Goal: Task Accomplishment & Management: Complete application form

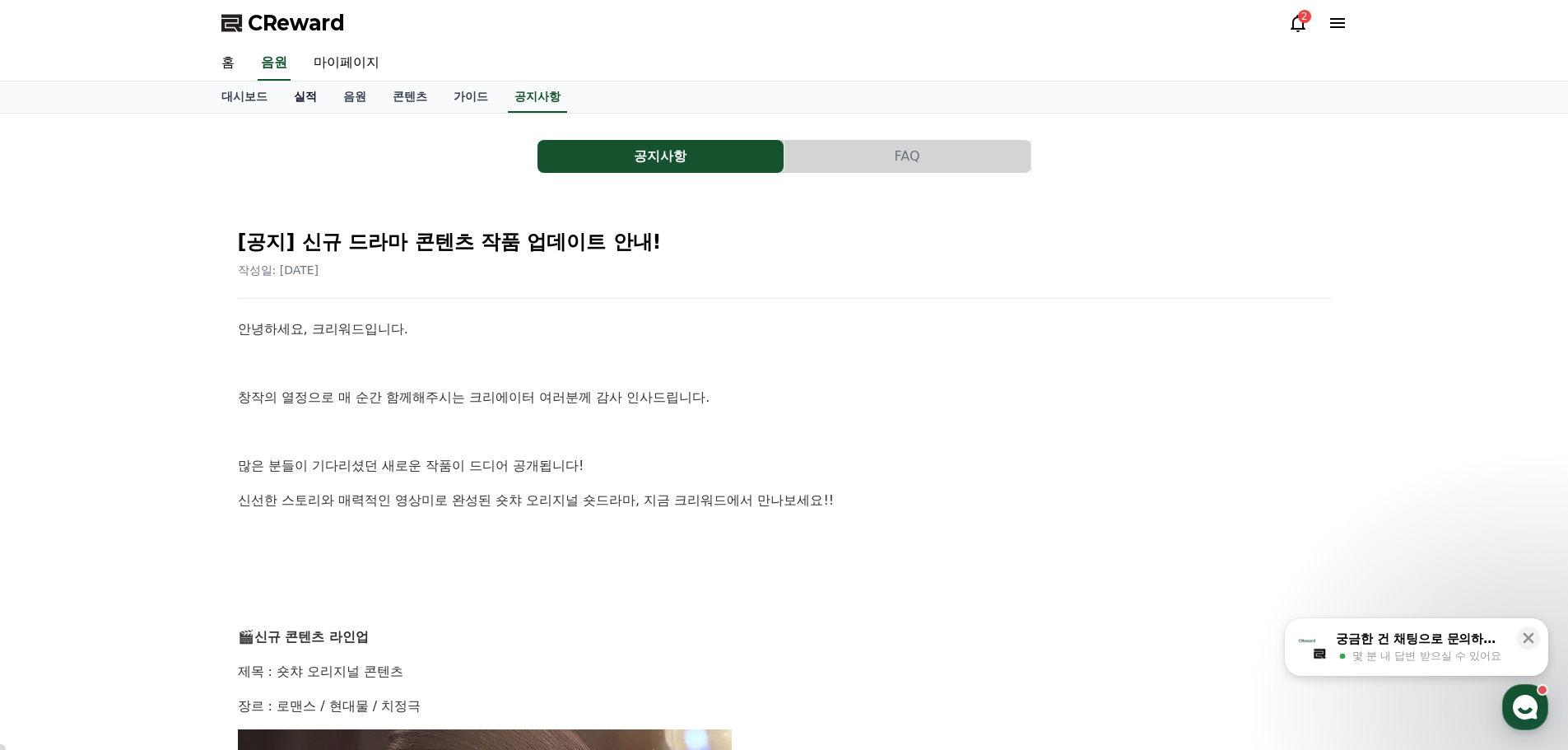
click at [303, 100] on link "실적" at bounding box center [305, 97] width 49 height 31
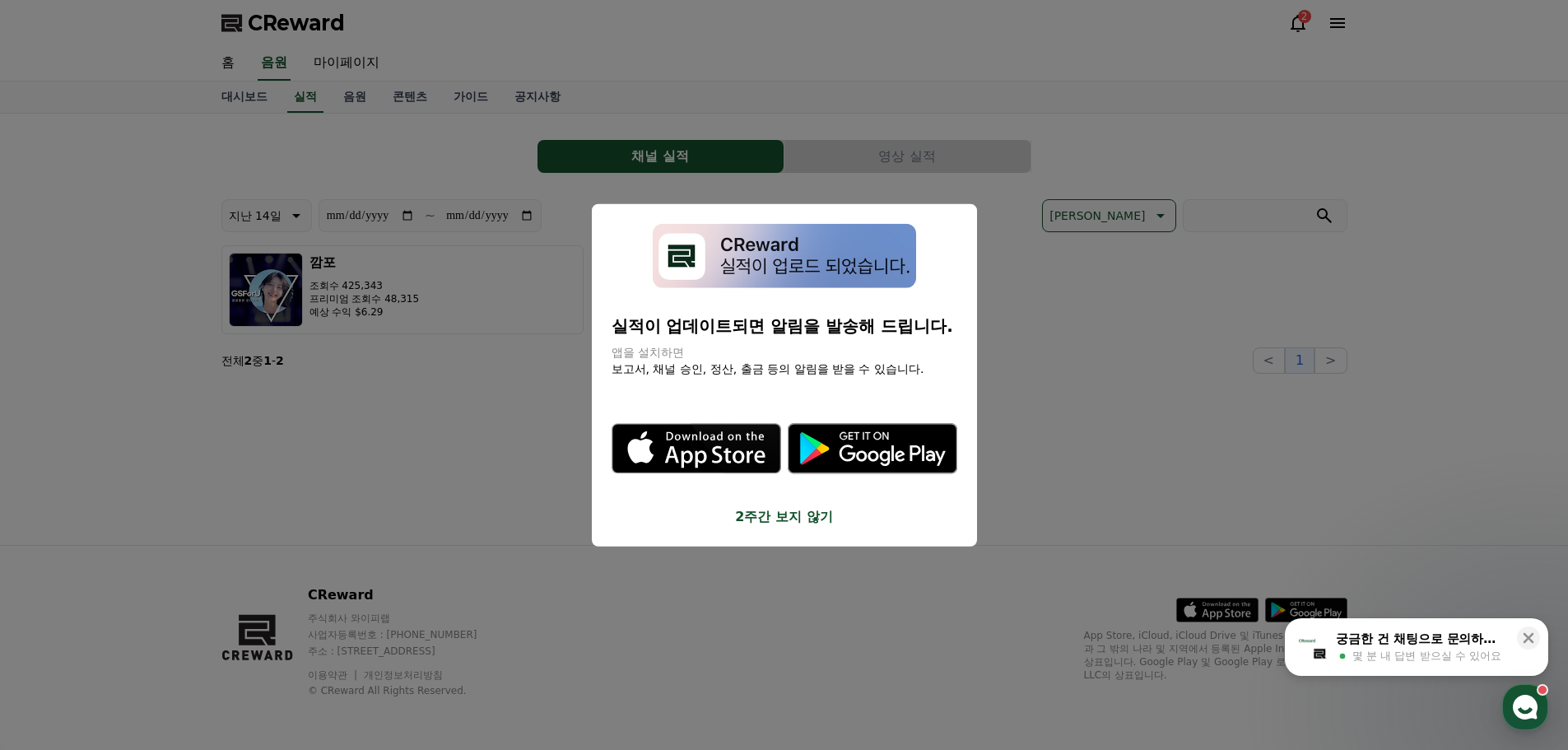
click at [787, 519] on button "2주간 보지 않기" at bounding box center [785, 518] width 346 height 20
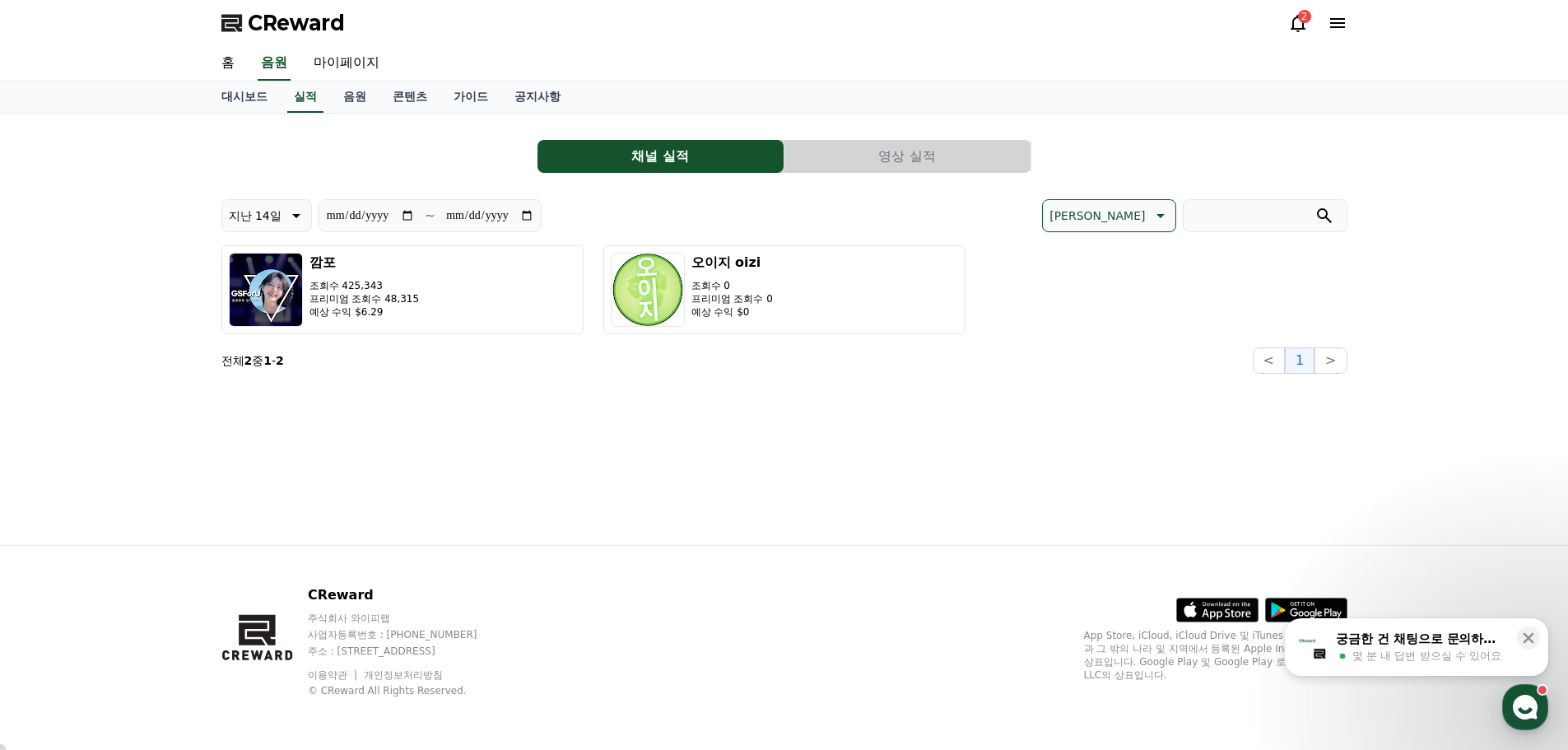
click at [388, 404] on div "**********" at bounding box center [784, 329] width 1153 height 431
click at [408, 97] on link "콘텐츠" at bounding box center [410, 97] width 61 height 31
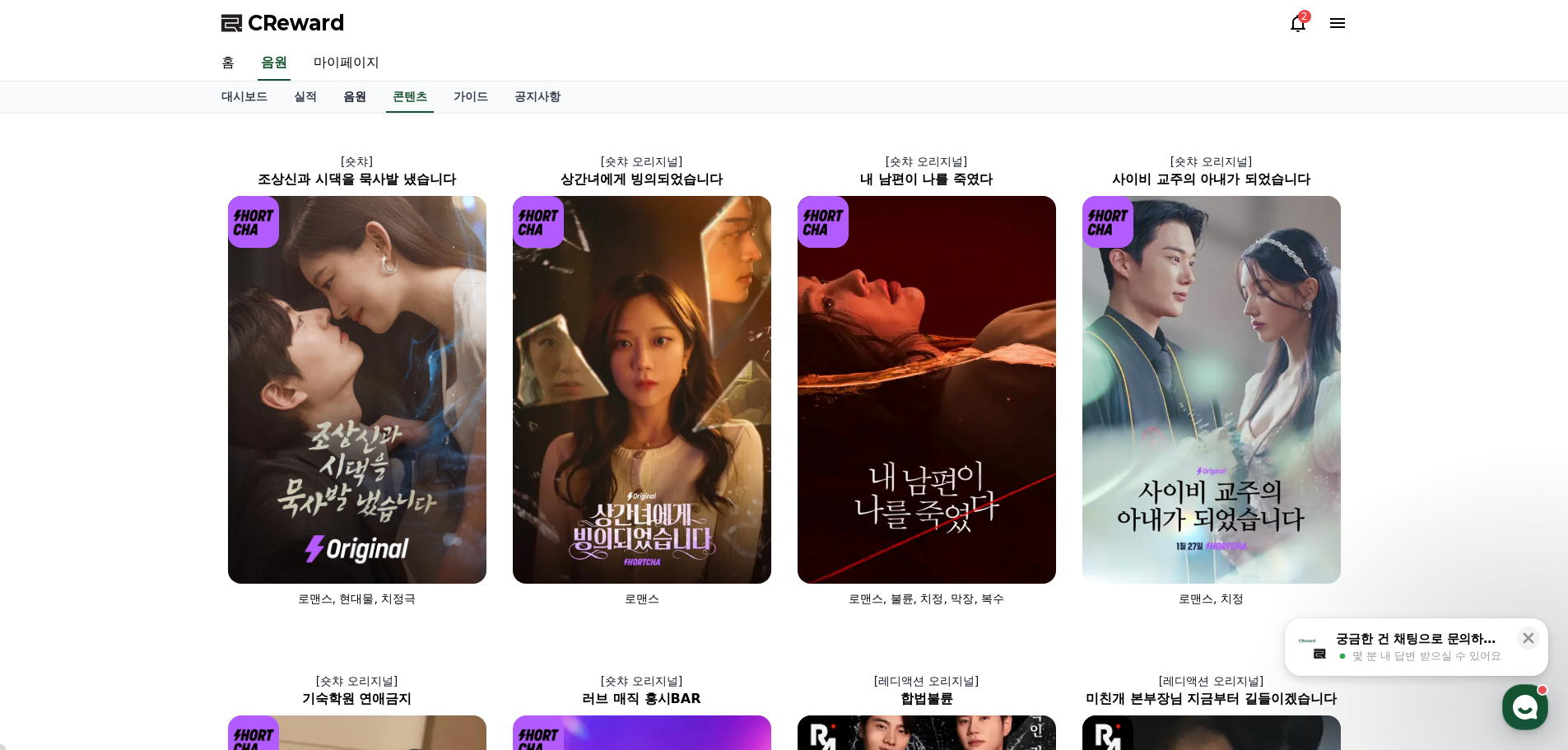
click at [350, 98] on link "음원" at bounding box center [354, 97] width 49 height 31
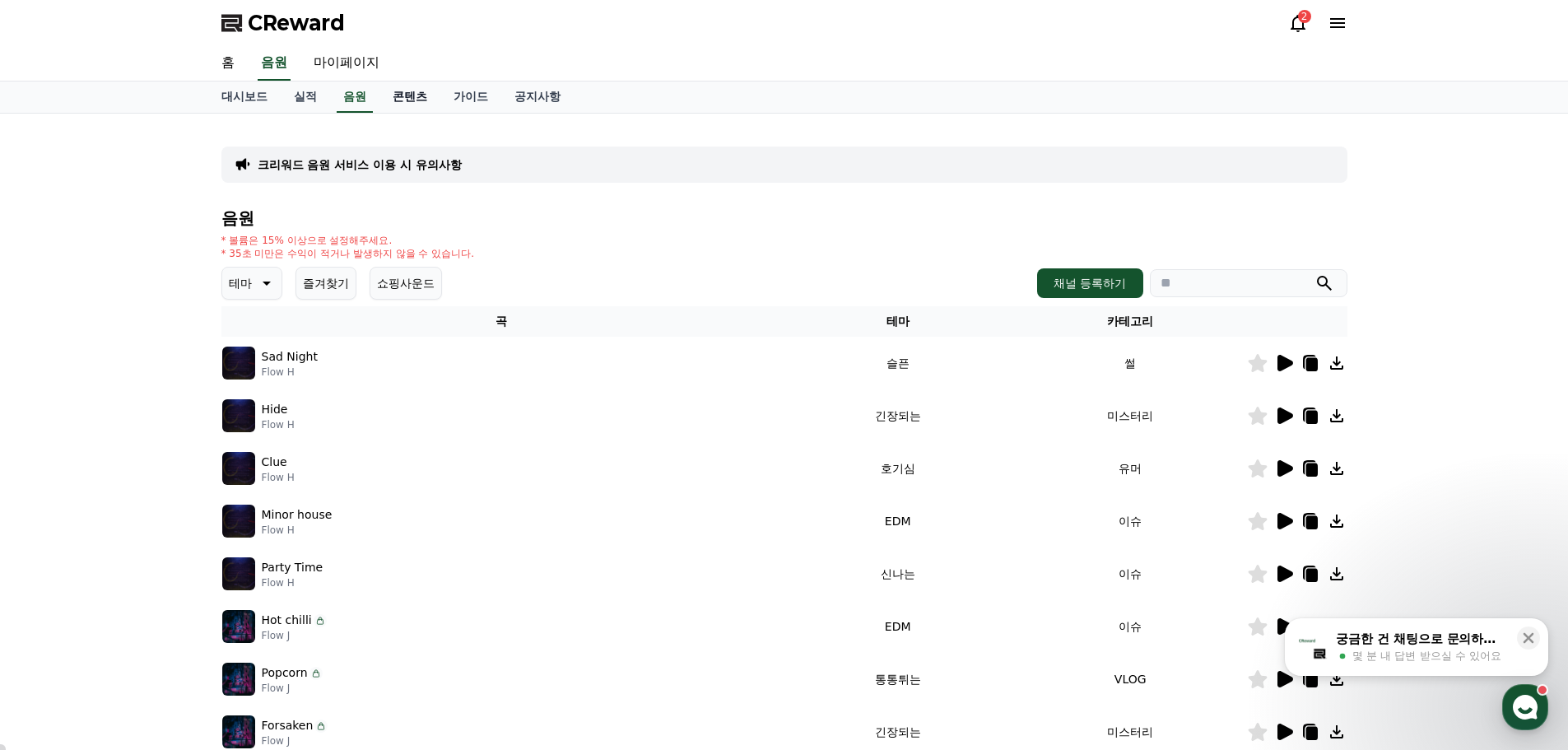
click at [397, 102] on link "콘텐츠" at bounding box center [410, 97] width 61 height 31
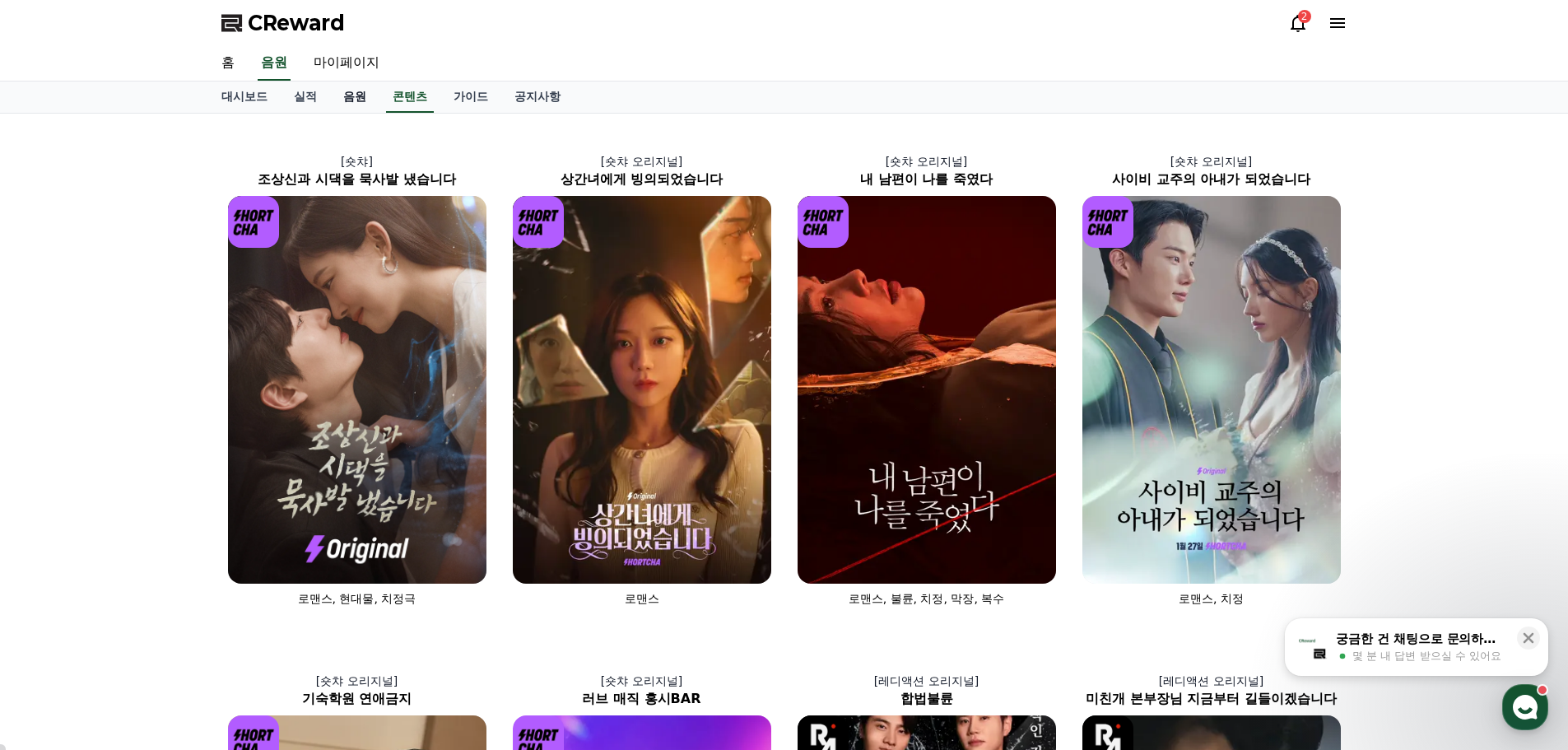
click at [359, 99] on link "음원" at bounding box center [354, 97] width 49 height 31
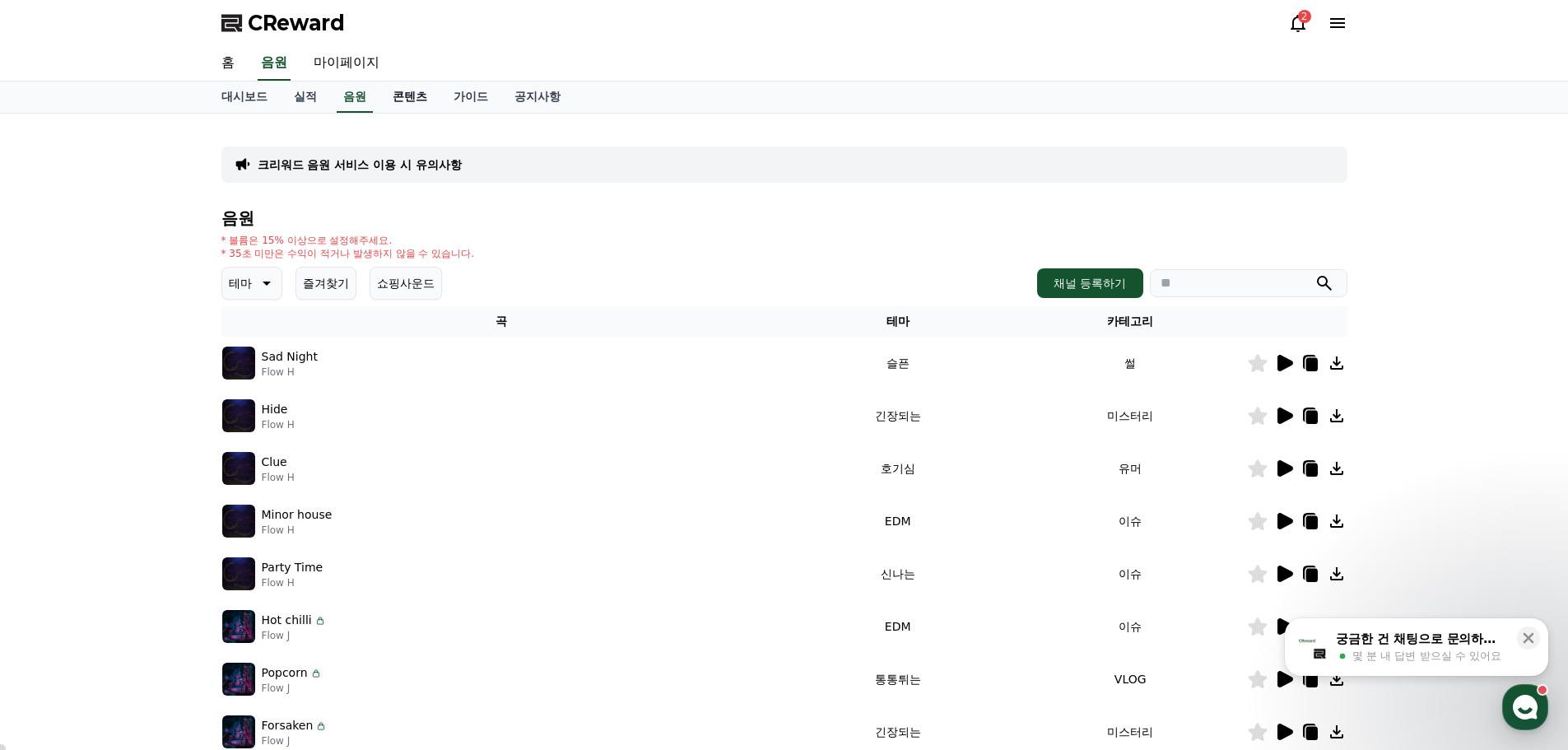
click at [405, 98] on link "콘텐츠" at bounding box center [410, 97] width 61 height 31
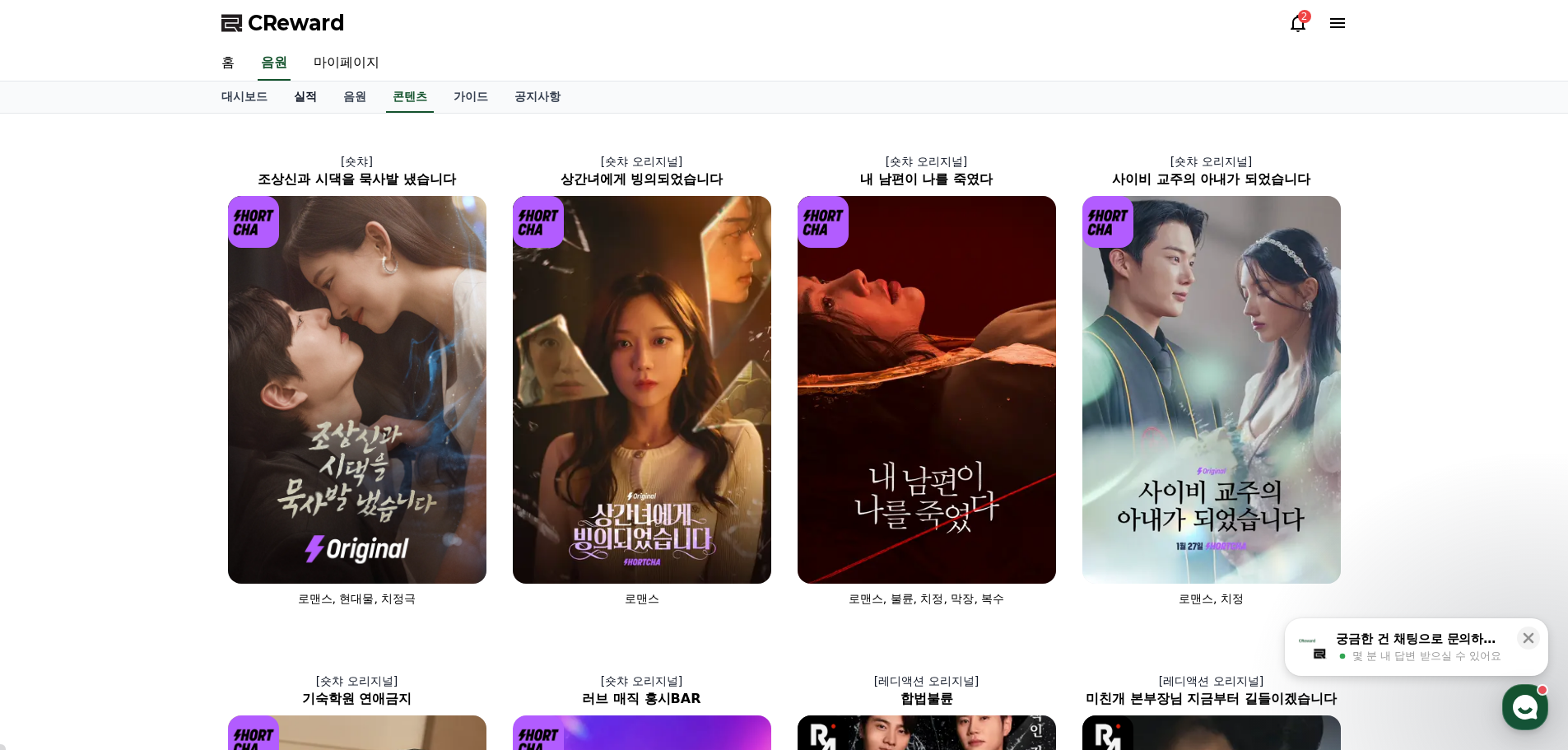
click at [301, 97] on link "실적" at bounding box center [305, 97] width 49 height 31
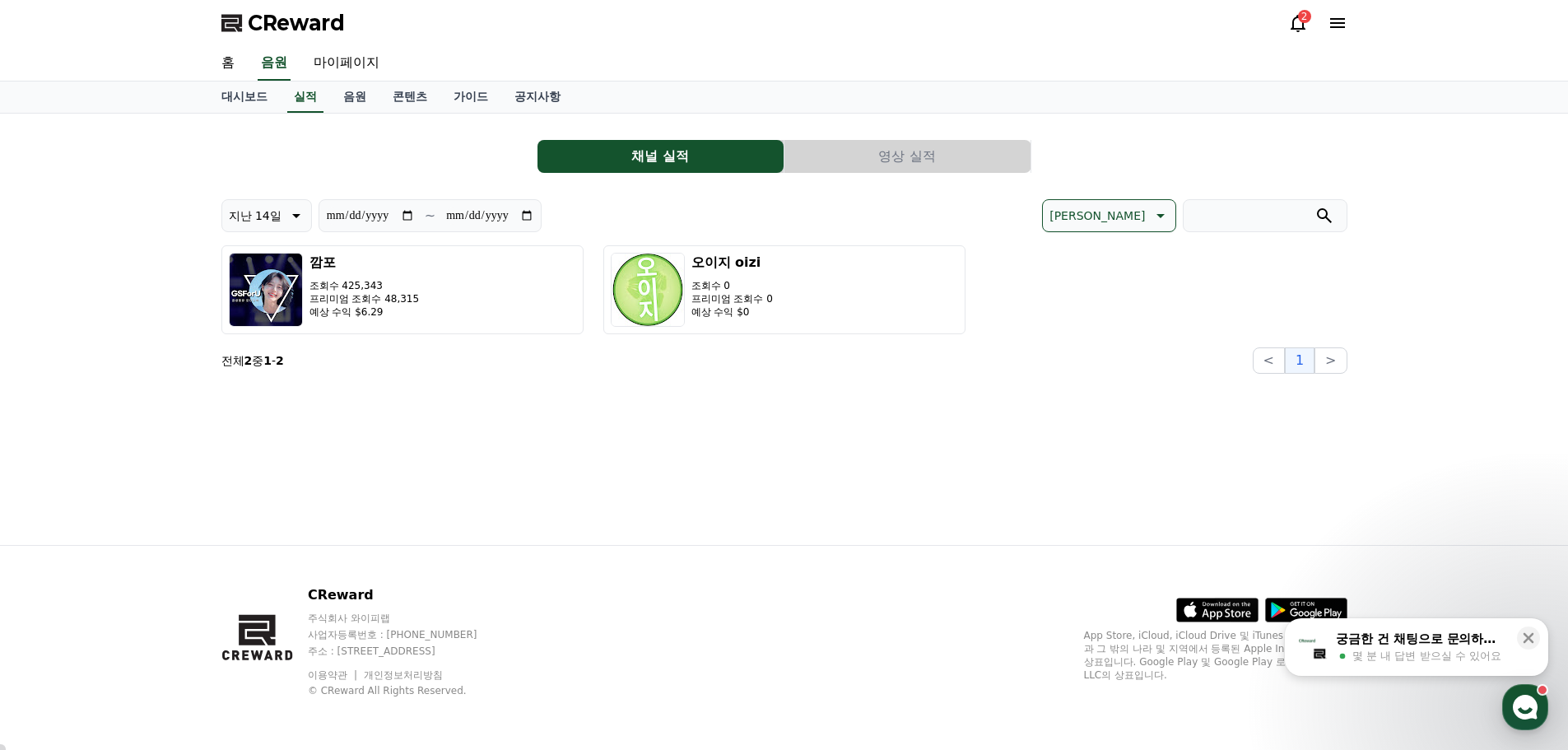
click at [640, 452] on div "**********" at bounding box center [784, 329] width 1153 height 431
click at [1173, 339] on div "**********" at bounding box center [785, 286] width 1127 height 175
click at [675, 161] on button "채널 실적" at bounding box center [660, 156] width 247 height 33
click at [350, 63] on link "마이페이지" at bounding box center [347, 63] width 92 height 34
select select "**********"
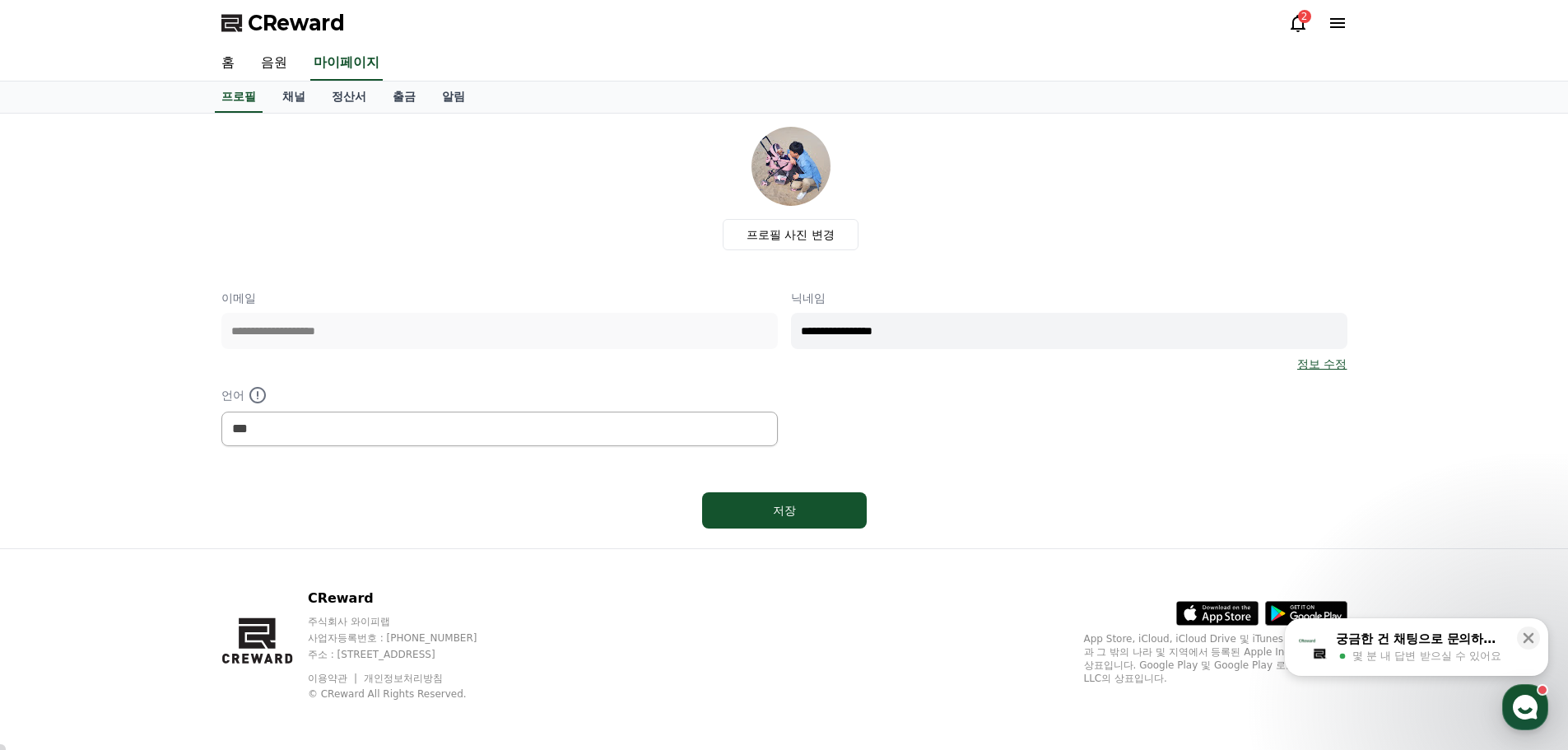
click at [1311, 16] on div "2" at bounding box center [1318, 23] width 59 height 20
click at [1294, 23] on icon at bounding box center [1299, 23] width 20 height 20
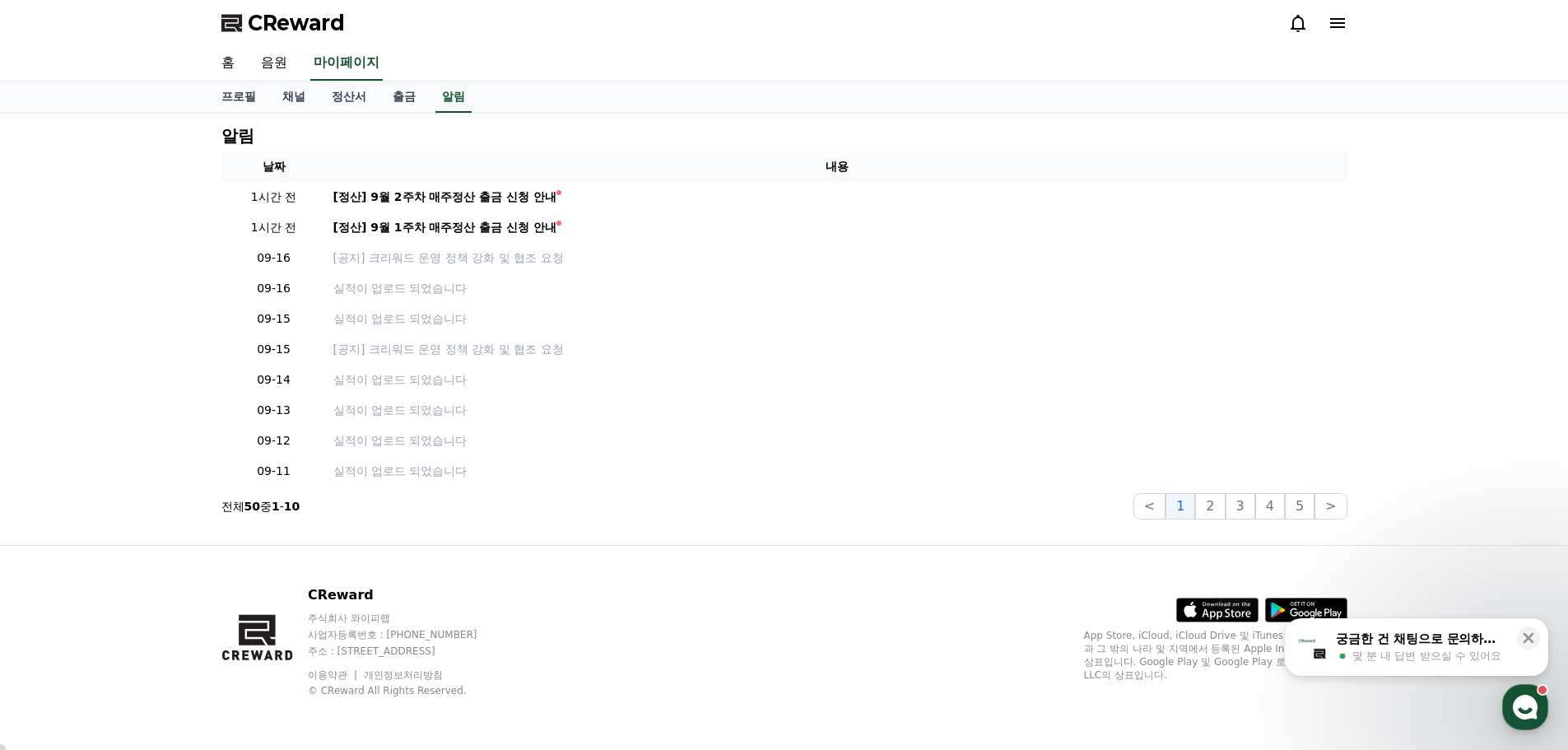
click at [1351, 20] on div "CReward" at bounding box center [784, 23] width 1153 height 46
click at [1333, 28] on icon at bounding box center [1338, 23] width 15 height 10
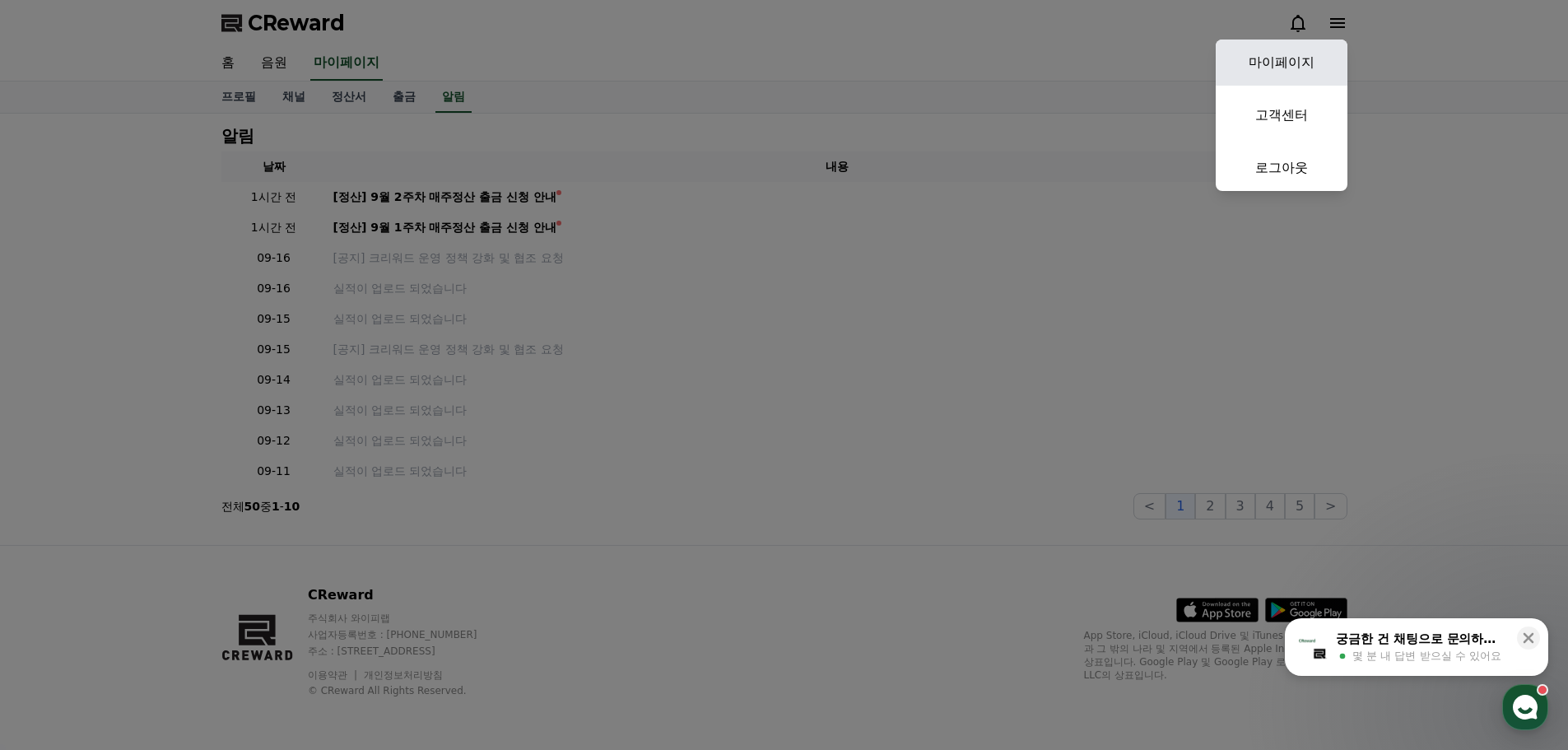
click at [1293, 55] on link "마이페이지" at bounding box center [1282, 62] width 132 height 46
select select "**********"
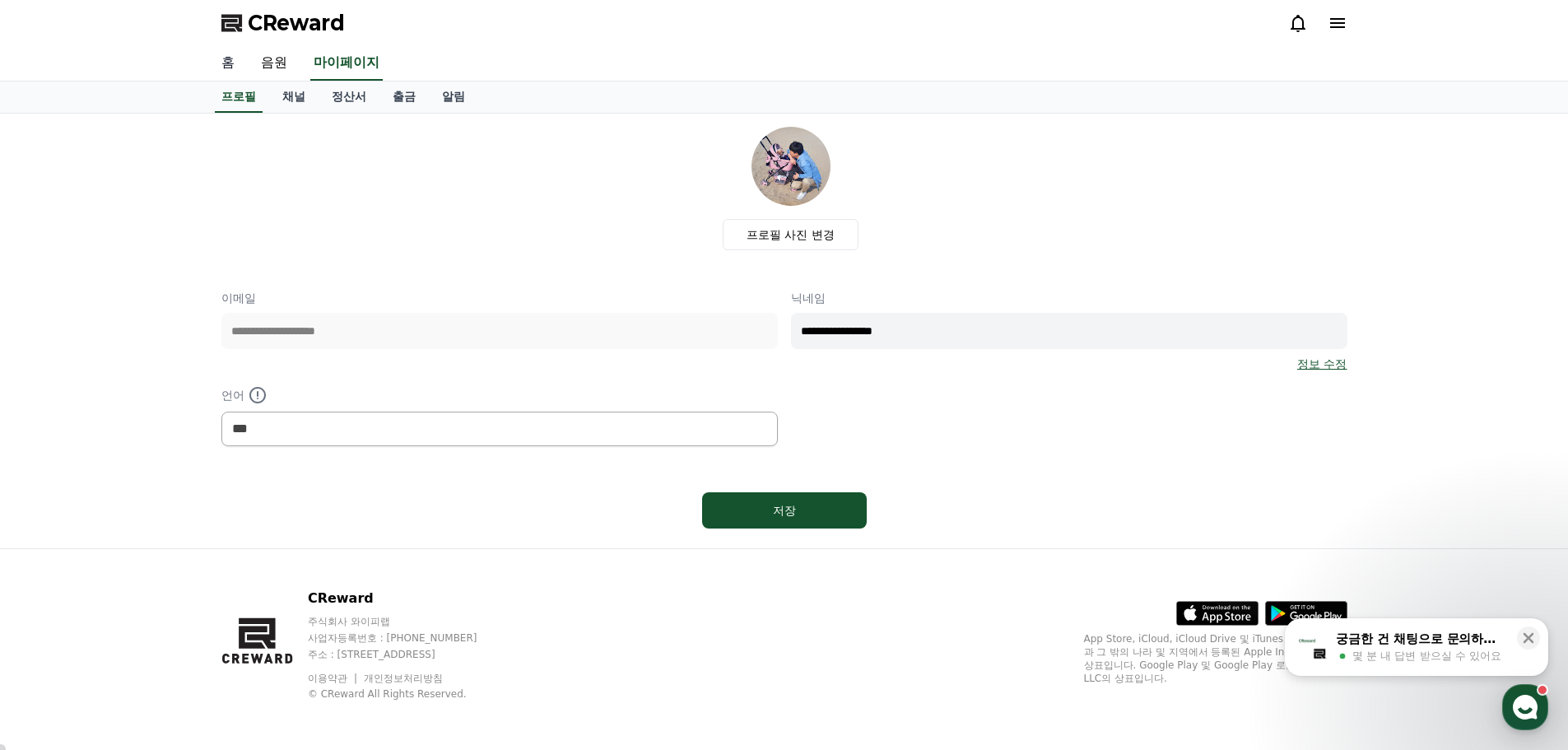
click at [241, 68] on link "홈" at bounding box center [227, 63] width 39 height 34
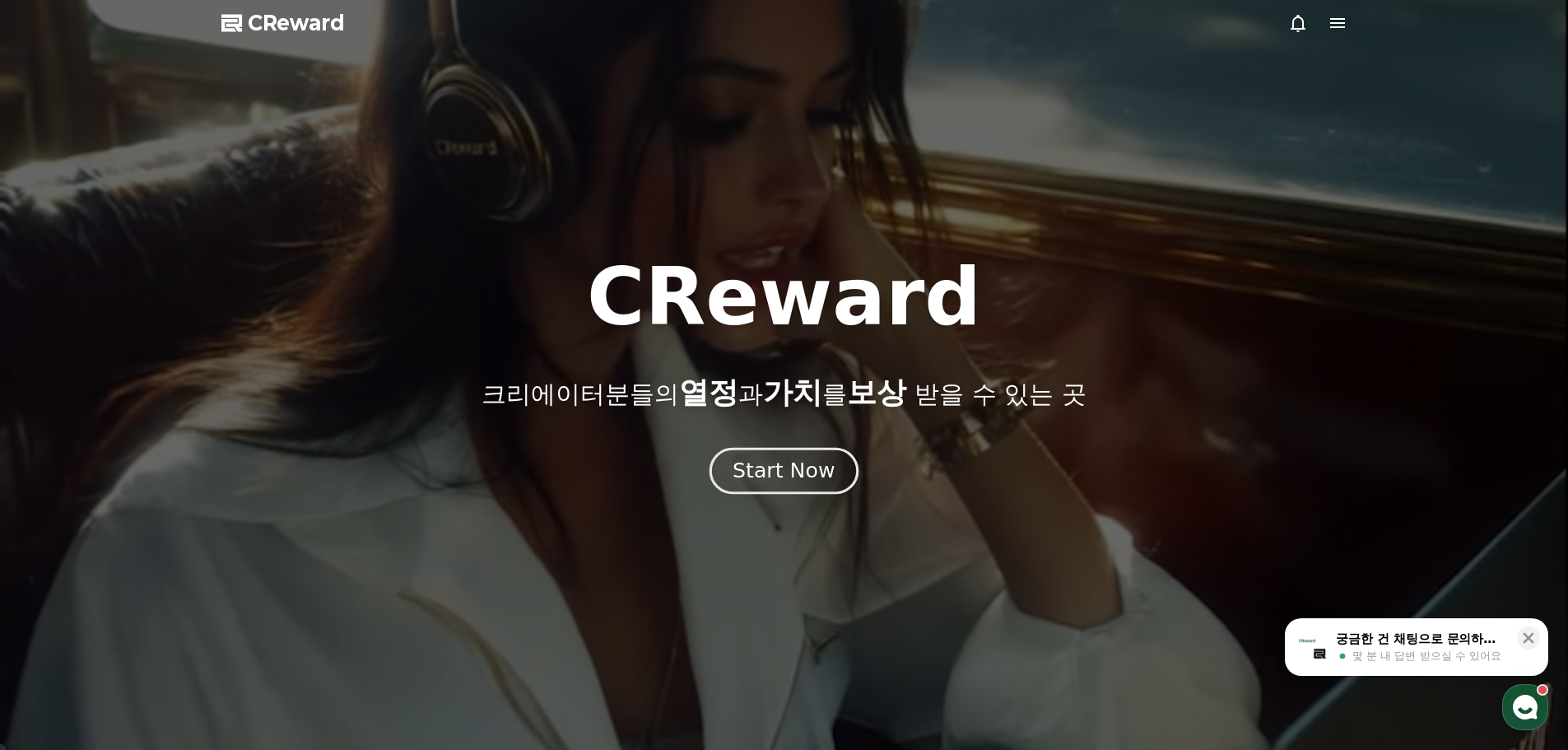
click at [783, 457] on button "Start Now" at bounding box center [784, 471] width 149 height 47
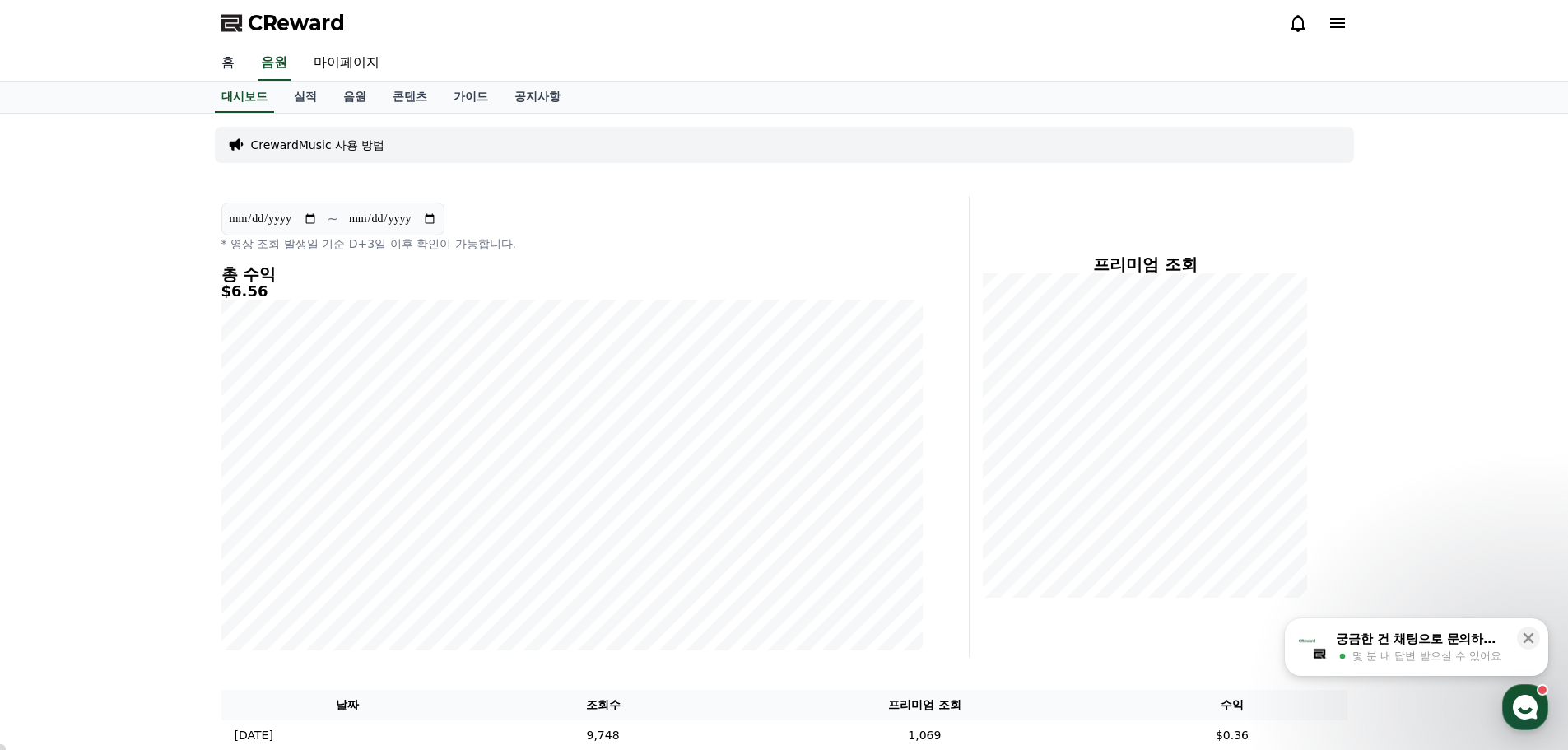
click at [232, 57] on link "홈" at bounding box center [227, 63] width 39 height 34
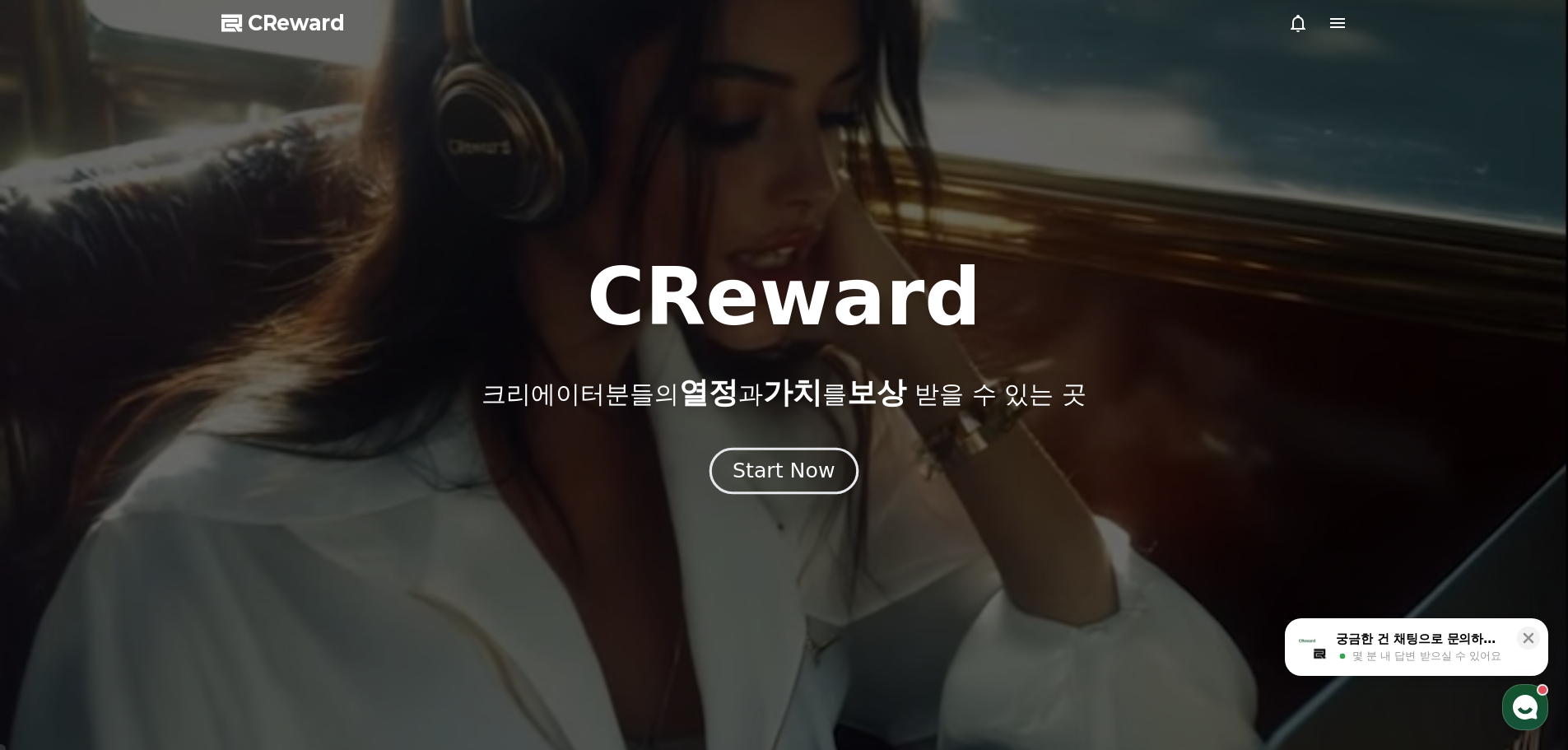
click at [747, 474] on div "Start Now" at bounding box center [784, 471] width 102 height 28
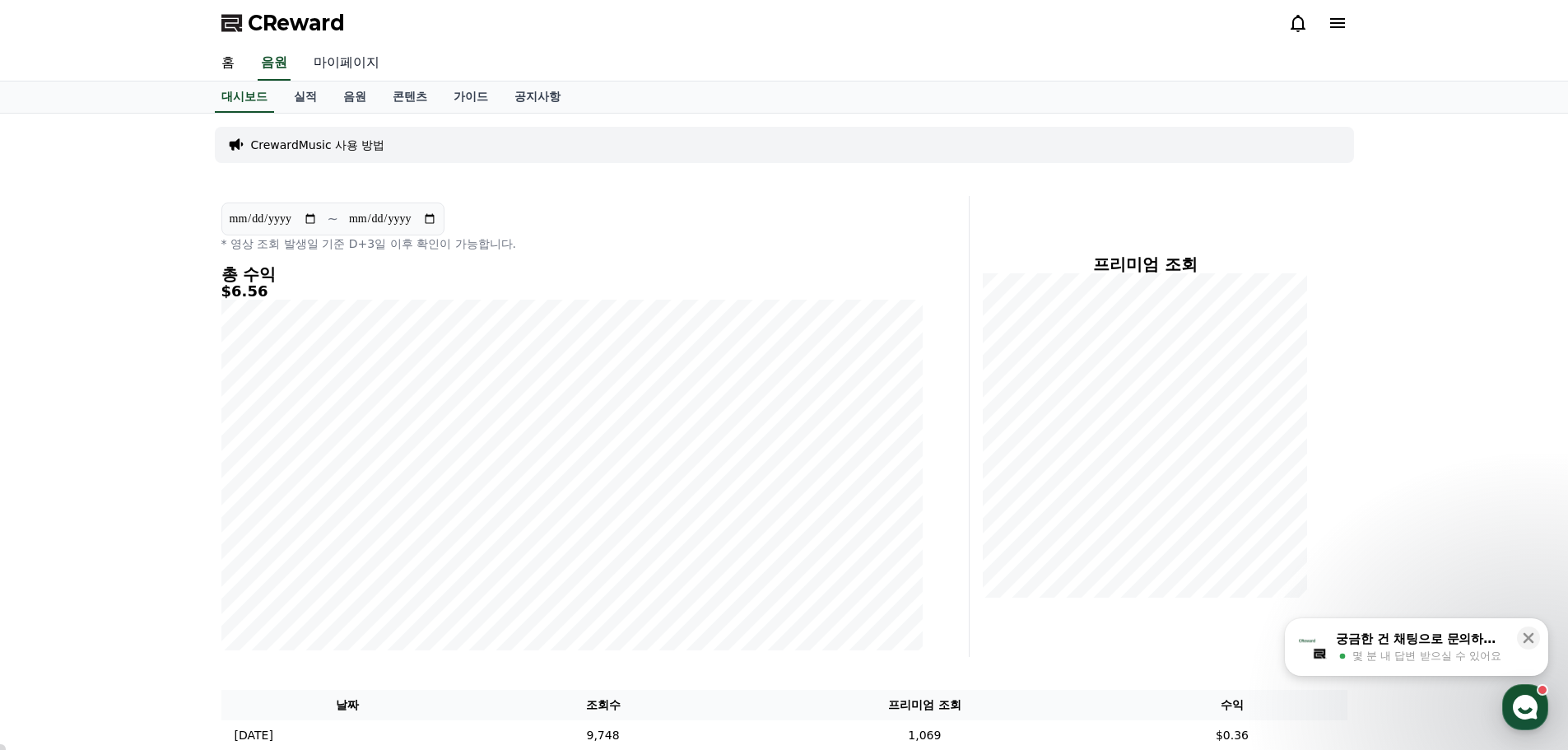
click at [360, 62] on link "마이페이지" at bounding box center [347, 63] width 92 height 34
select select "**********"
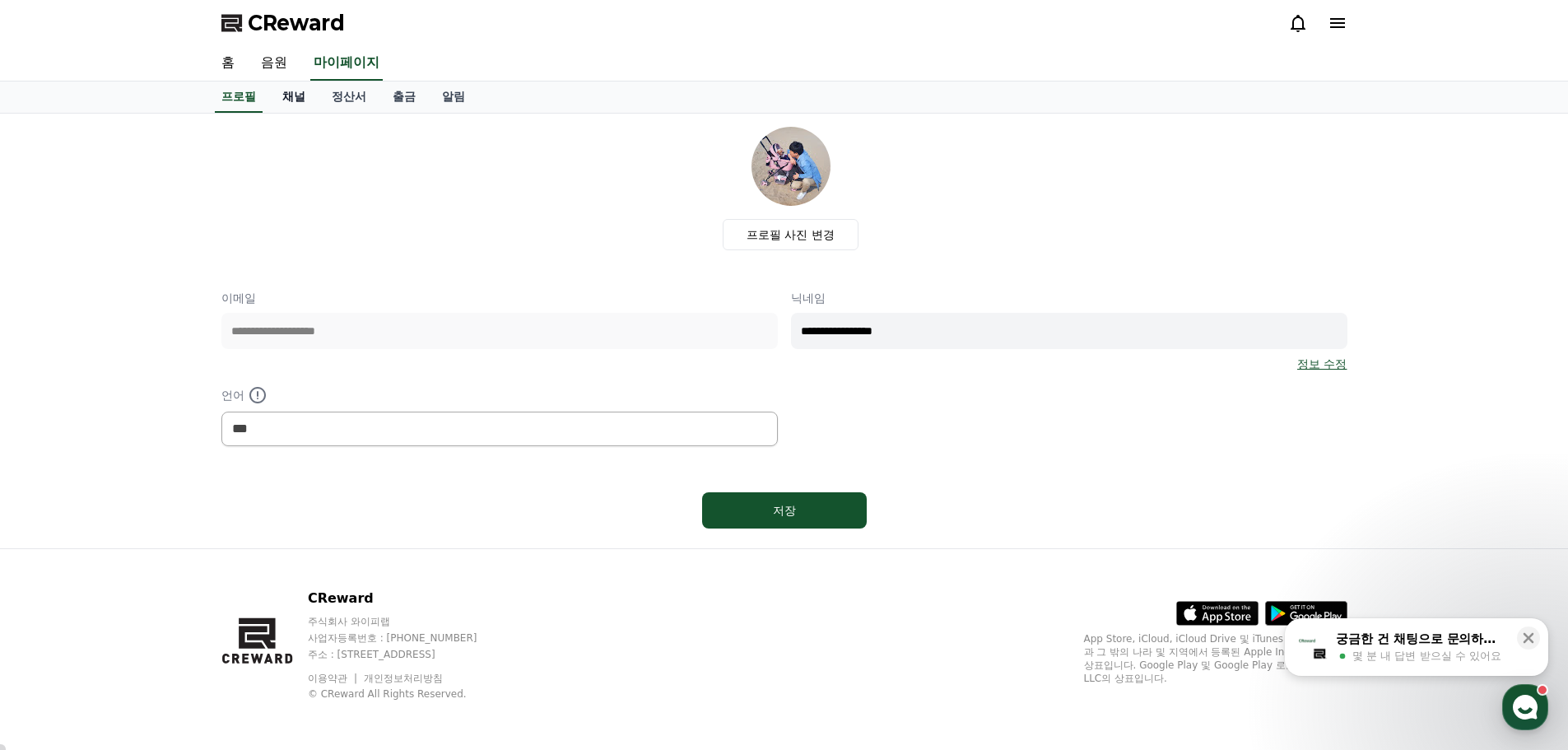
click at [293, 99] on link "채널" at bounding box center [293, 97] width 49 height 31
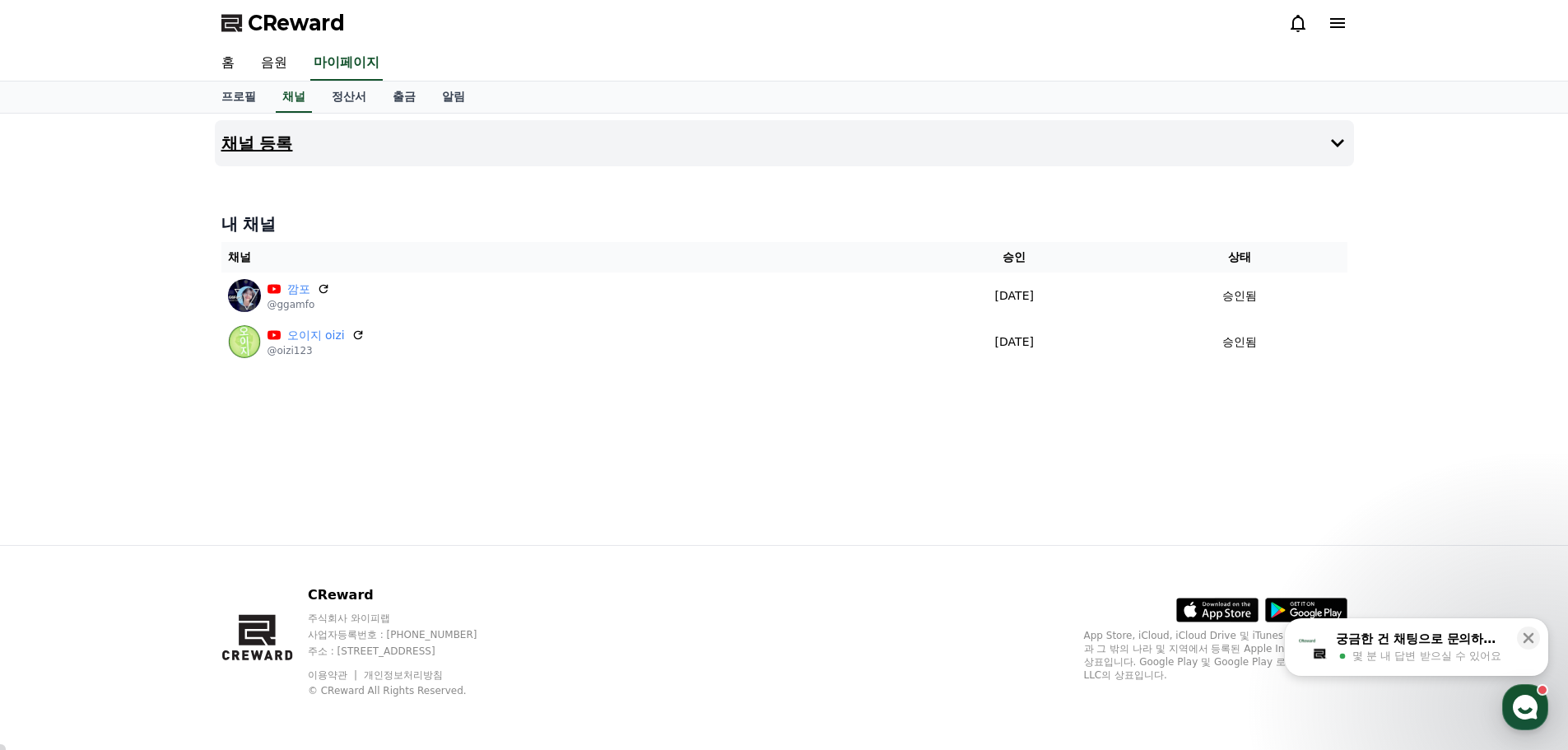
click at [264, 140] on h4 "채널 등록" at bounding box center [257, 144] width 72 height 18
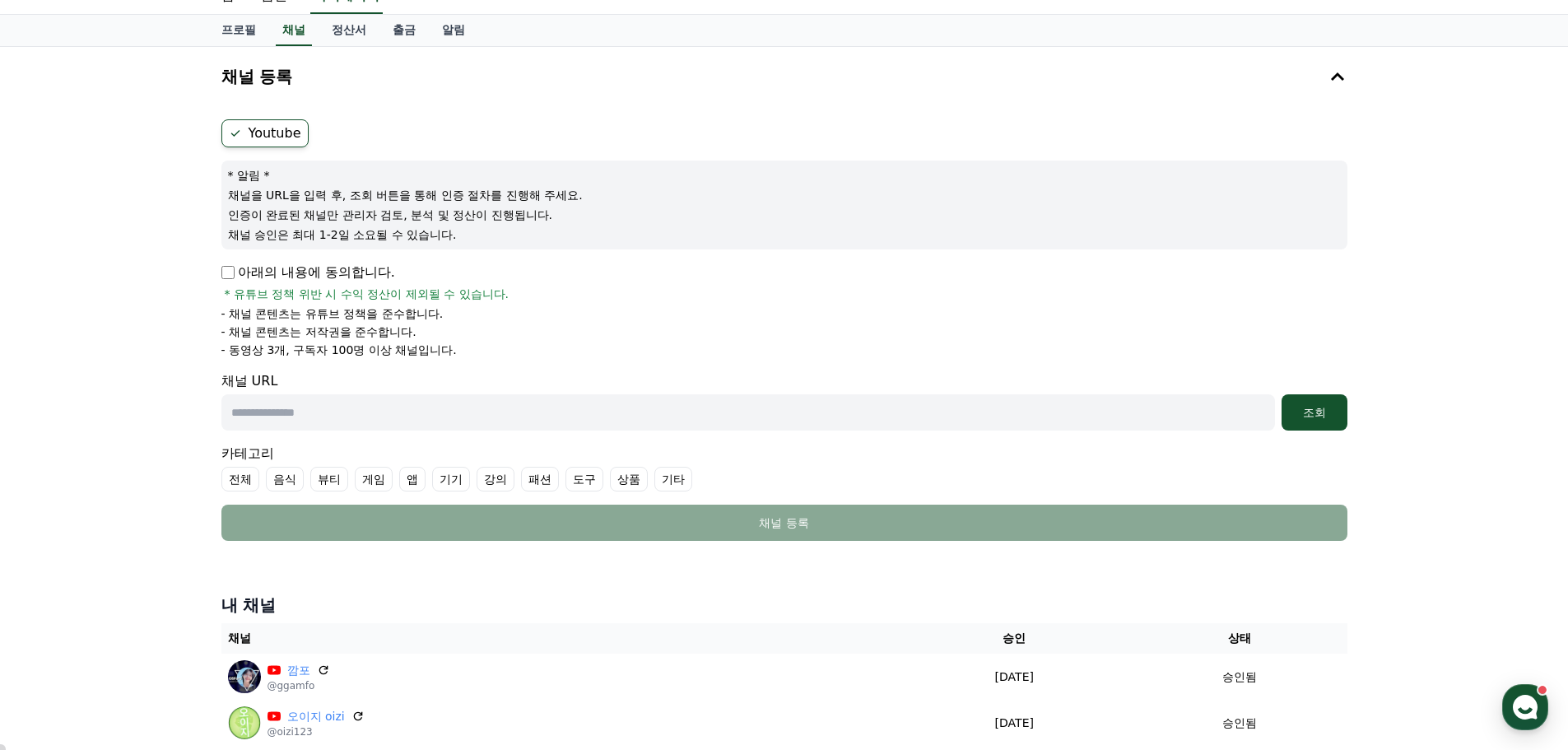
scroll to position [165, 0]
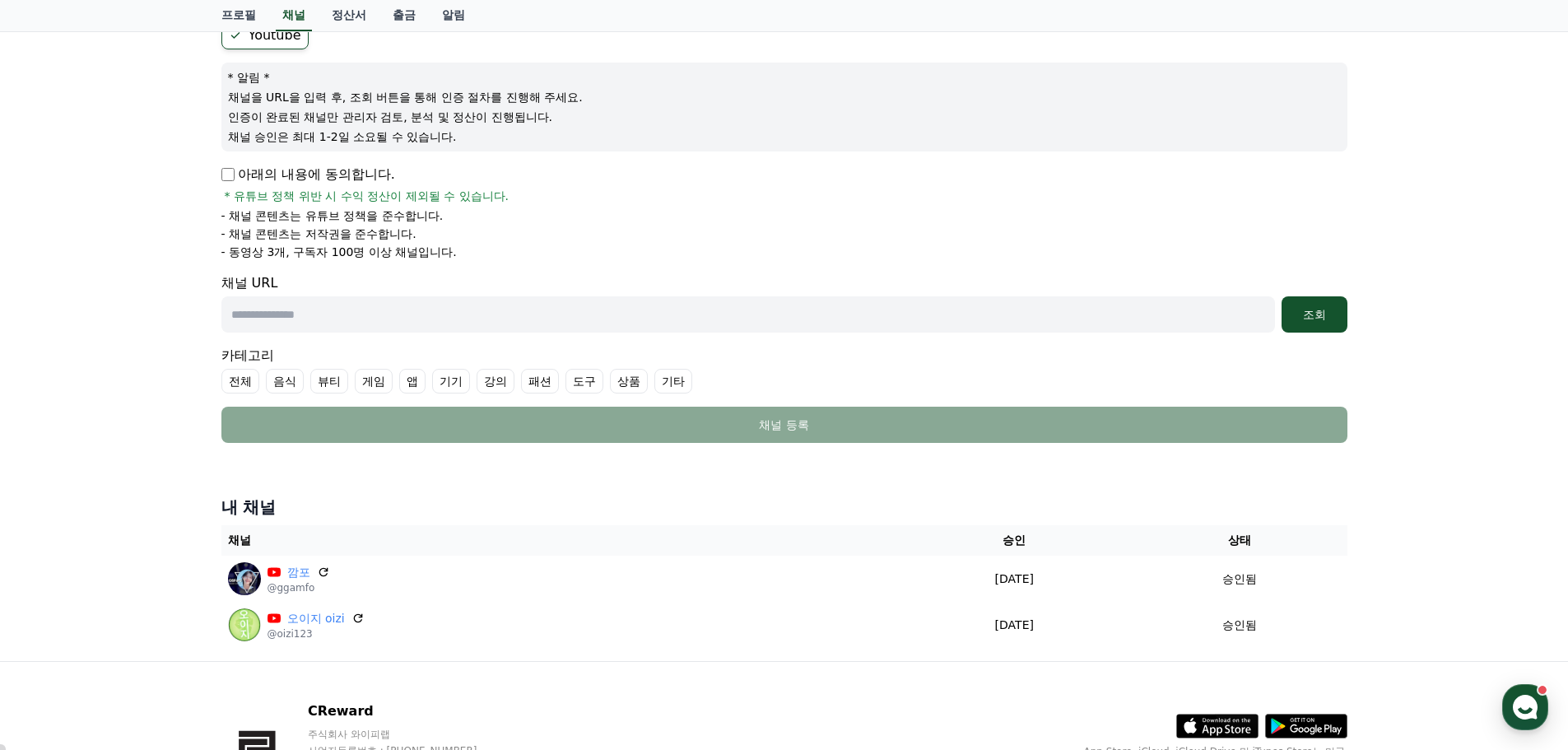
click at [333, 320] on input "text" at bounding box center [748, 314] width 1054 height 36
paste input "**********"
type input "**********"
click at [395, 319] on input "text" at bounding box center [748, 314] width 1054 height 36
drag, startPoint x: 308, startPoint y: 309, endPoint x: 335, endPoint y: 309, distance: 27.0
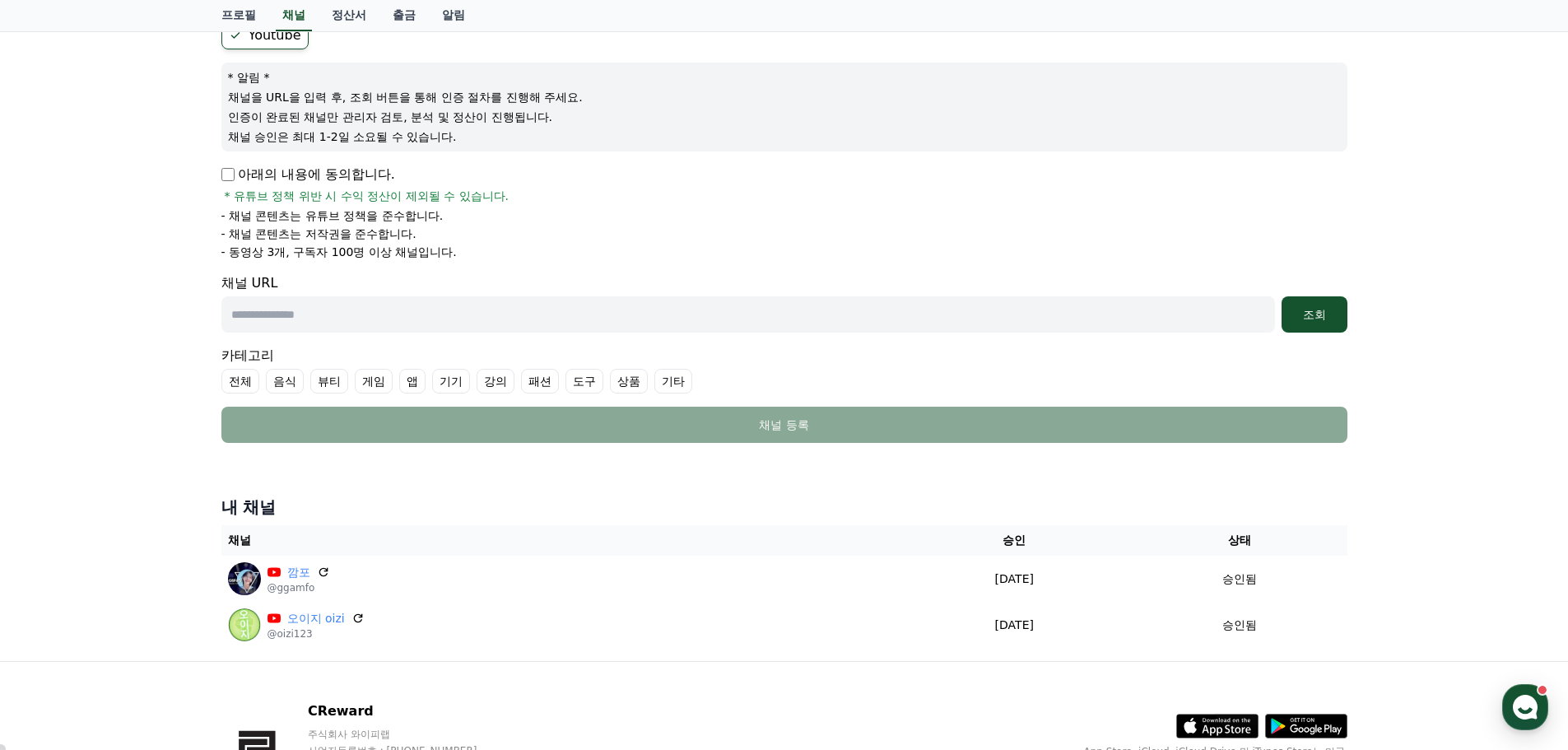
click at [308, 309] on input "text" at bounding box center [748, 314] width 1054 height 36
paste input "**********"
type input "**********"
click at [1320, 307] on div "조회" at bounding box center [1315, 314] width 53 height 17
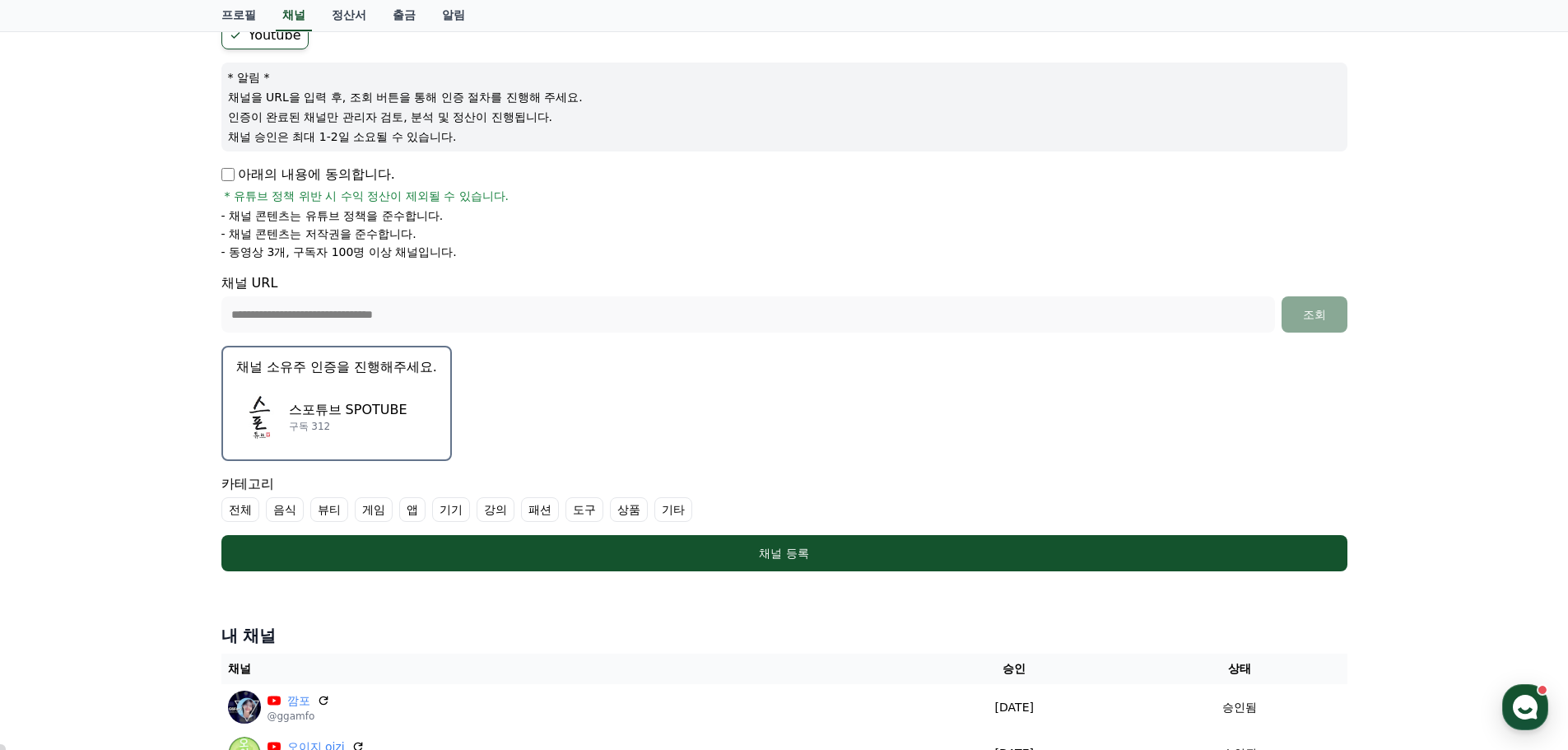
click at [355, 406] on p "스포튜브 SPOTUBE" at bounding box center [349, 411] width 119 height 20
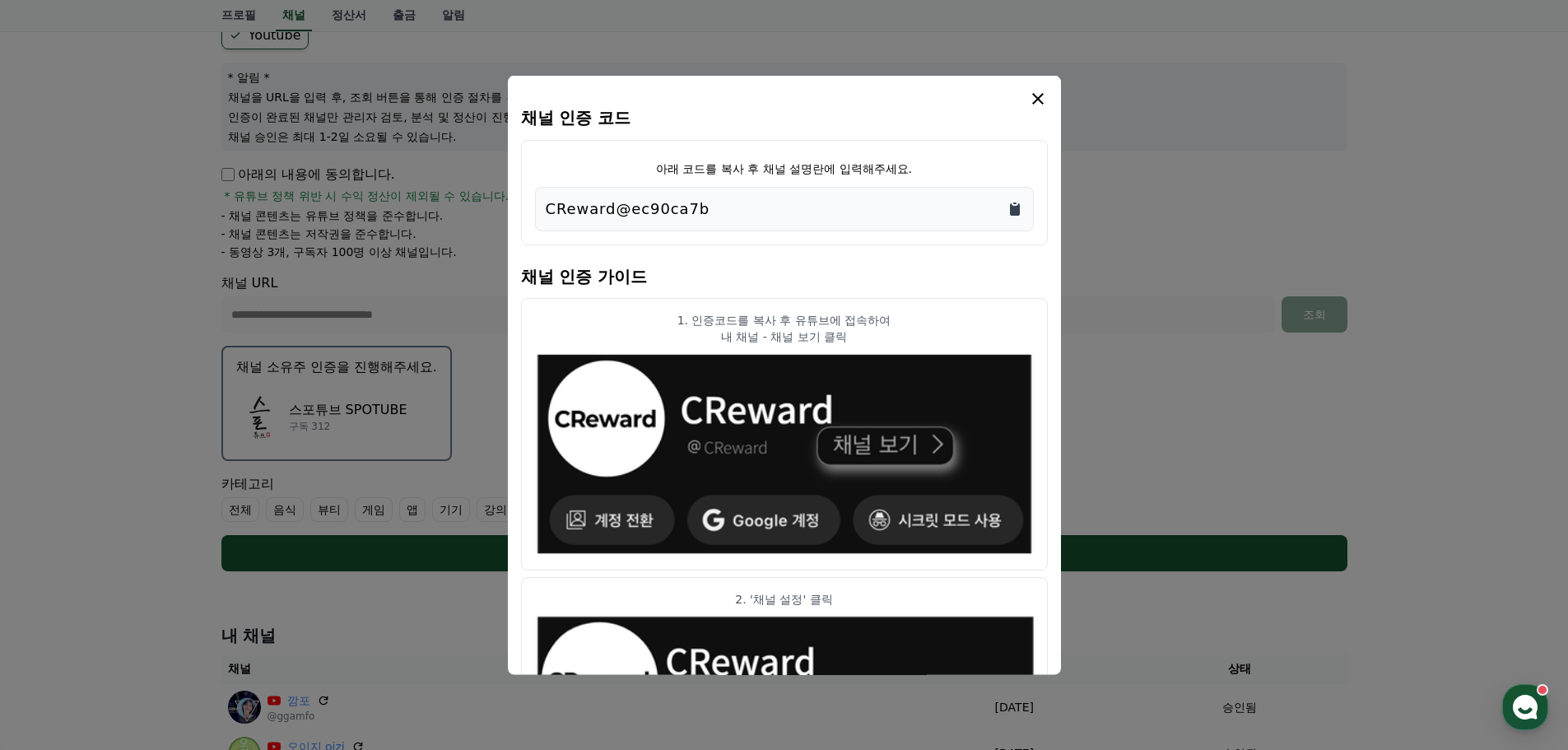
click at [1013, 207] on icon "Copy to clipboard" at bounding box center [1016, 208] width 17 height 17
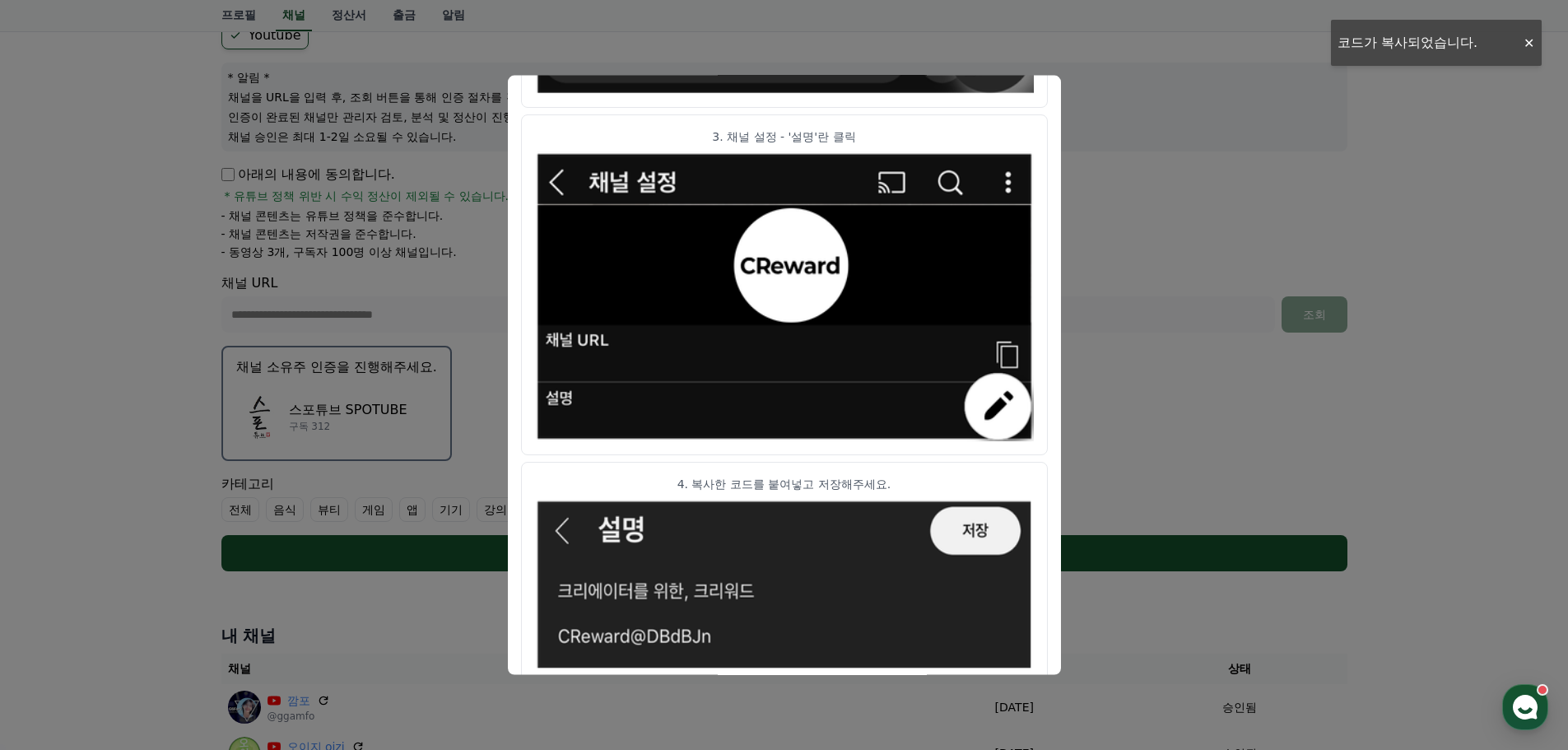
scroll to position [821, 0]
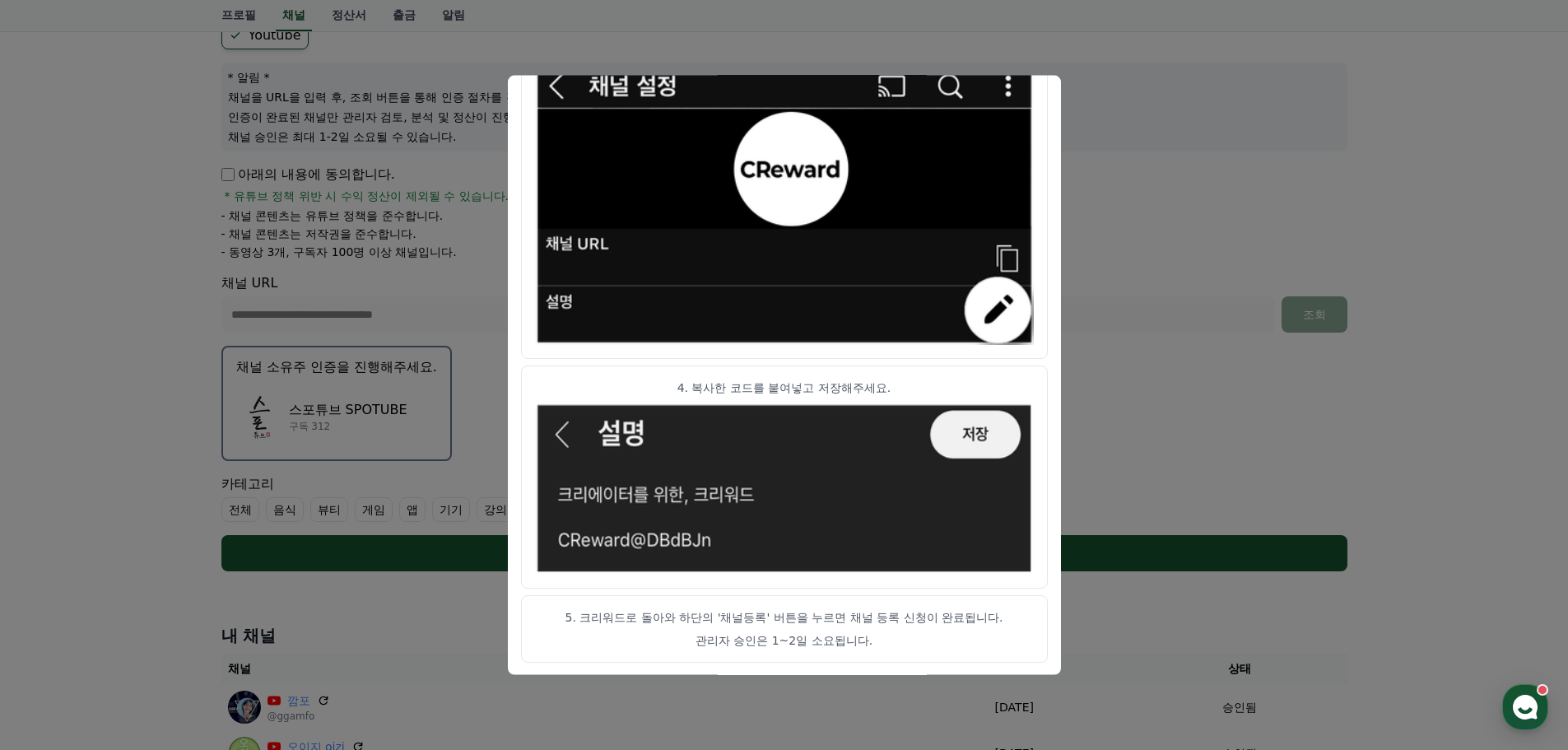
drag, startPoint x: 815, startPoint y: 620, endPoint x: 853, endPoint y: 621, distance: 38.0
click at [853, 621] on p "5. 크리워드로 돌아와 하단의 '채널등록' 버튼을 누르면 채널 등록 신청이 완료됩니다." at bounding box center [784, 617] width 499 height 17
click at [857, 621] on p "5. 크리워드로 돌아와 하단의 '채널등록' 버튼을 누르면 채널 등록 신청이 완료됩니다." at bounding box center [784, 617] width 499 height 17
click at [1253, 113] on button "close modal" at bounding box center [784, 375] width 1568 height 750
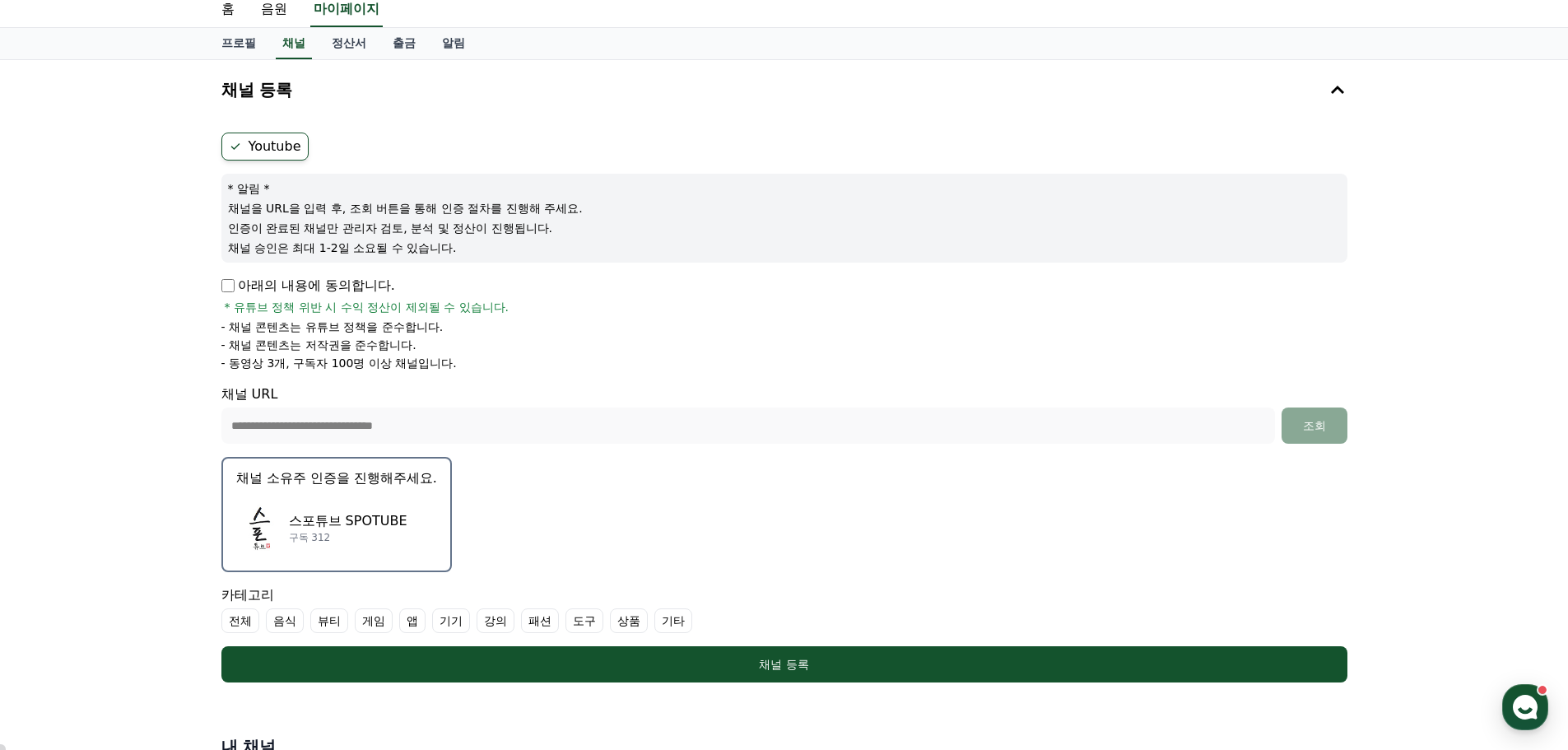
scroll to position [83, 0]
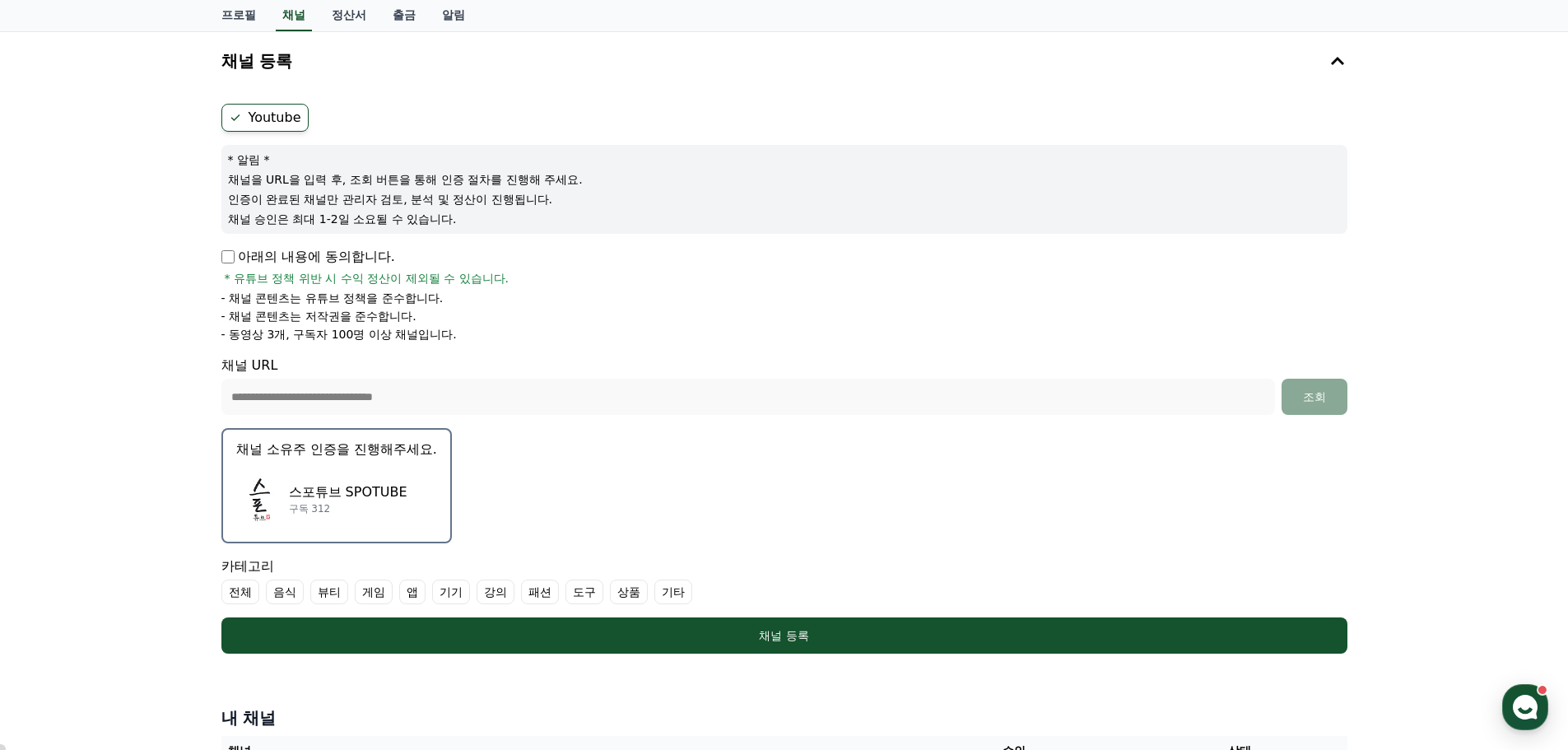
click at [670, 595] on label "기타" at bounding box center [673, 592] width 38 height 25
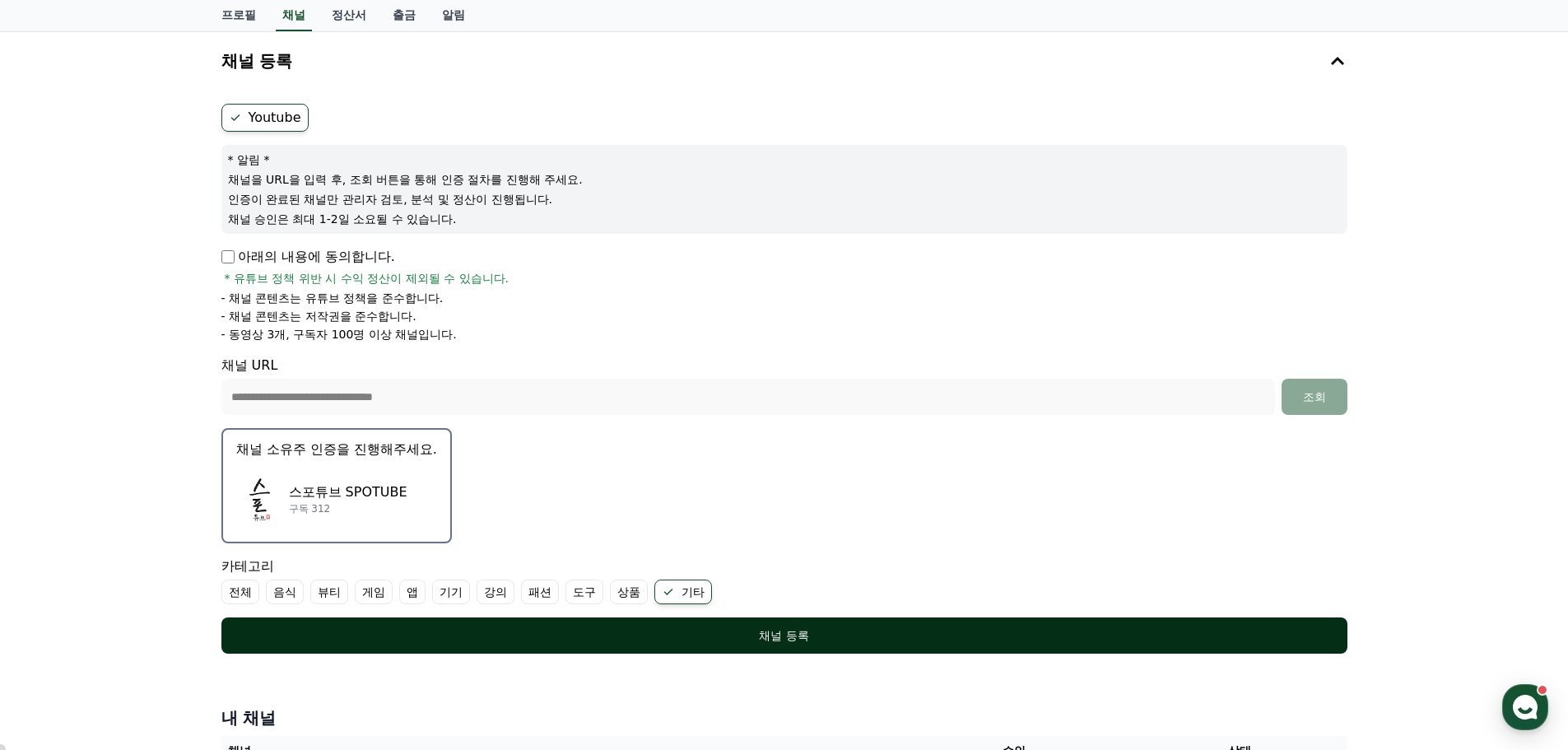
click at [750, 631] on div "채널 등록" at bounding box center [784, 636] width 1061 height 17
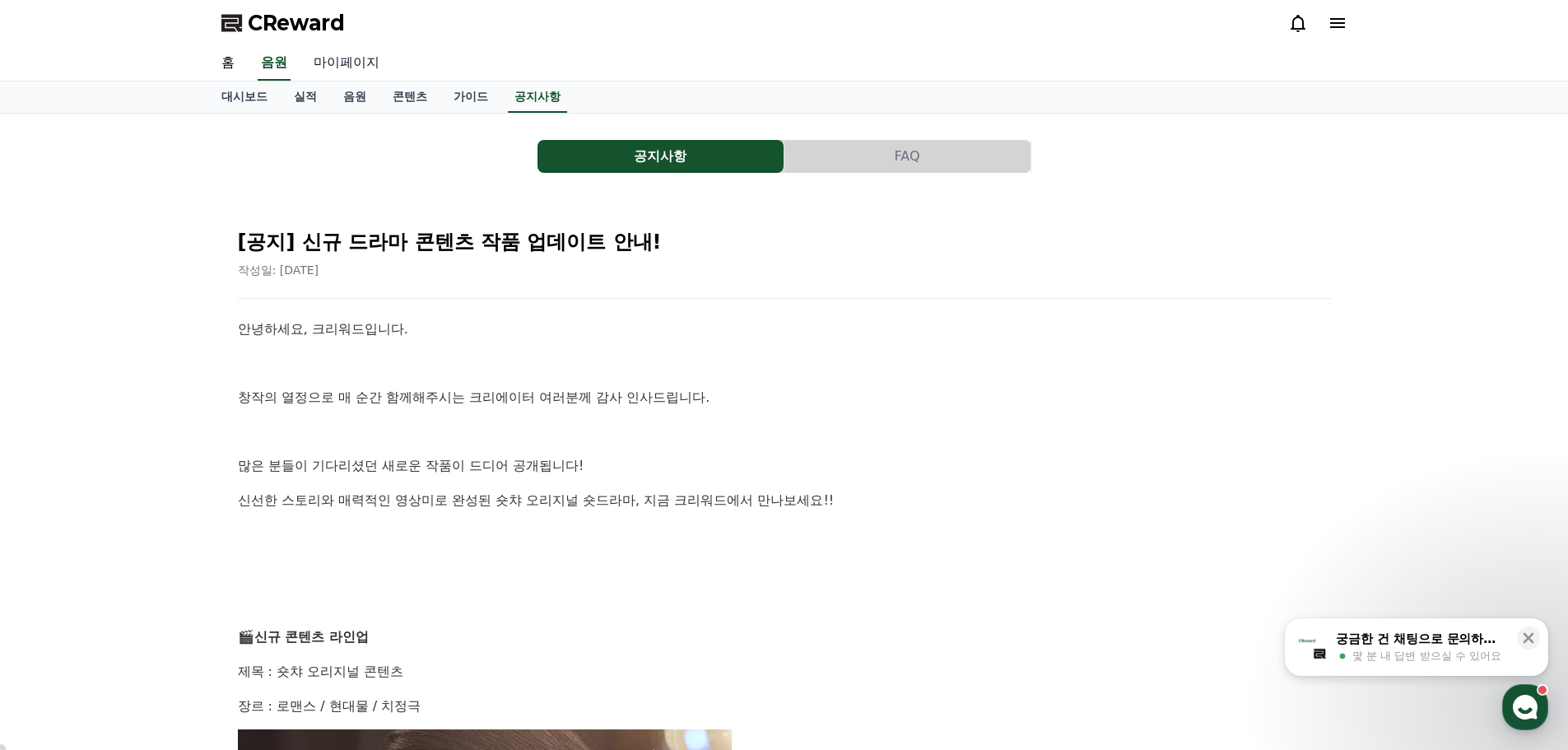
click at [344, 59] on link "마이페이지" at bounding box center [347, 63] width 92 height 34
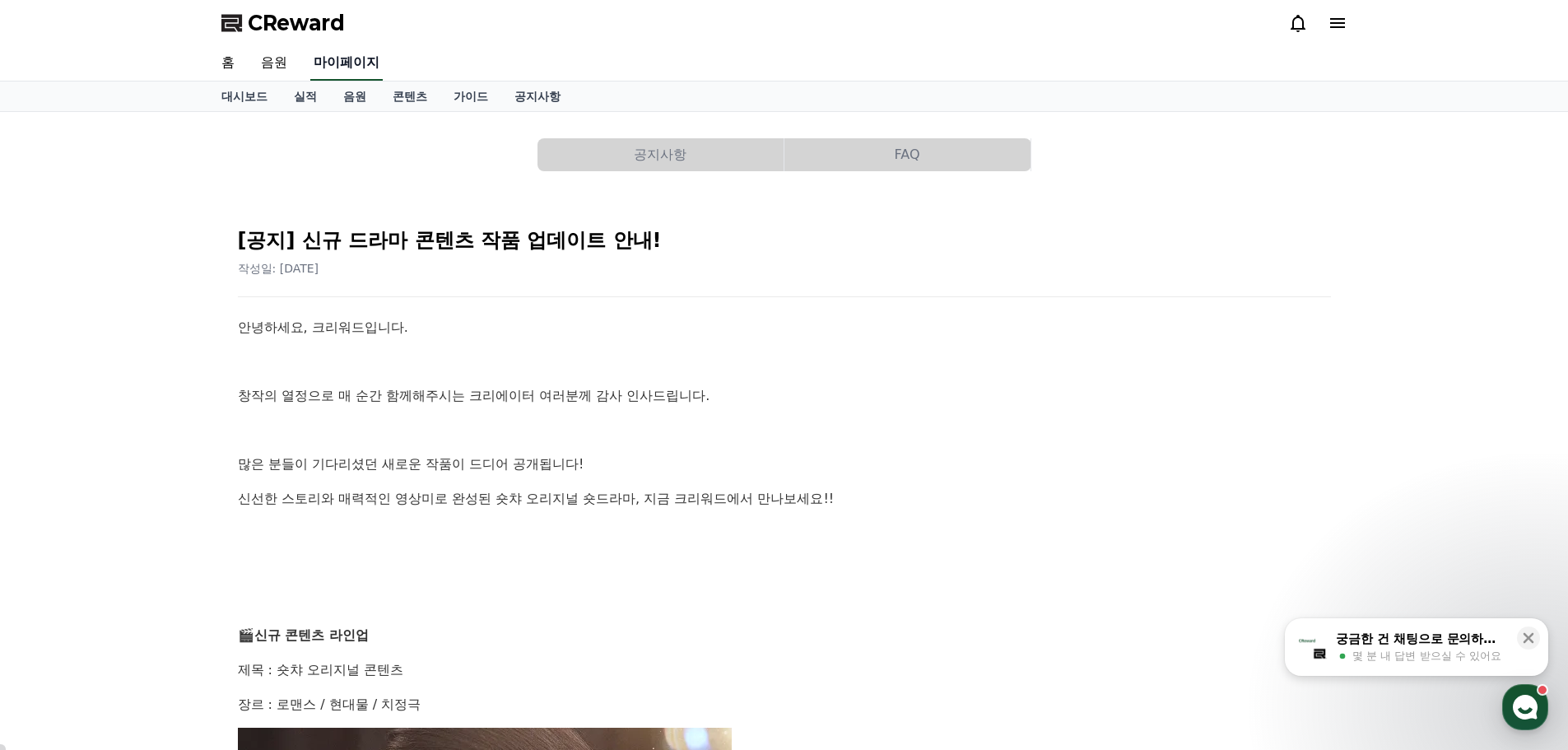
select select "**********"
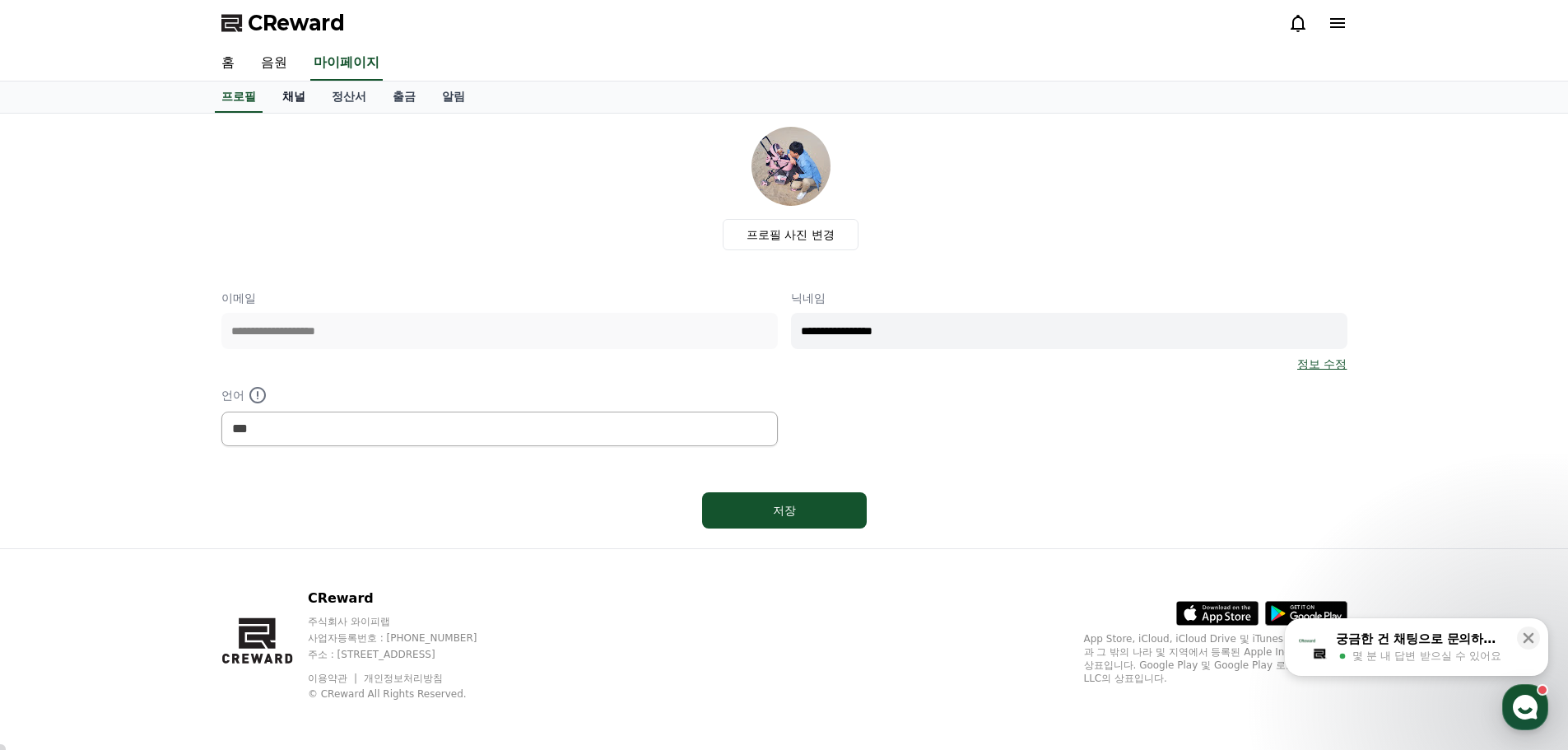
click at [299, 101] on link "채널" at bounding box center [293, 97] width 49 height 31
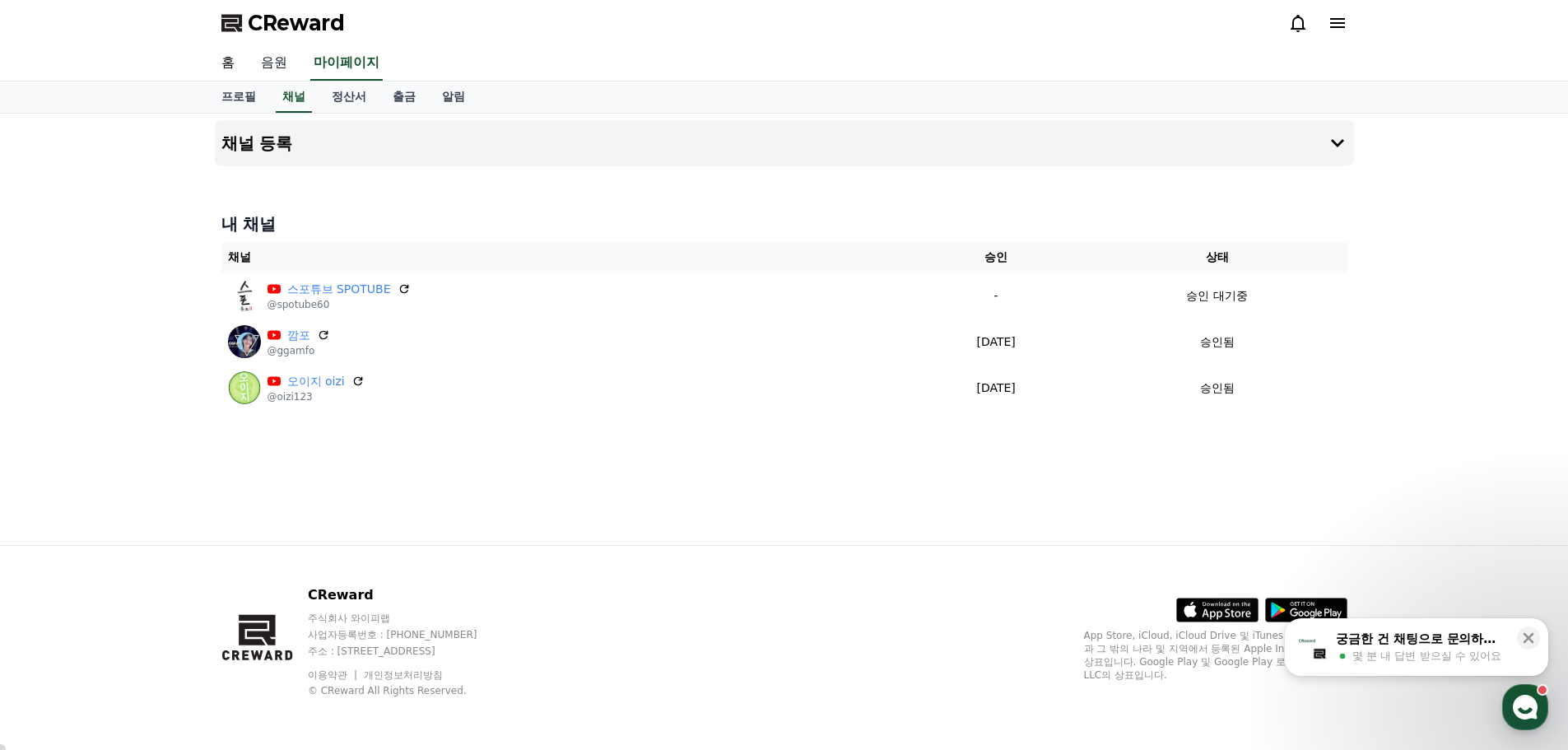
click at [279, 67] on link "음원" at bounding box center [273, 63] width 53 height 34
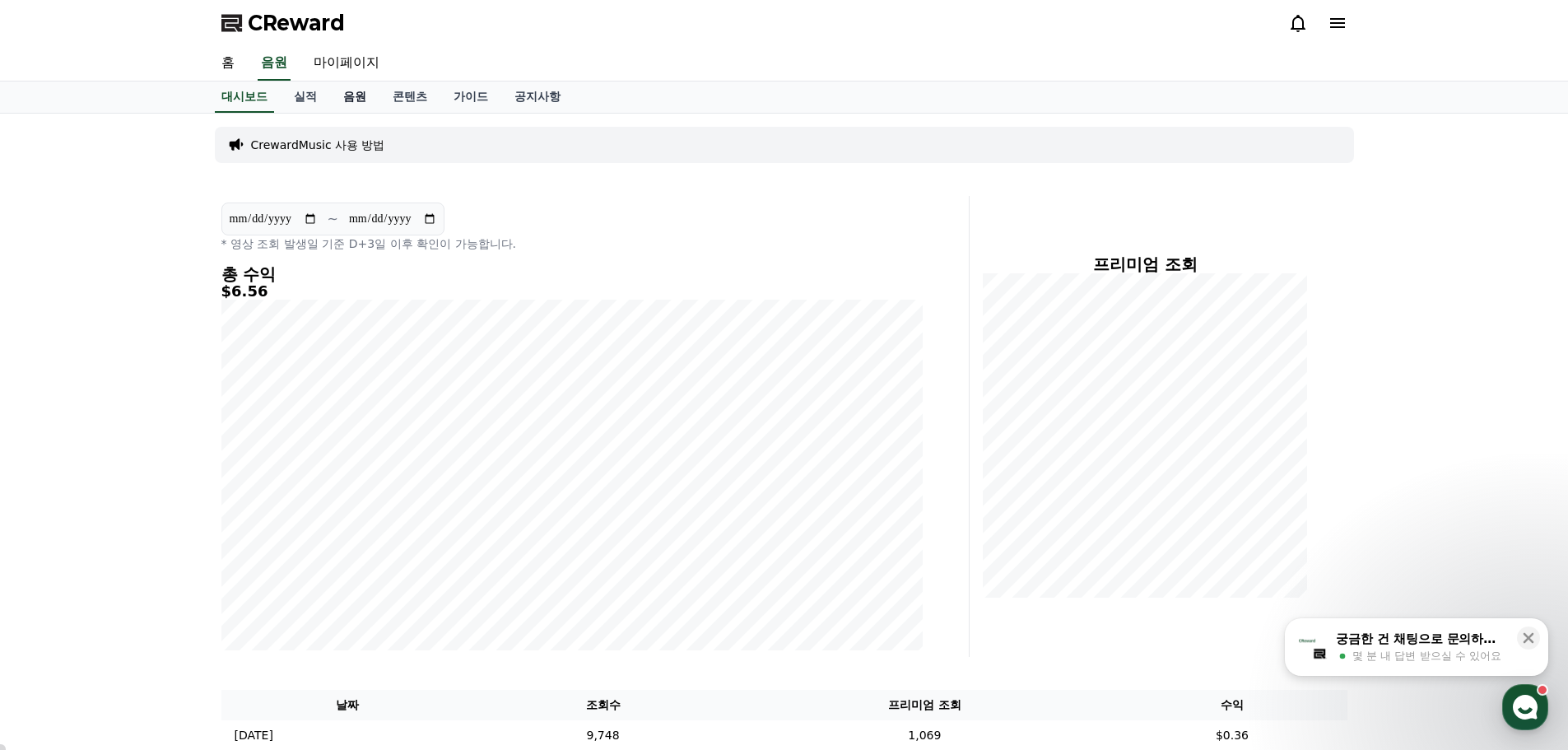
click at [357, 106] on link "음원" at bounding box center [354, 97] width 49 height 31
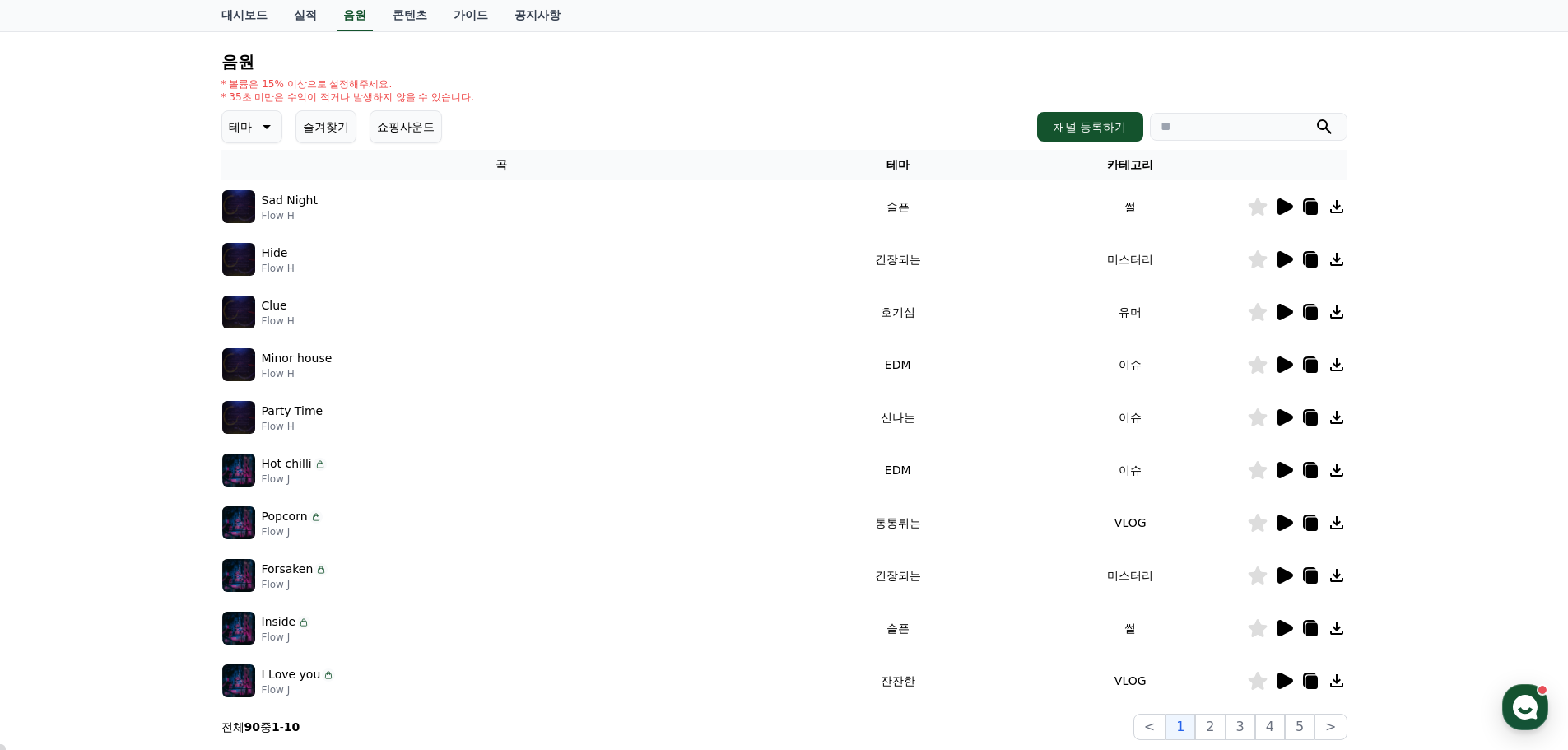
scroll to position [247, 0]
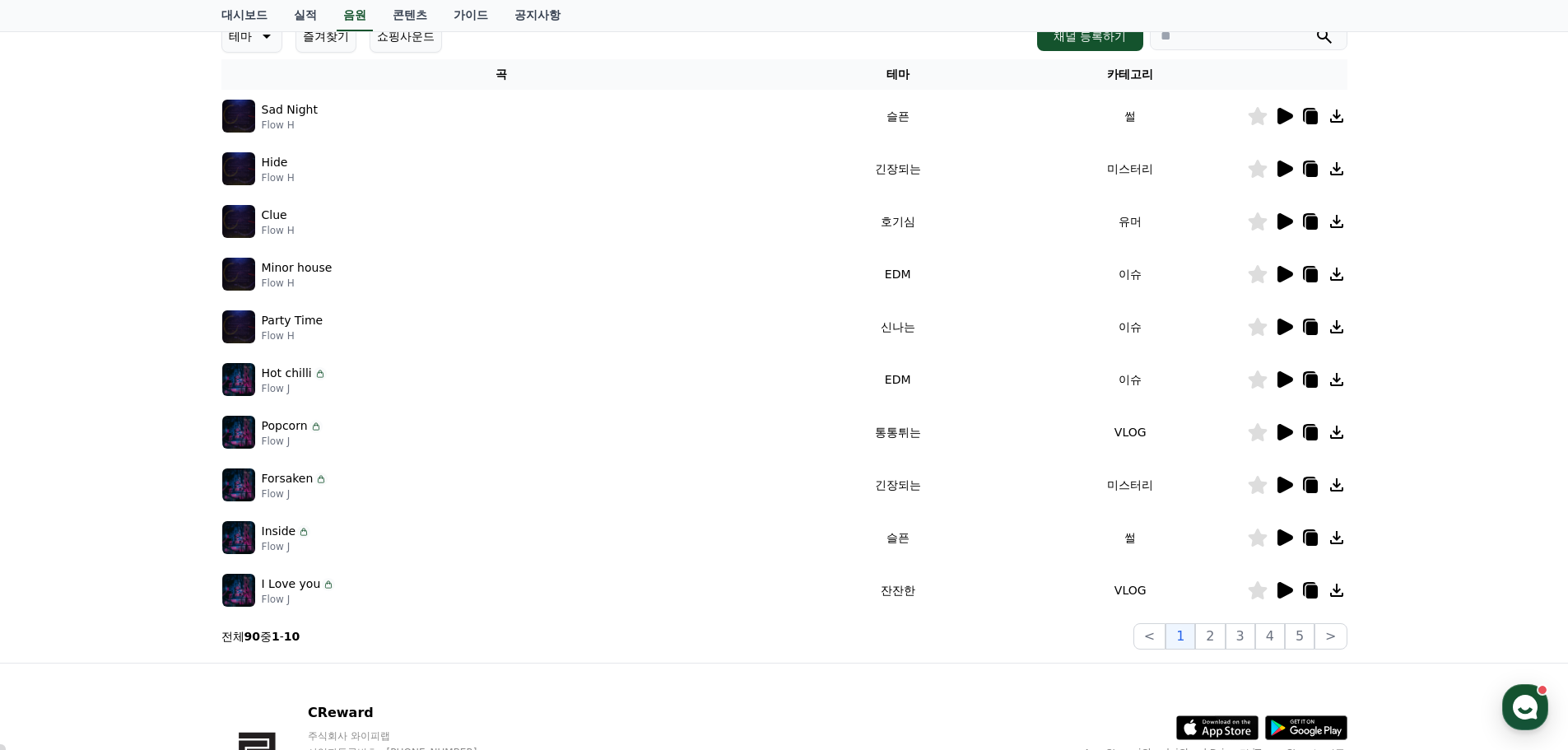
click at [1285, 219] on icon at bounding box center [1285, 222] width 16 height 17
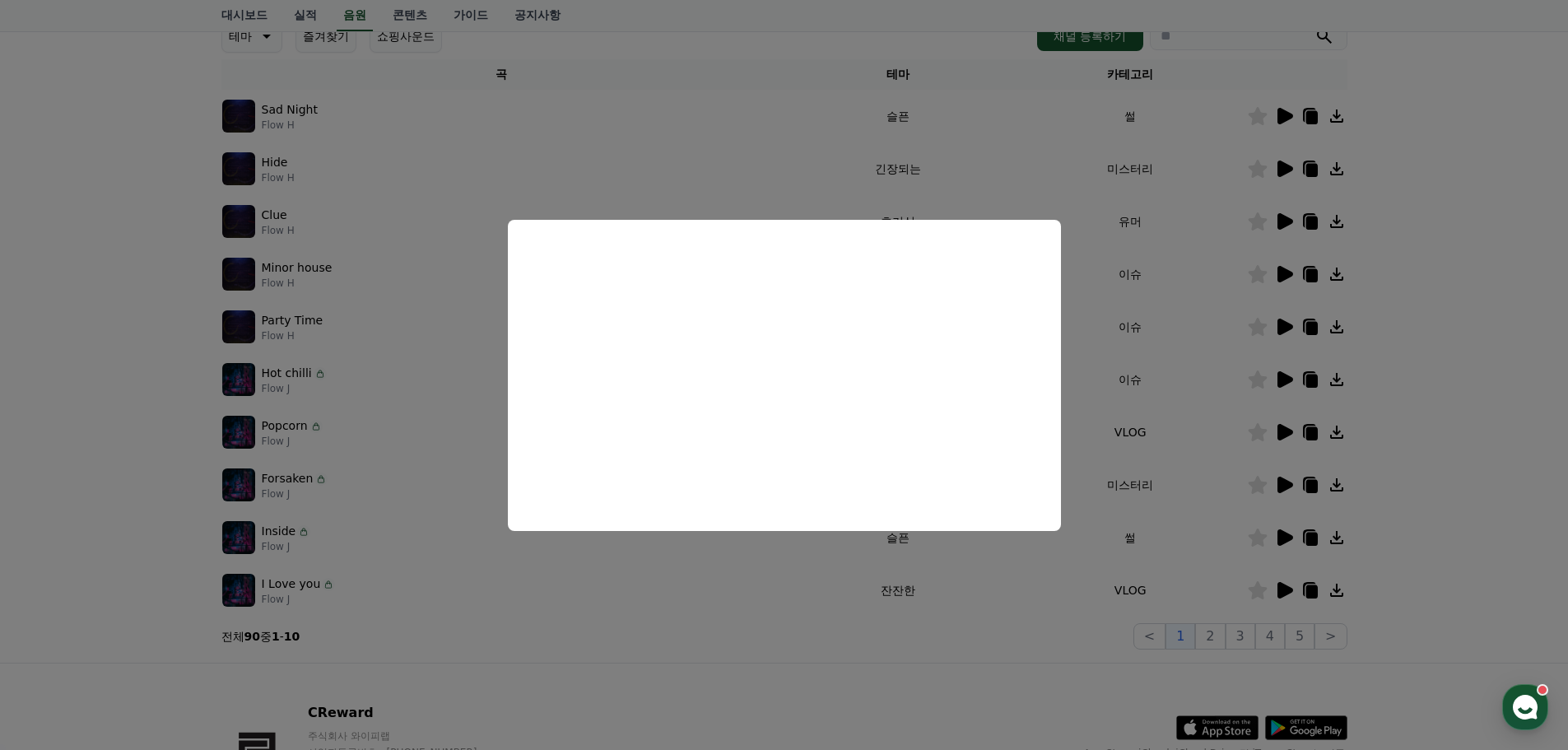
click at [1480, 259] on button "close modal" at bounding box center [784, 375] width 1568 height 750
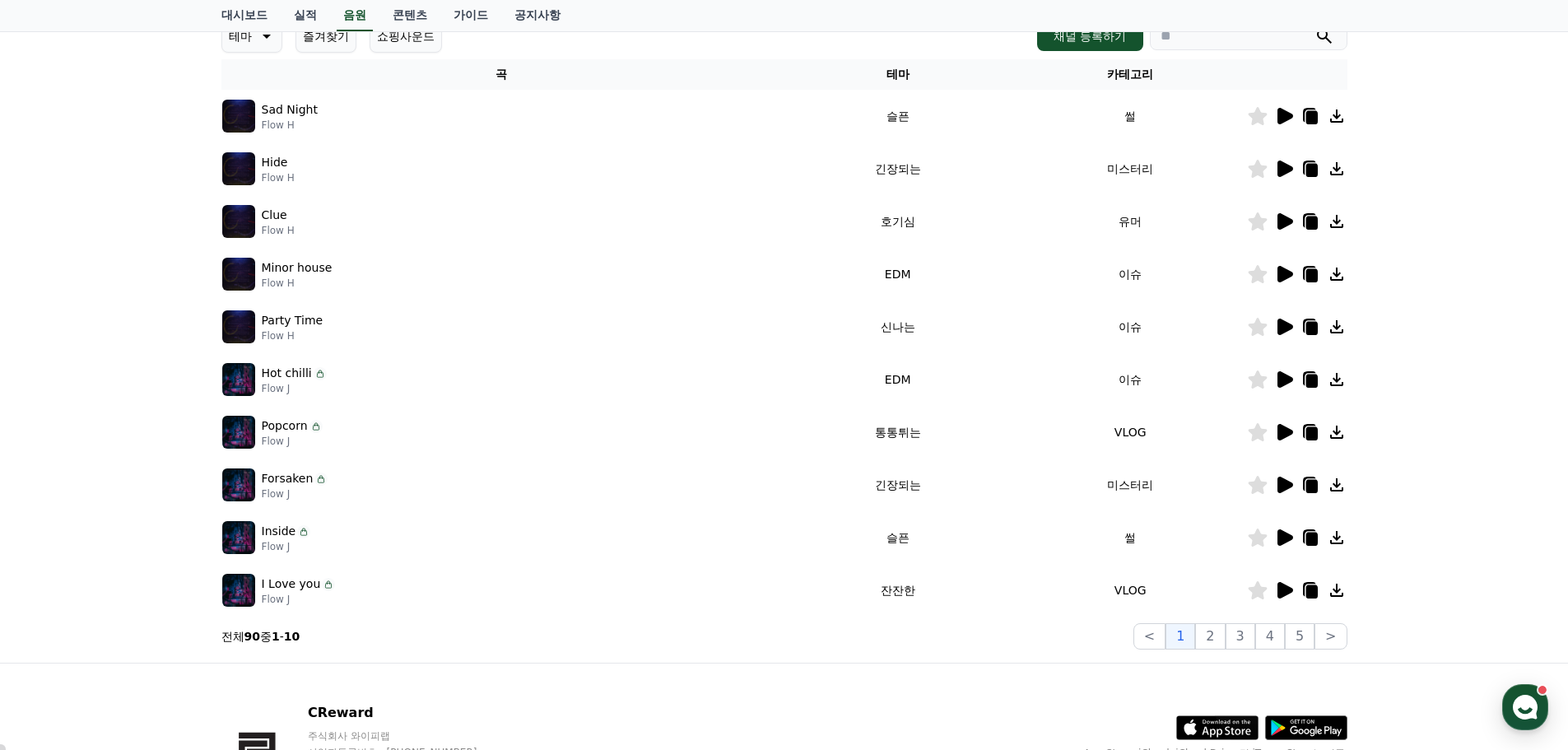
click at [1285, 375] on icon at bounding box center [1285, 380] width 16 height 17
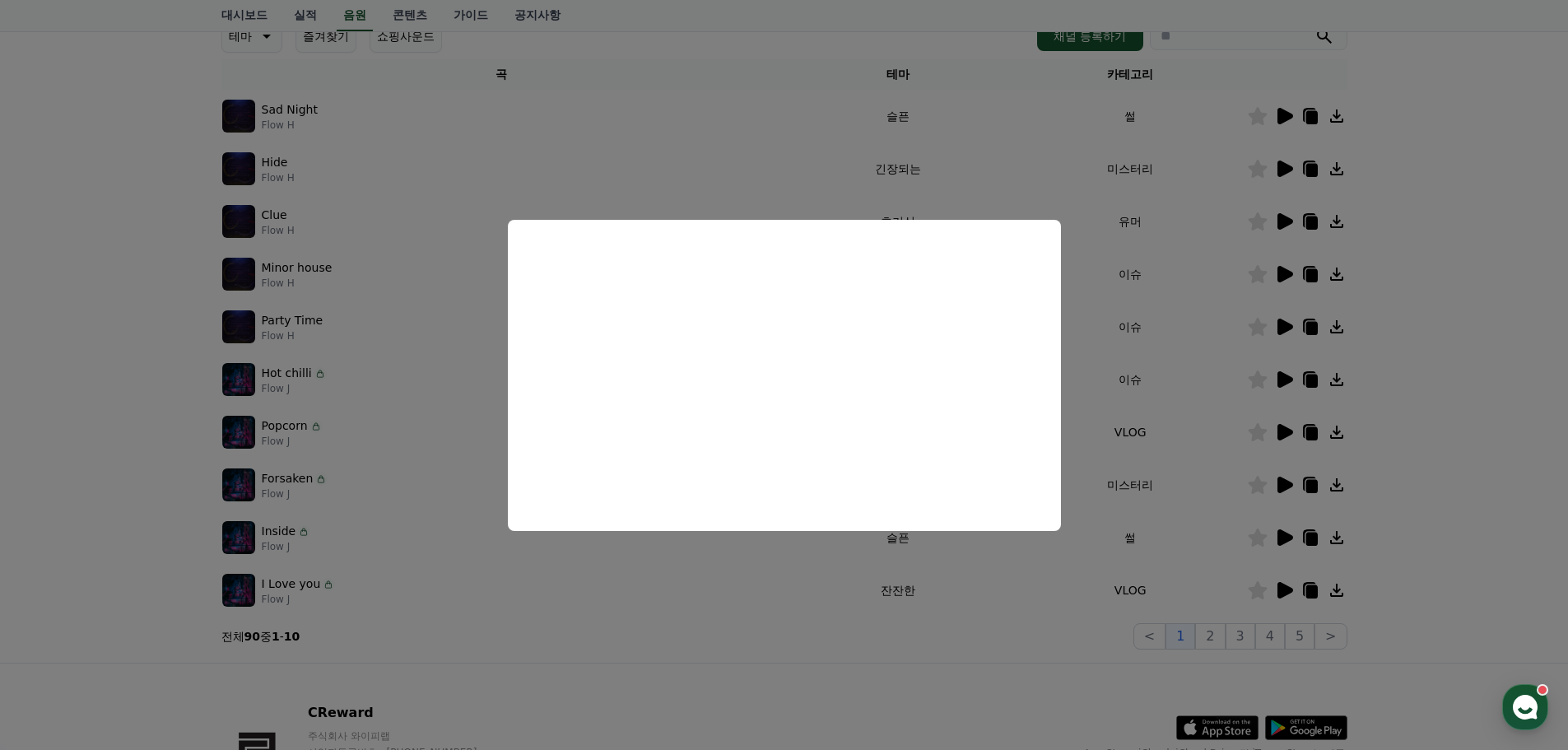
click at [1456, 338] on button "close modal" at bounding box center [784, 375] width 1568 height 750
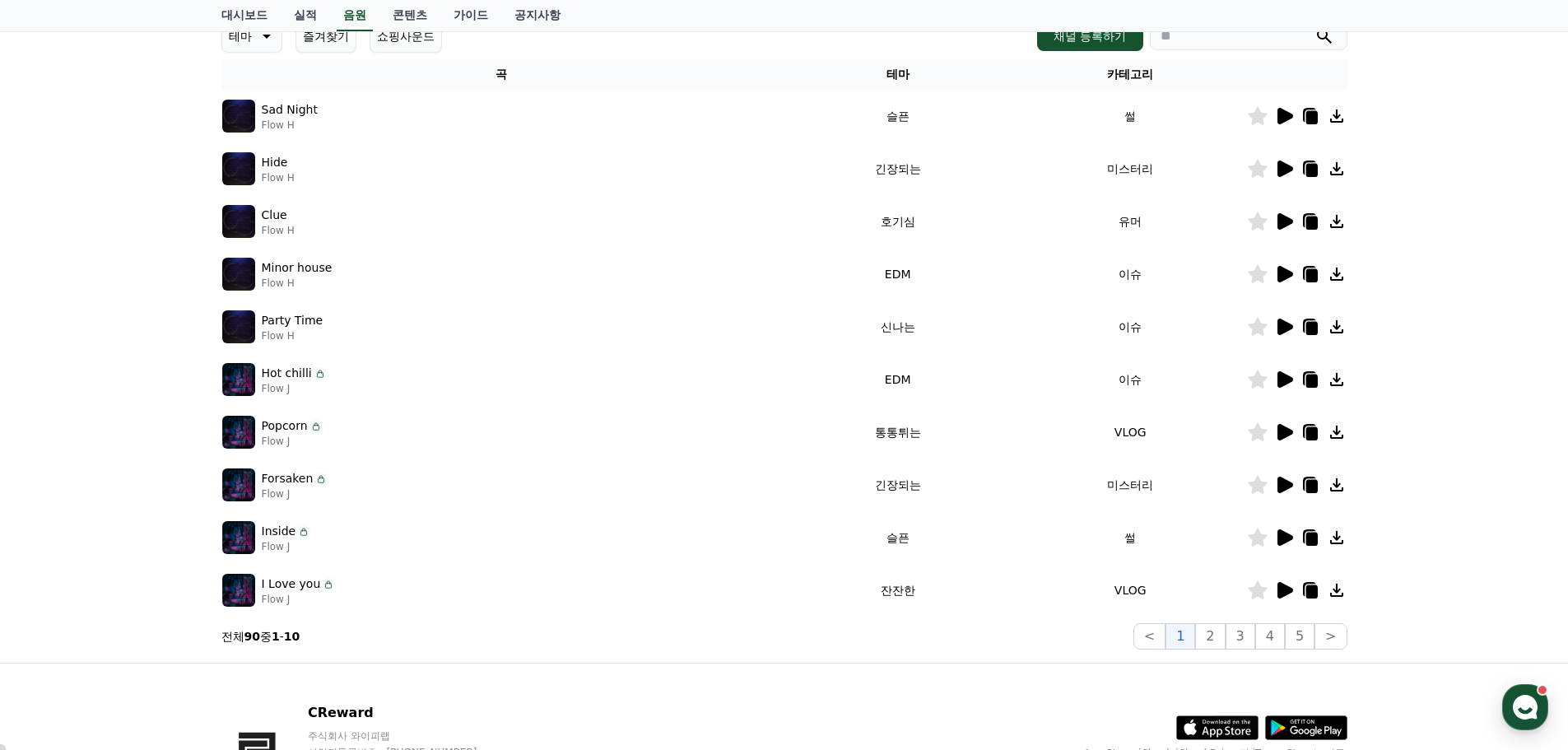
click at [1309, 375] on icon at bounding box center [1311, 381] width 12 height 13
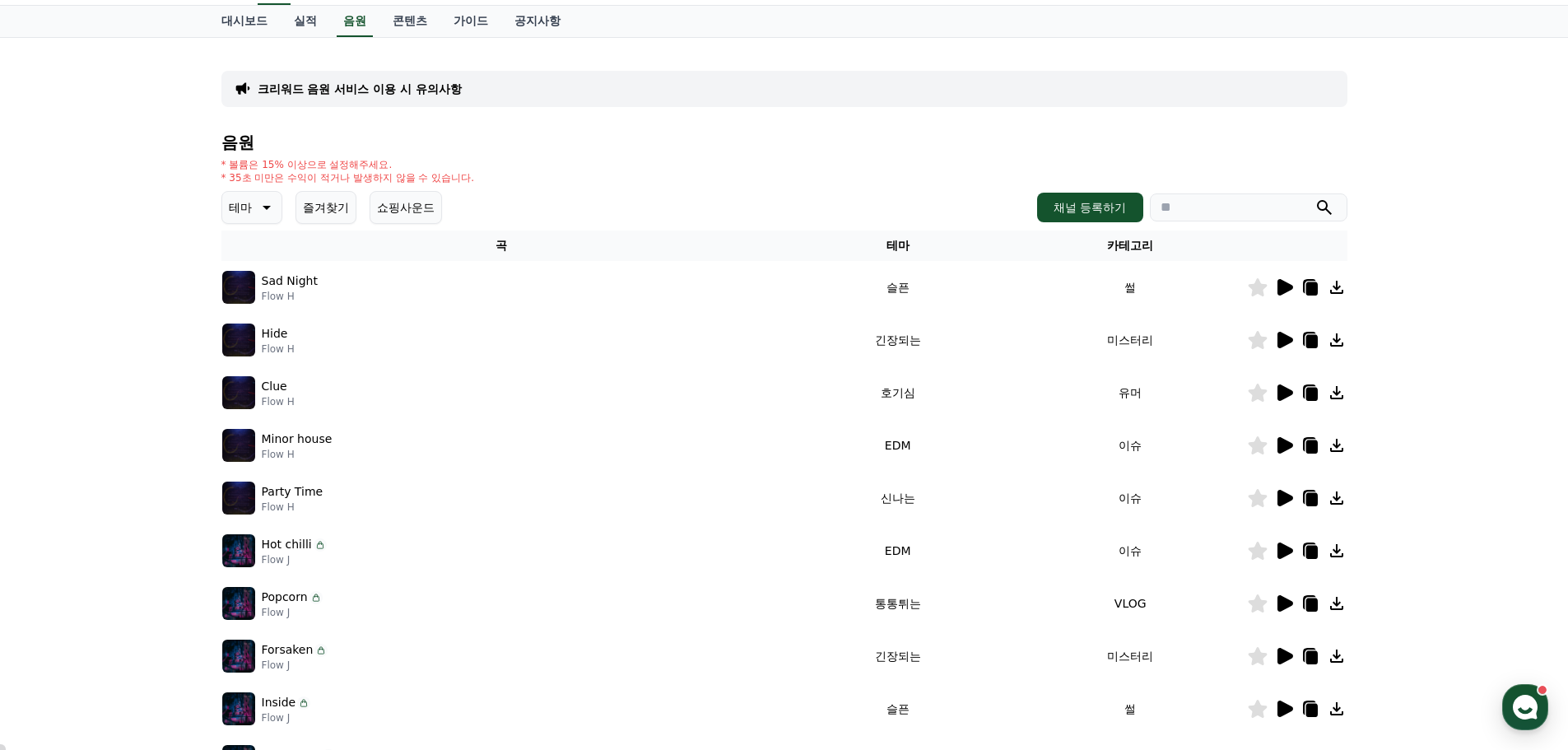
scroll to position [0, 0]
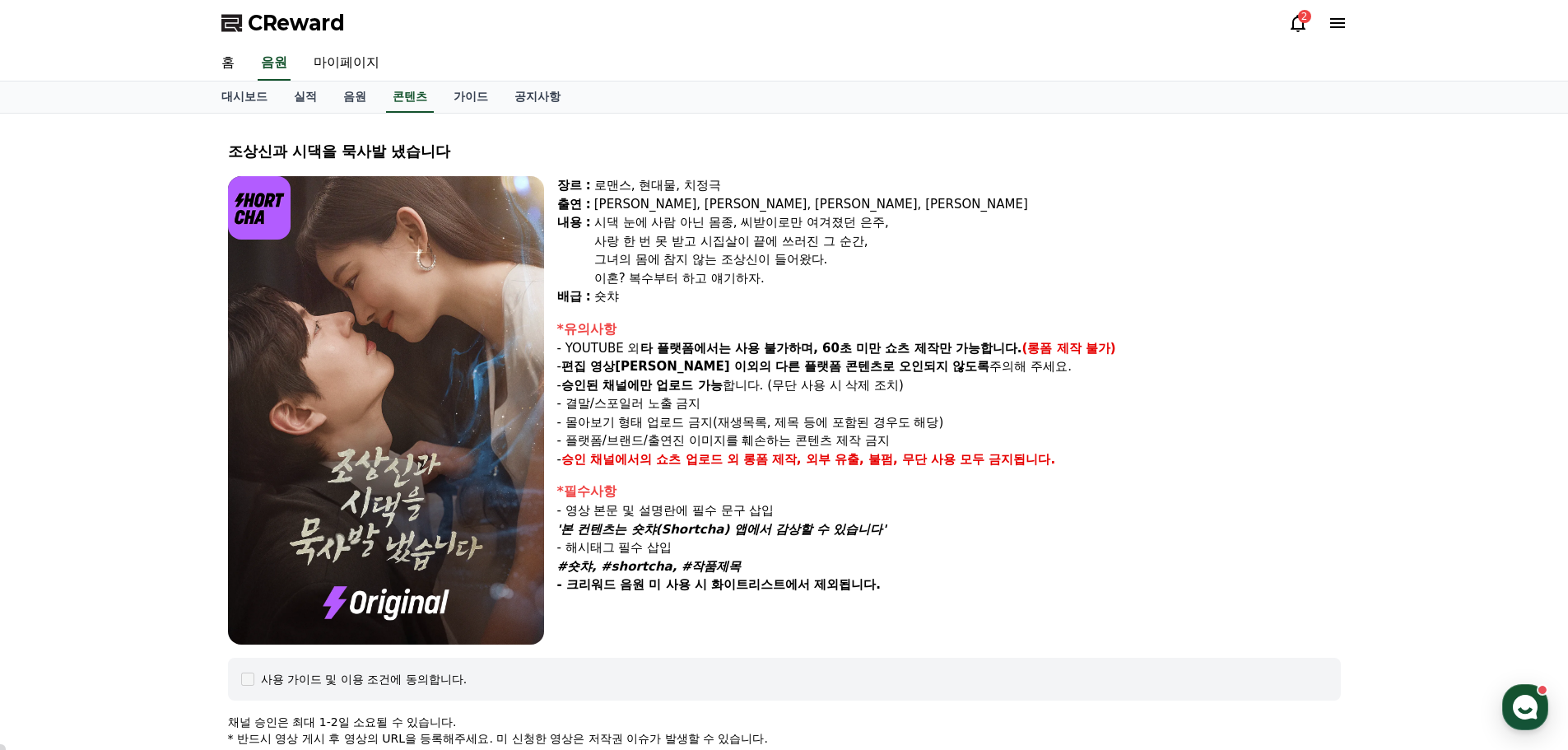
select select
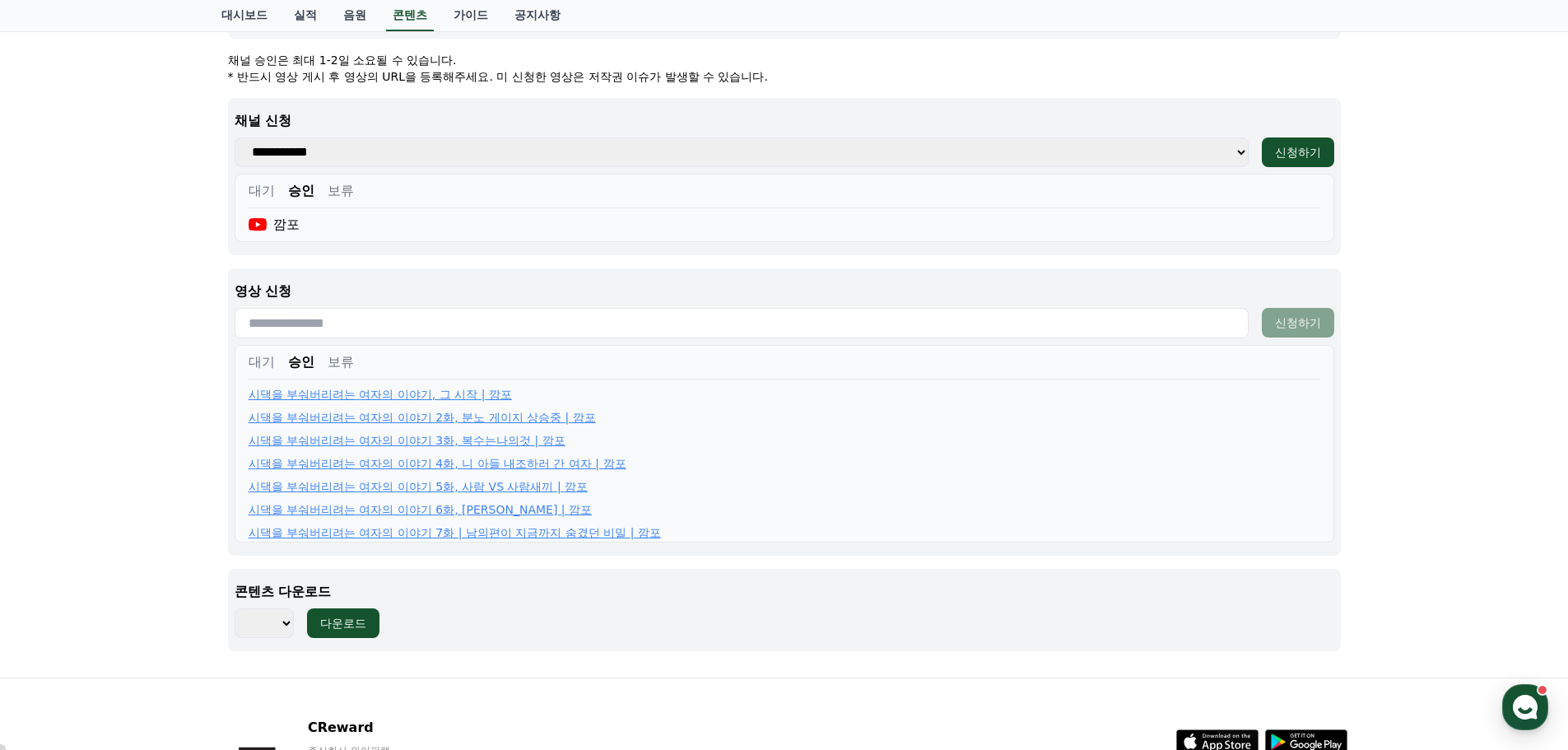
scroll to position [605, 0]
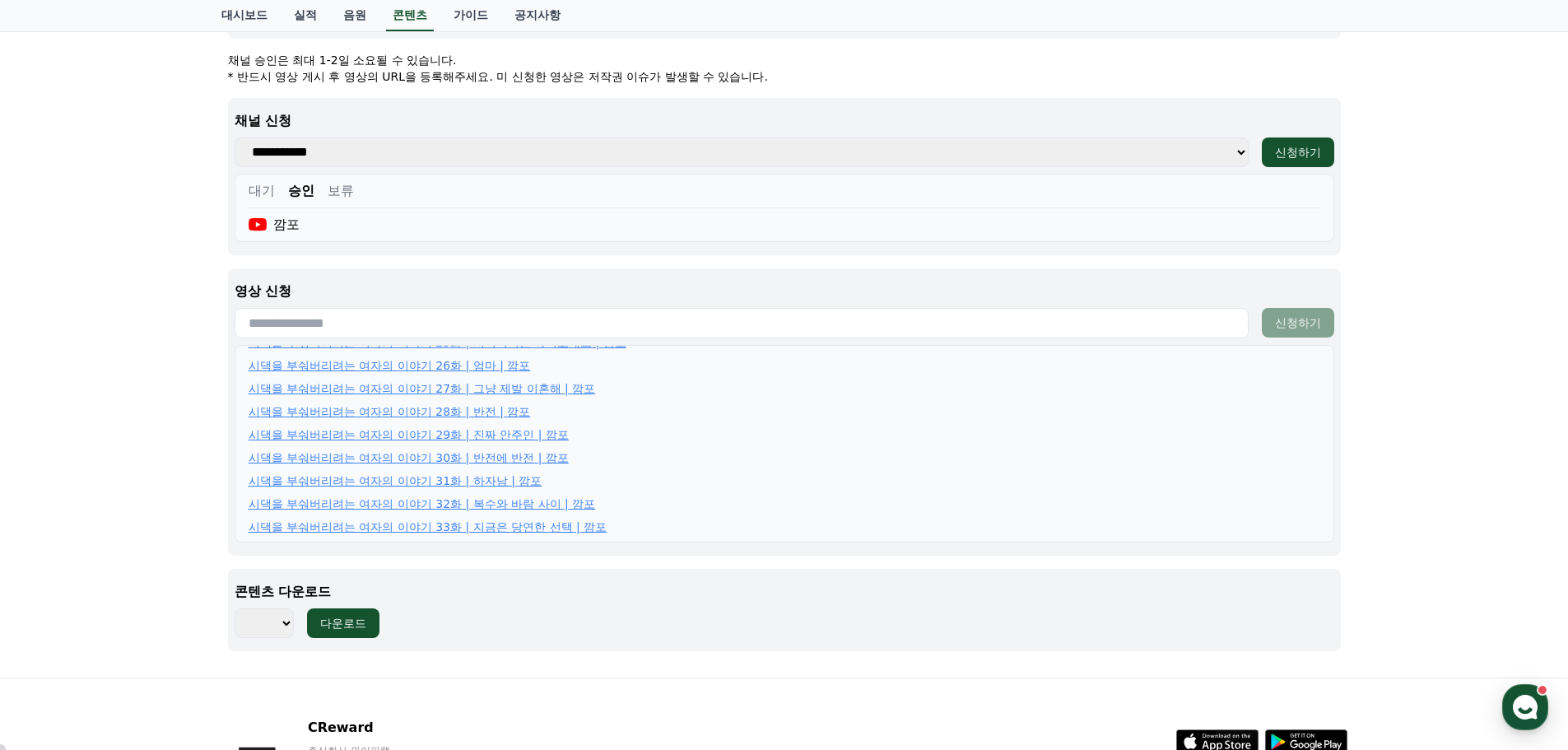
click at [114, 298] on div "조상[DEMOGRAPHIC_DATA]과 시댁을 묵사발 냈습니다 장르 : 로맨스, 현대물, 치정극 출연 : [PERSON_NAME], [PERS…" at bounding box center [784, 64] width 1568 height 1227
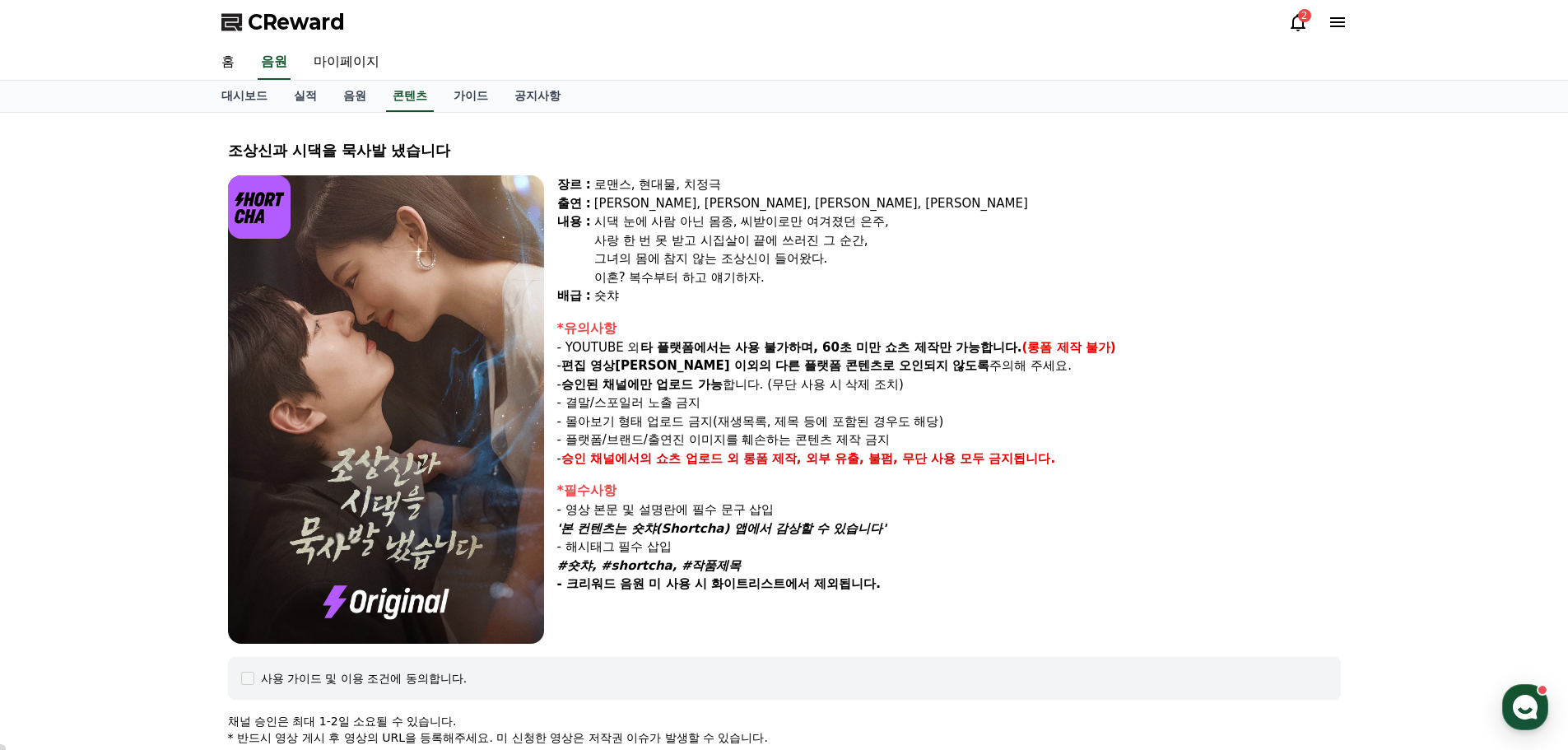
scroll to position [0, 0]
click at [1300, 23] on icon at bounding box center [1299, 23] width 20 height 20
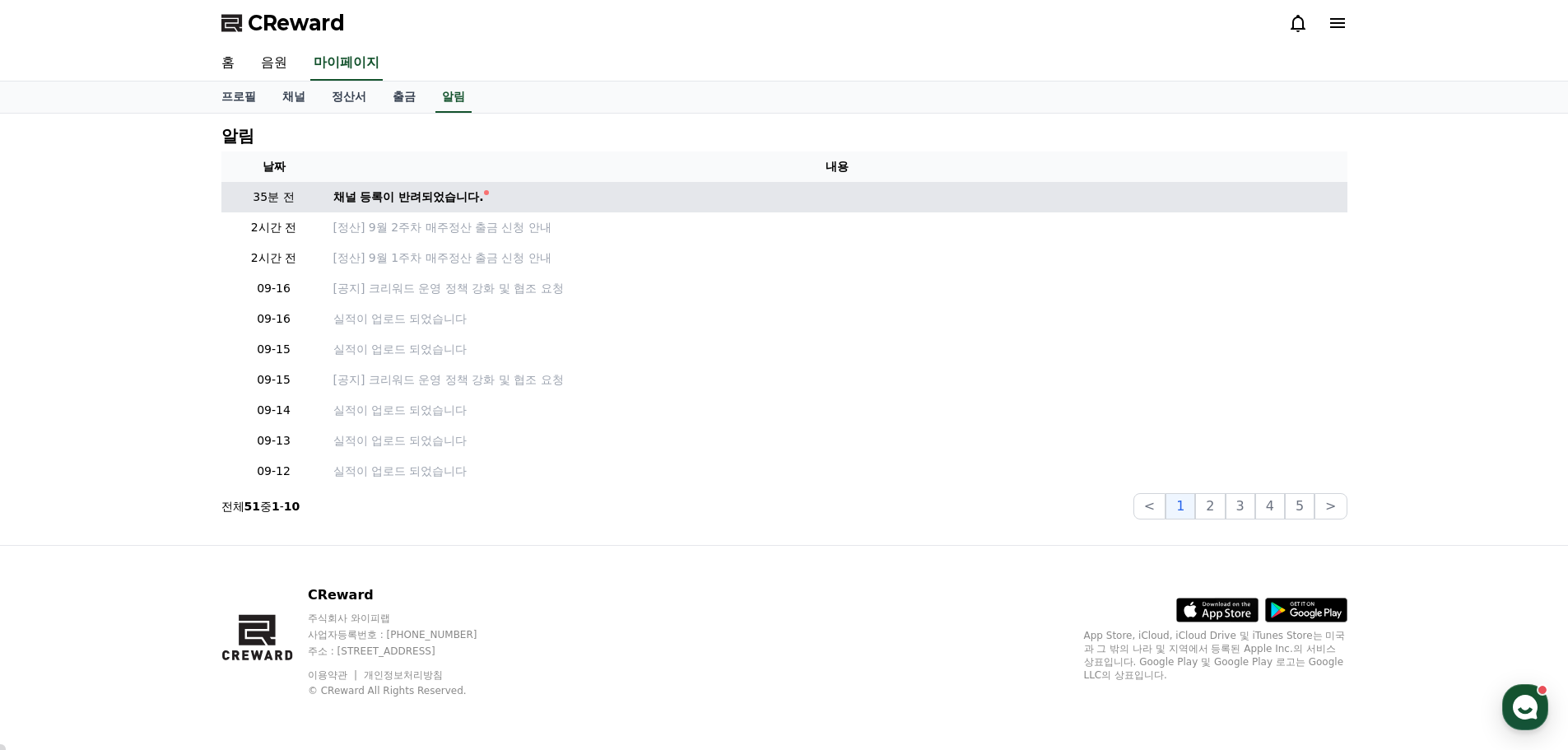
click at [397, 196] on div "채널 등록이 반려되었습니다." at bounding box center [409, 197] width 150 height 18
click at [430, 193] on div "채널 등록이 반려되었습니다." at bounding box center [409, 197] width 150 height 18
click at [466, 193] on div "채널 등록이 반려되었습니다." at bounding box center [409, 197] width 150 height 18
click at [439, 193] on div "채널 등록이 반려되었습니다." at bounding box center [409, 197] width 150 height 18
click at [390, 197] on div "채널 등록이 반려되었습니다." at bounding box center [409, 197] width 150 height 18
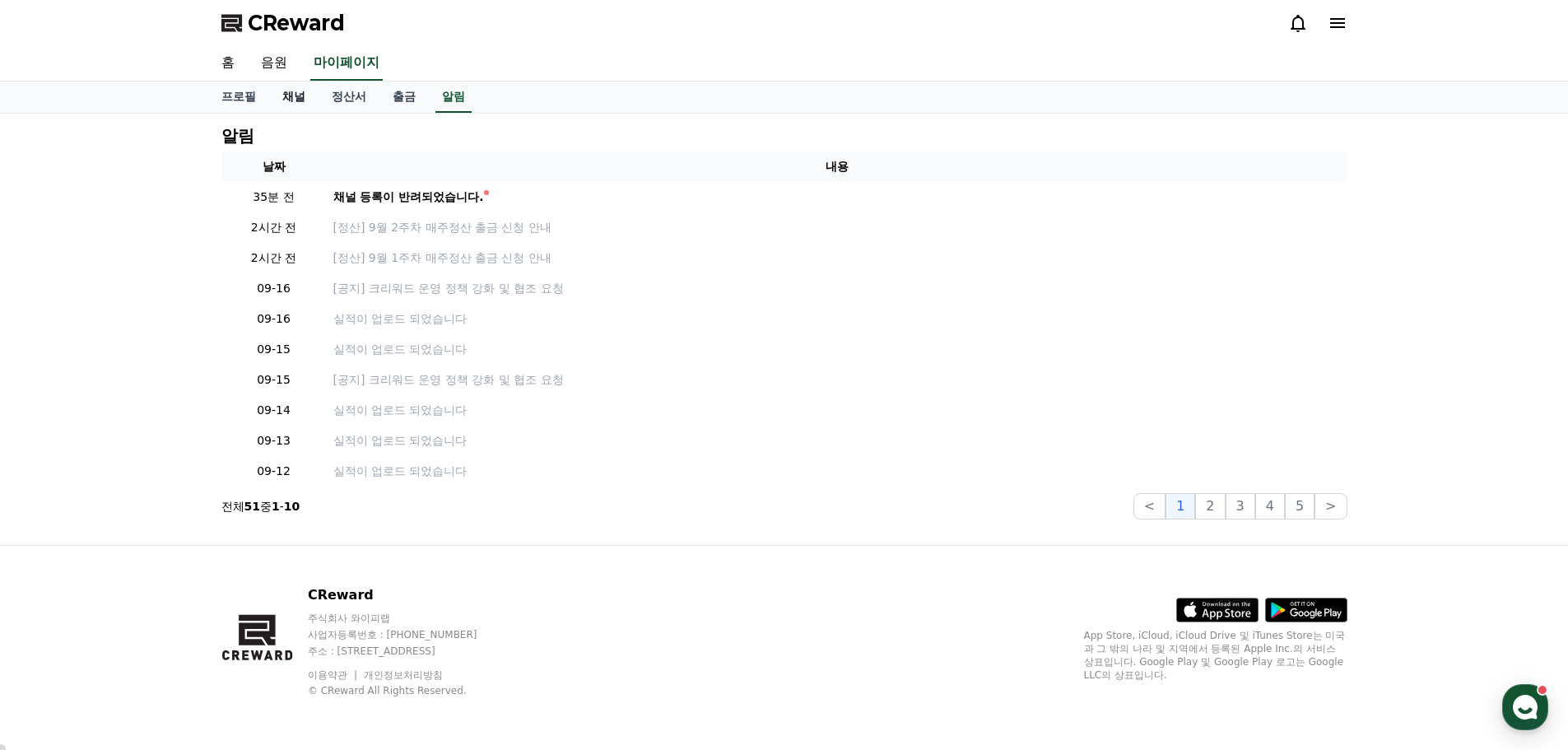
click at [289, 91] on link "채널" at bounding box center [293, 97] width 49 height 31
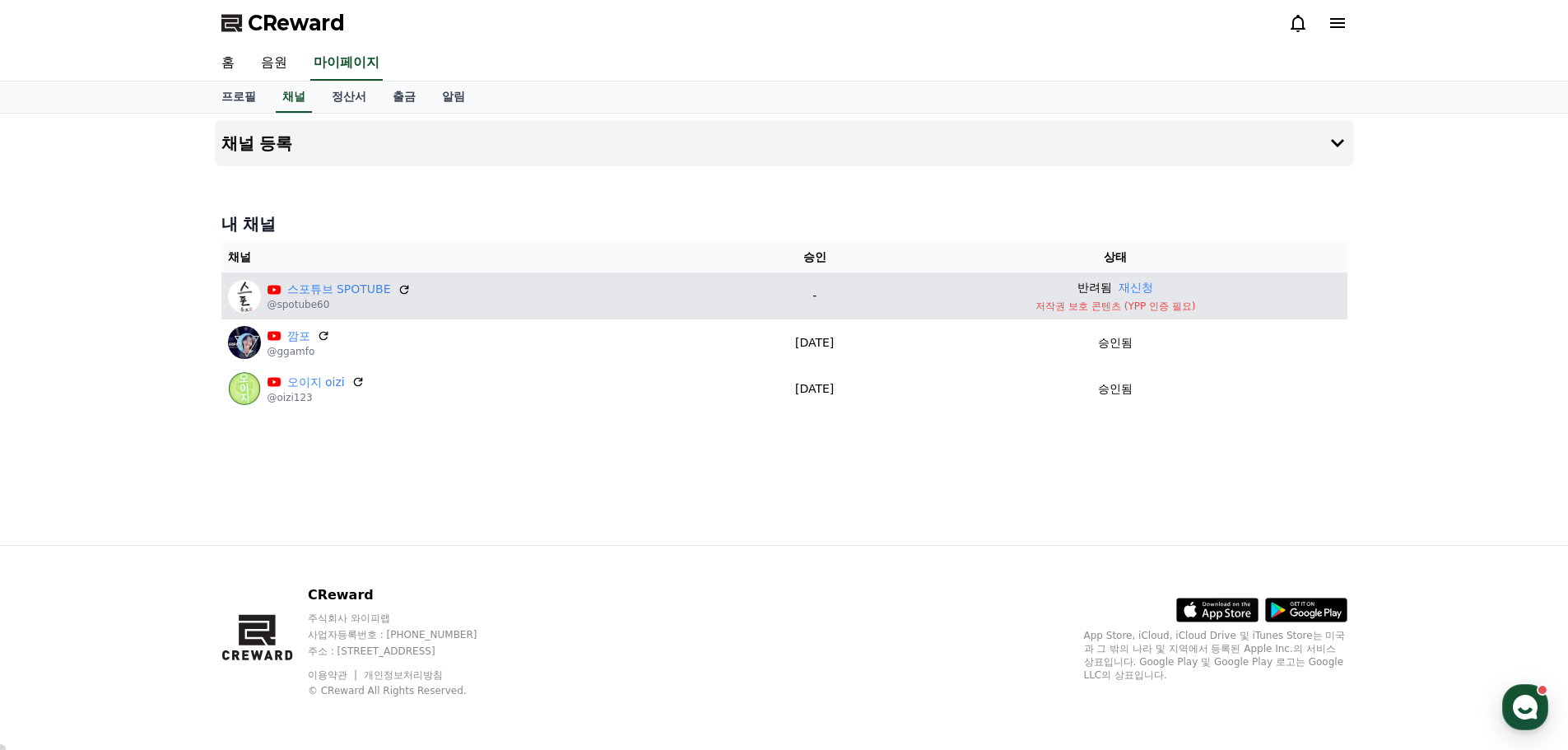
click at [1051, 306] on p "저작권 보호 콘텐츠 (YPP 인증 필요)" at bounding box center [1116, 307] width 450 height 13
drag, startPoint x: 1072, startPoint y: 307, endPoint x: 1196, endPoint y: 308, distance: 124.0
click at [1196, 308] on p "저작권 보호 콘텐츠 (YPP 인증 필요)" at bounding box center [1116, 307] width 450 height 13
click at [1168, 305] on p "저작권 보호 콘텐츠 (YPP 인증 필요)" at bounding box center [1116, 307] width 450 height 13
drag, startPoint x: 1189, startPoint y: 306, endPoint x: 1113, endPoint y: 307, distance: 76.0
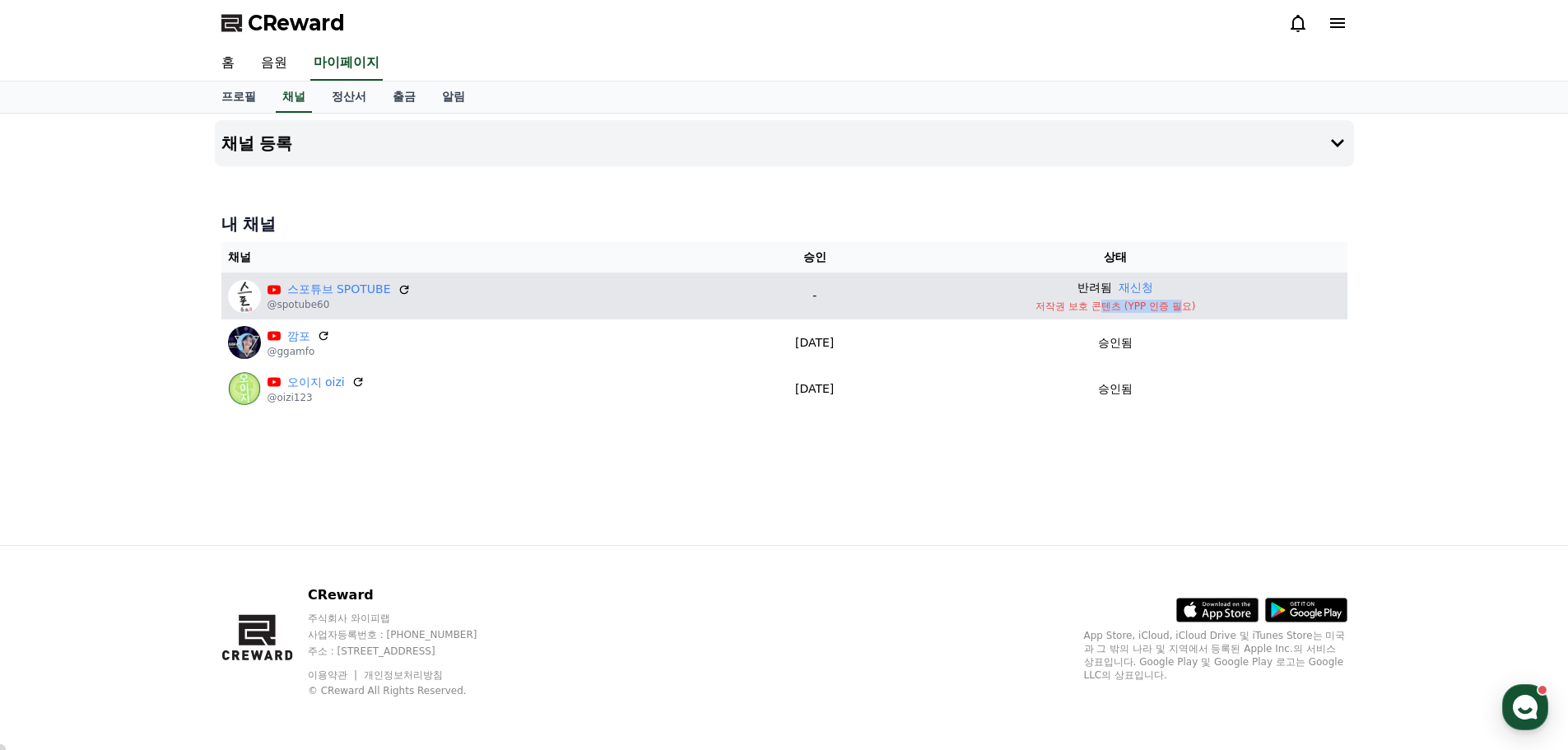
click at [1113, 307] on p "저작권 보호 콘텐츠 (YPP 인증 필요)" at bounding box center [1116, 307] width 450 height 13
click at [1156, 308] on p "저작권 보호 콘텐츠 (YPP 인증 필요)" at bounding box center [1116, 307] width 450 height 13
click at [1147, 308] on p "저작권 보호 콘텐츠 (YPP 인증 필요)" at bounding box center [1116, 307] width 450 height 13
click at [1095, 282] on p "반려됨" at bounding box center [1094, 288] width 34 height 18
drag, startPoint x: 1140, startPoint y: 304, endPoint x: 1198, endPoint y: 308, distance: 58.1
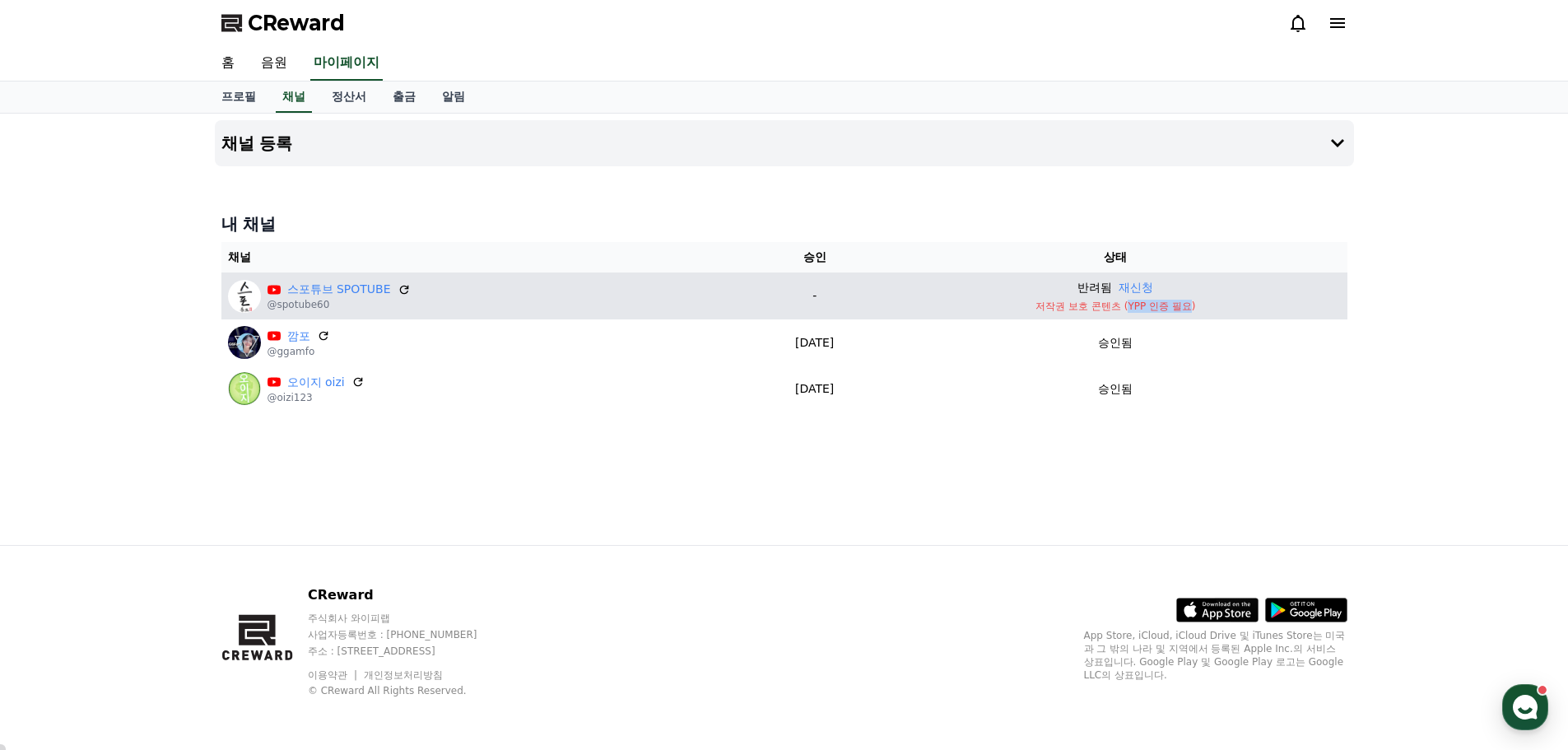
click at [1198, 308] on p "저작권 보호 콘텐츠 (YPP 인증 필요)" at bounding box center [1116, 307] width 450 height 13
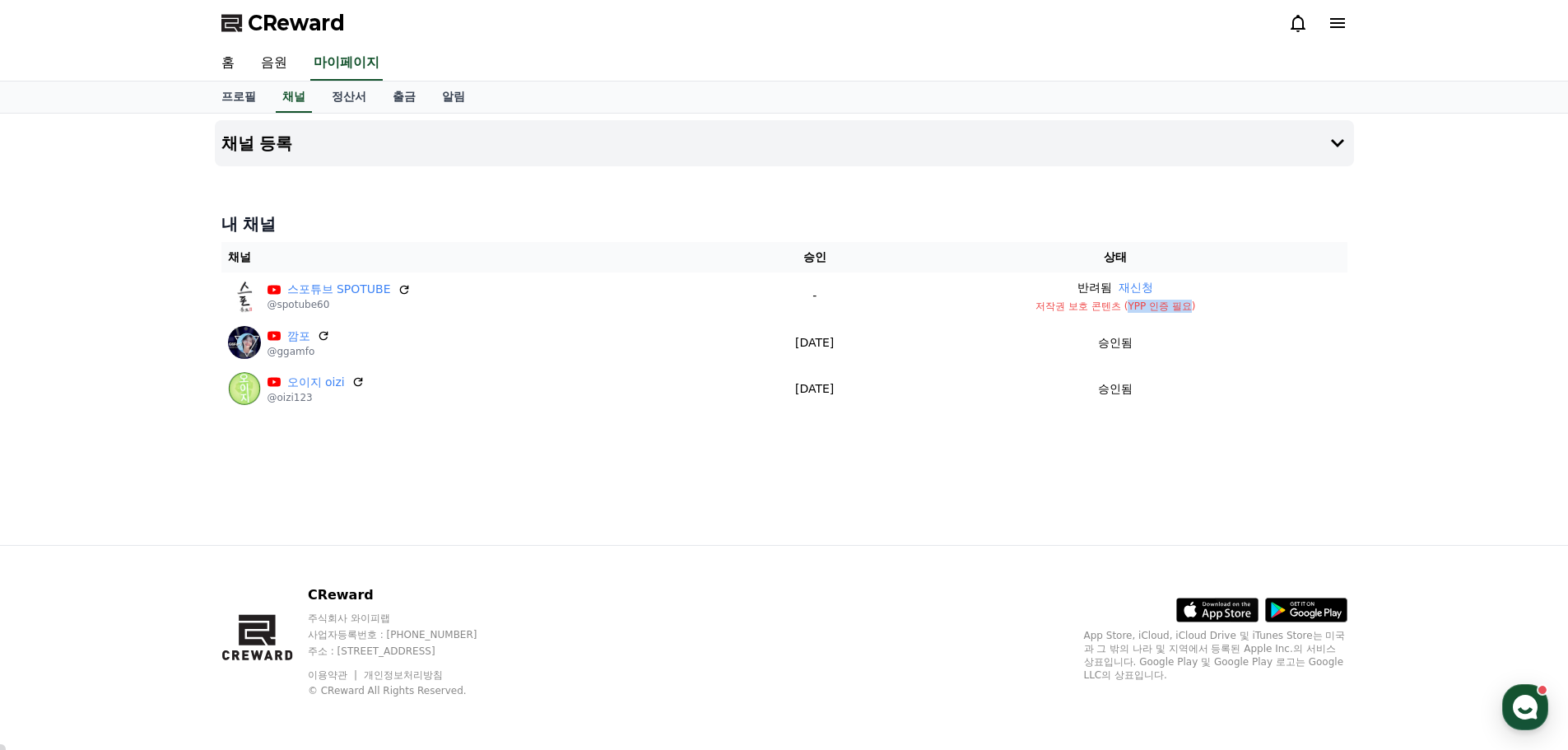
copy p "YPP 인증 필요"
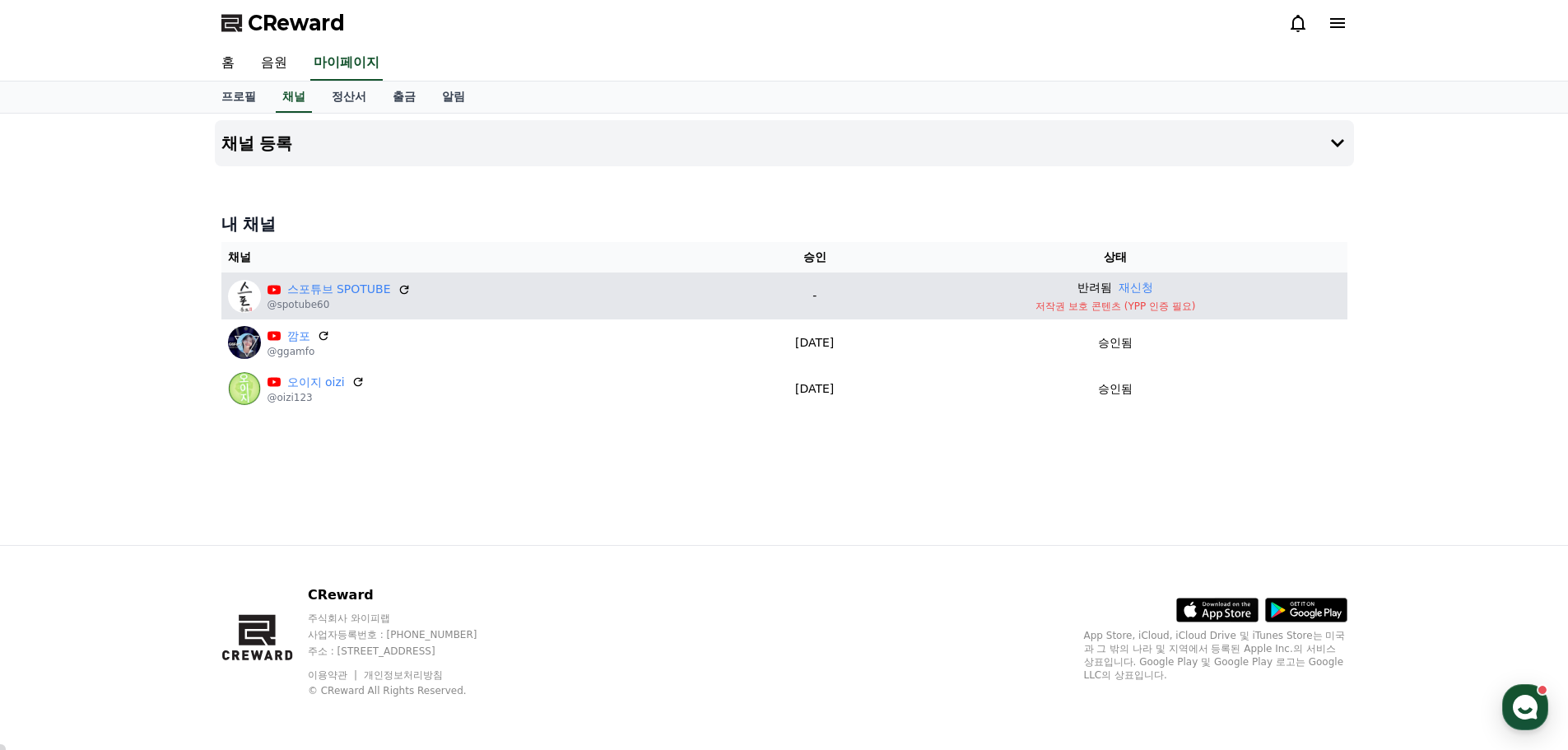
click at [1089, 286] on p "반려됨" at bounding box center [1094, 288] width 34 height 18
drag, startPoint x: 1102, startPoint y: 308, endPoint x: 1169, endPoint y: 309, distance: 67.0
click at [1169, 309] on p "저작권 보호 콘텐츠 (YPP 인증 필요)" at bounding box center [1116, 307] width 450 height 13
click at [1163, 307] on p "저작권 보호 콘텐츠 (YPP 인증 필요)" at bounding box center [1116, 307] width 450 height 13
drag, startPoint x: 1114, startPoint y: 305, endPoint x: 1201, endPoint y: 290, distance: 88.3
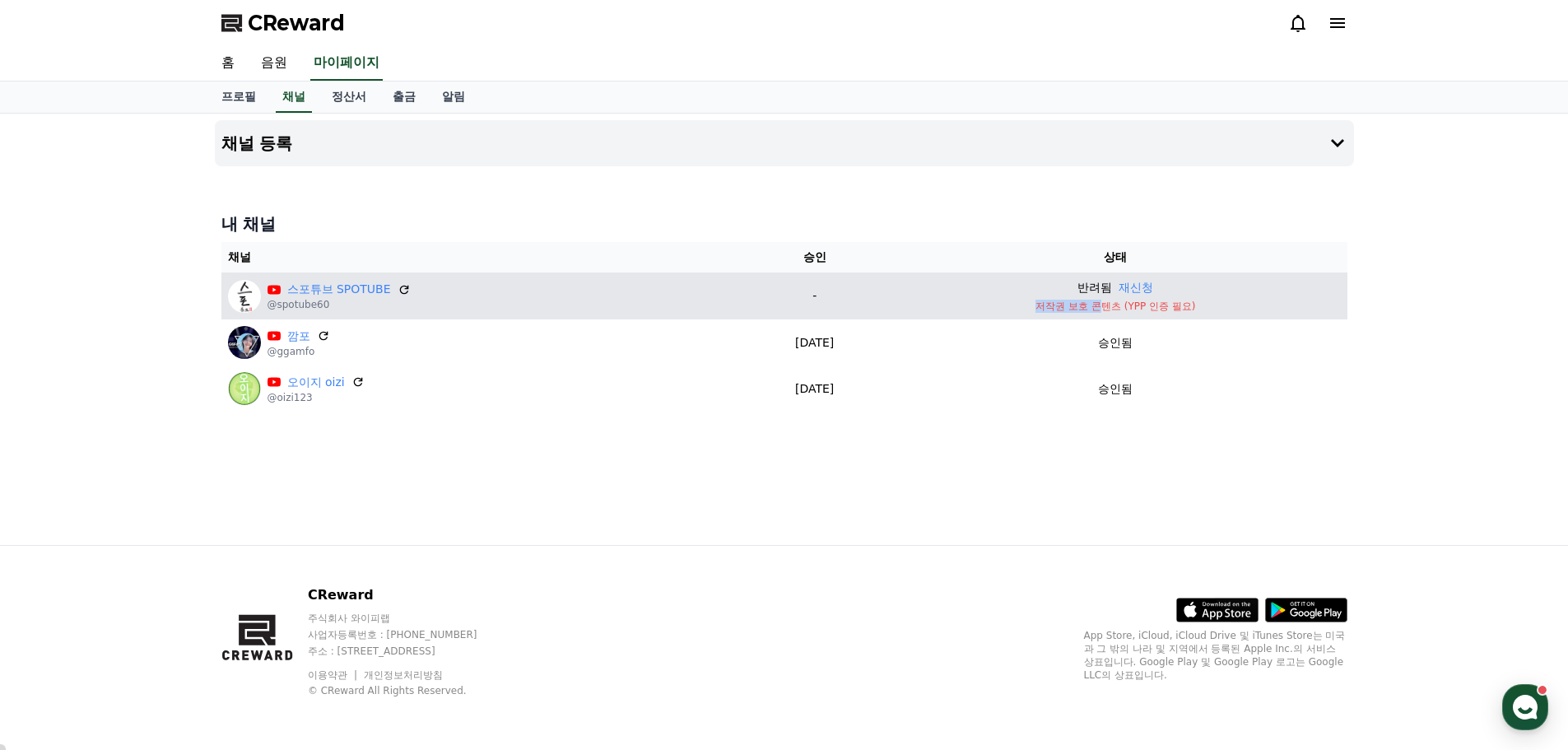
click at [1201, 290] on td "반려됨 재신청 저작권 보호 콘텐츠 (YPP 인증 필요)" at bounding box center [1116, 296] width 463 height 47
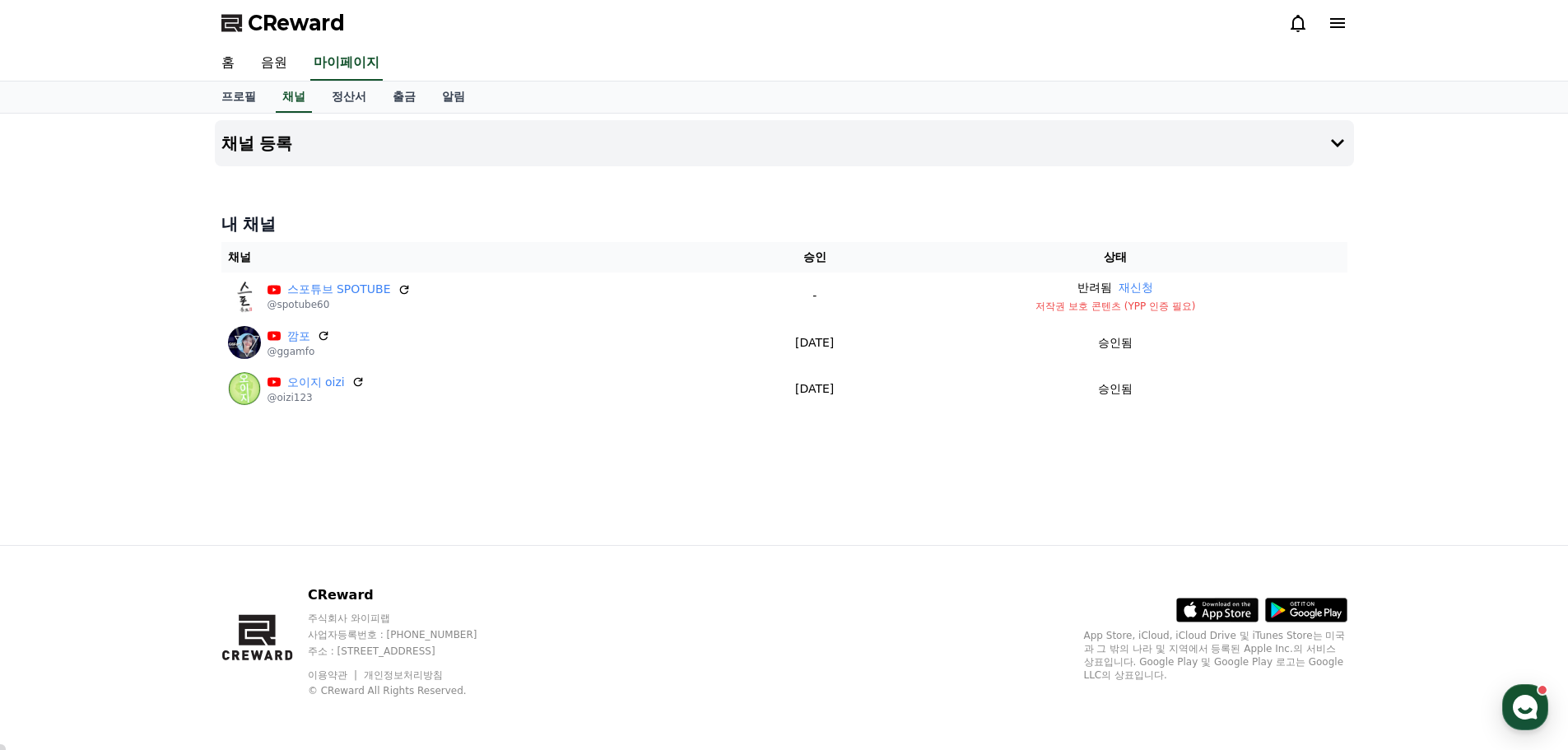
click at [635, 441] on div "채널 등록 내 채널 채널 승인 상태 스포튜브 SPOTUBE @spotube60 - 반려됨 재신청 저작권 보호 콘텐츠 (YPP 인증 필요) 깜포…" at bounding box center [784, 329] width 1153 height 431
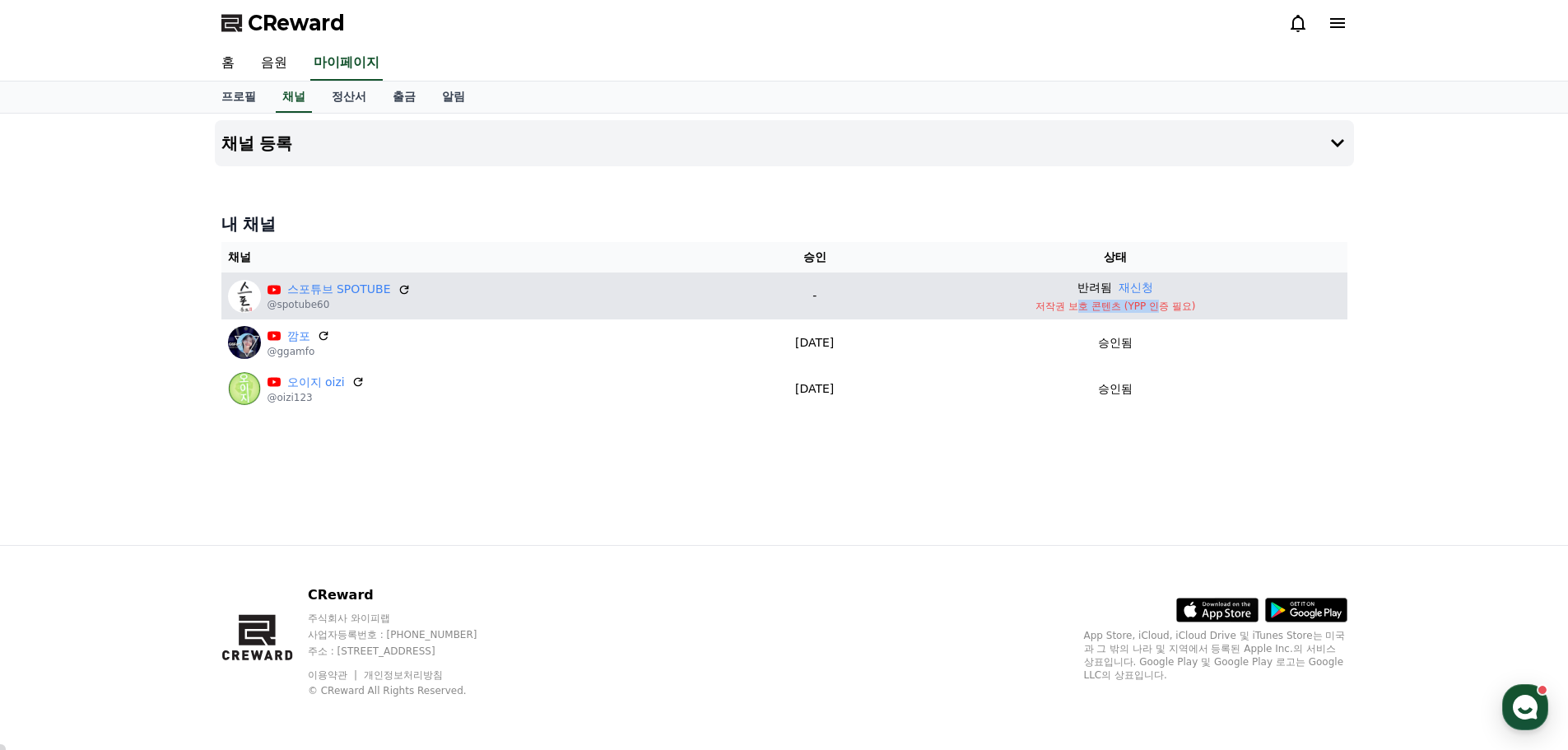
drag, startPoint x: 1091, startPoint y: 309, endPoint x: 1169, endPoint y: 304, distance: 78.2
click at [1169, 304] on p "저작권 보호 콘텐츠 (YPP 인증 필요)" at bounding box center [1116, 307] width 450 height 13
click at [1190, 305] on p "저작권 보호 콘텐츠 (YPP 인증 필요)" at bounding box center [1116, 307] width 450 height 13
click at [1102, 302] on p "저작권 보호 콘텐츠 (YPP 인증 필요)" at bounding box center [1116, 307] width 450 height 13
click at [1086, 286] on div "반려됨 재신청" at bounding box center [1116, 288] width 450 height 18
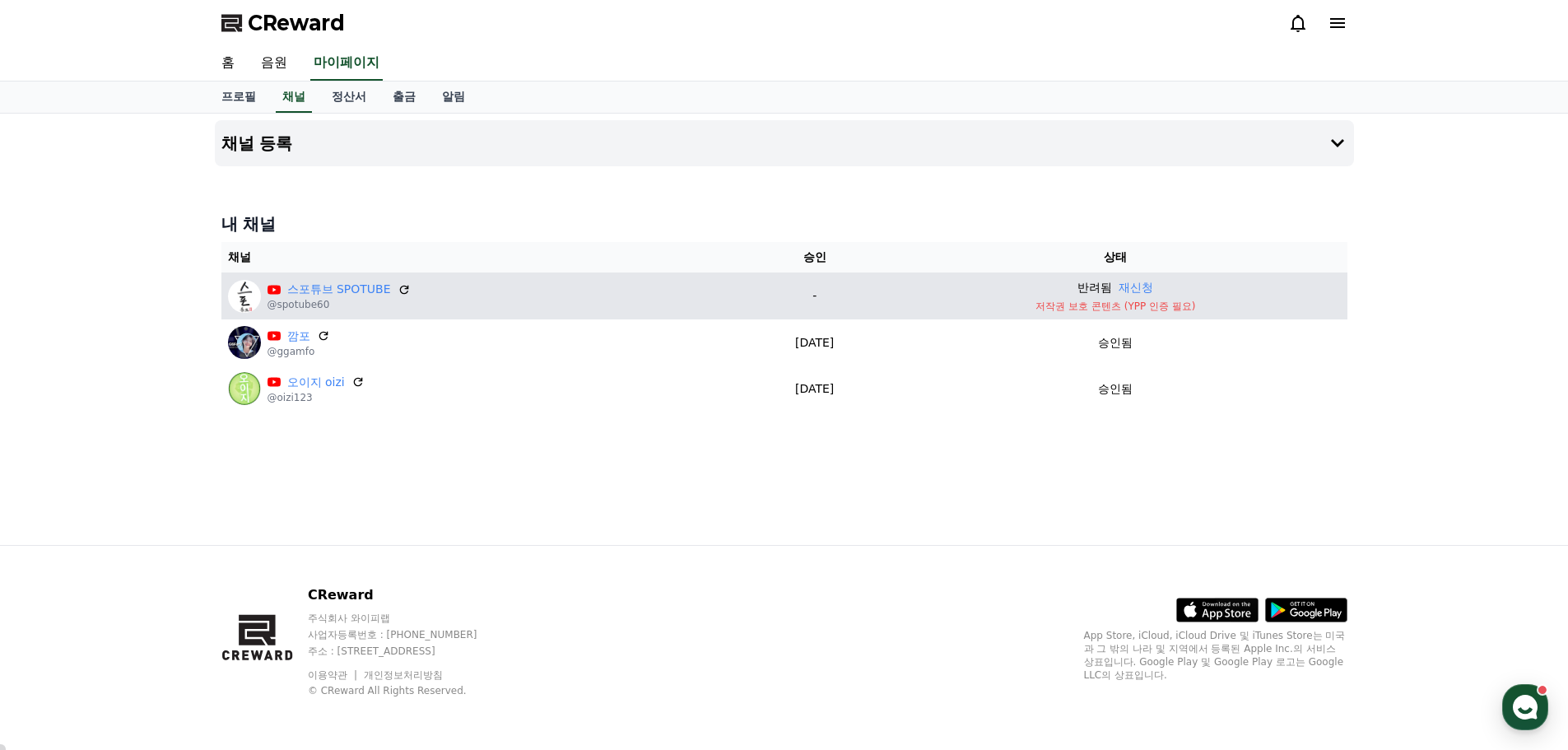
click at [1092, 292] on p "반려됨" at bounding box center [1094, 288] width 34 height 18
click at [1168, 304] on p "저작권 보호 콘텐츠 (YPP 인증 필요)" at bounding box center [1116, 307] width 450 height 13
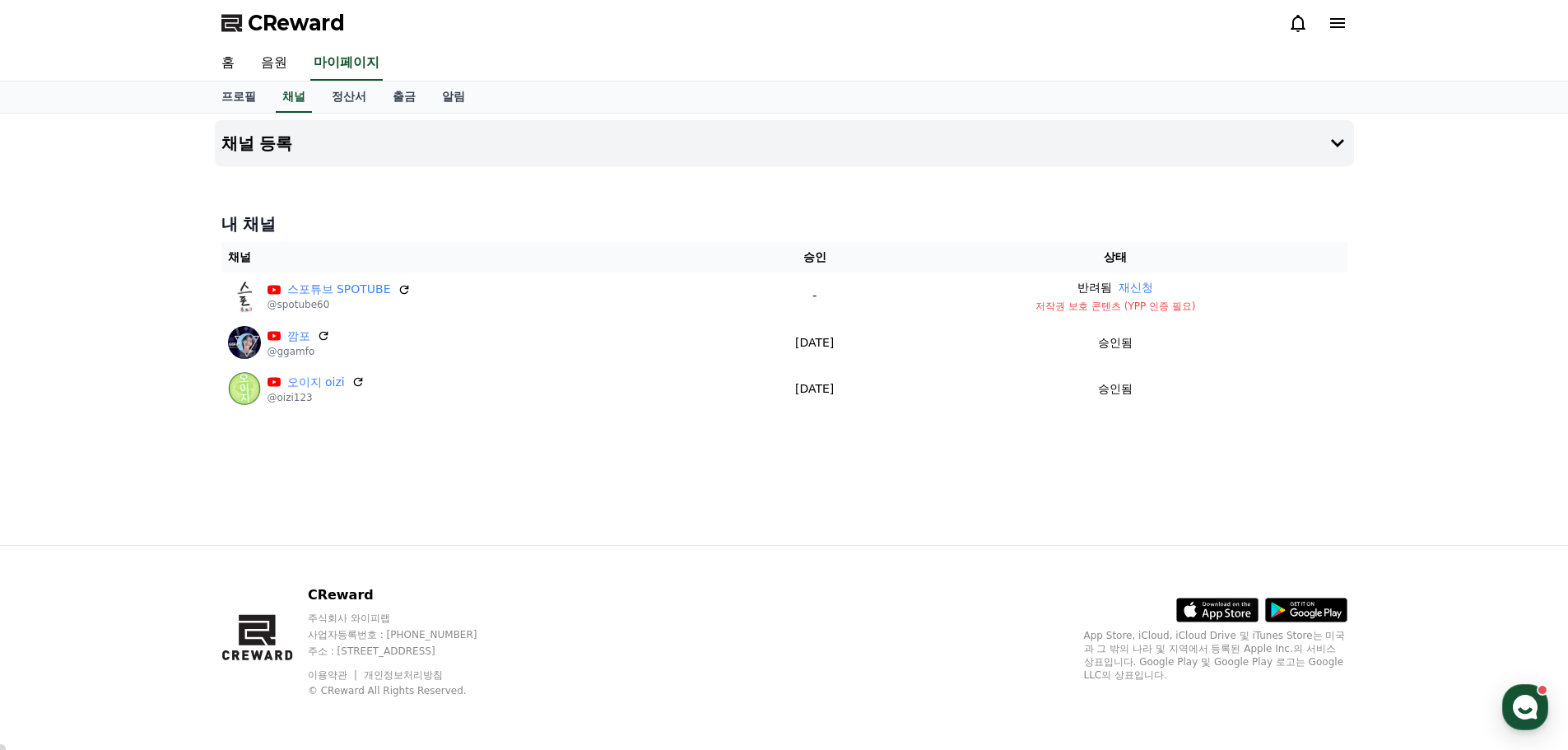
drag, startPoint x: 107, startPoint y: 227, endPoint x: 42, endPoint y: 176, distance: 82.6
click at [107, 225] on div "채널 등록 내 채널 채널 승인 상태 스포튜브 SPOTUBE @spotube60 - 반려됨 재신청 저작권 보호 콘텐츠 (YPP 인증 필요) 깜포…" at bounding box center [784, 329] width 1568 height 431
drag, startPoint x: 400, startPoint y: 287, endPoint x: 812, endPoint y: 194, distance: 422.4
click at [400, 287] on icon at bounding box center [404, 289] width 9 height 9
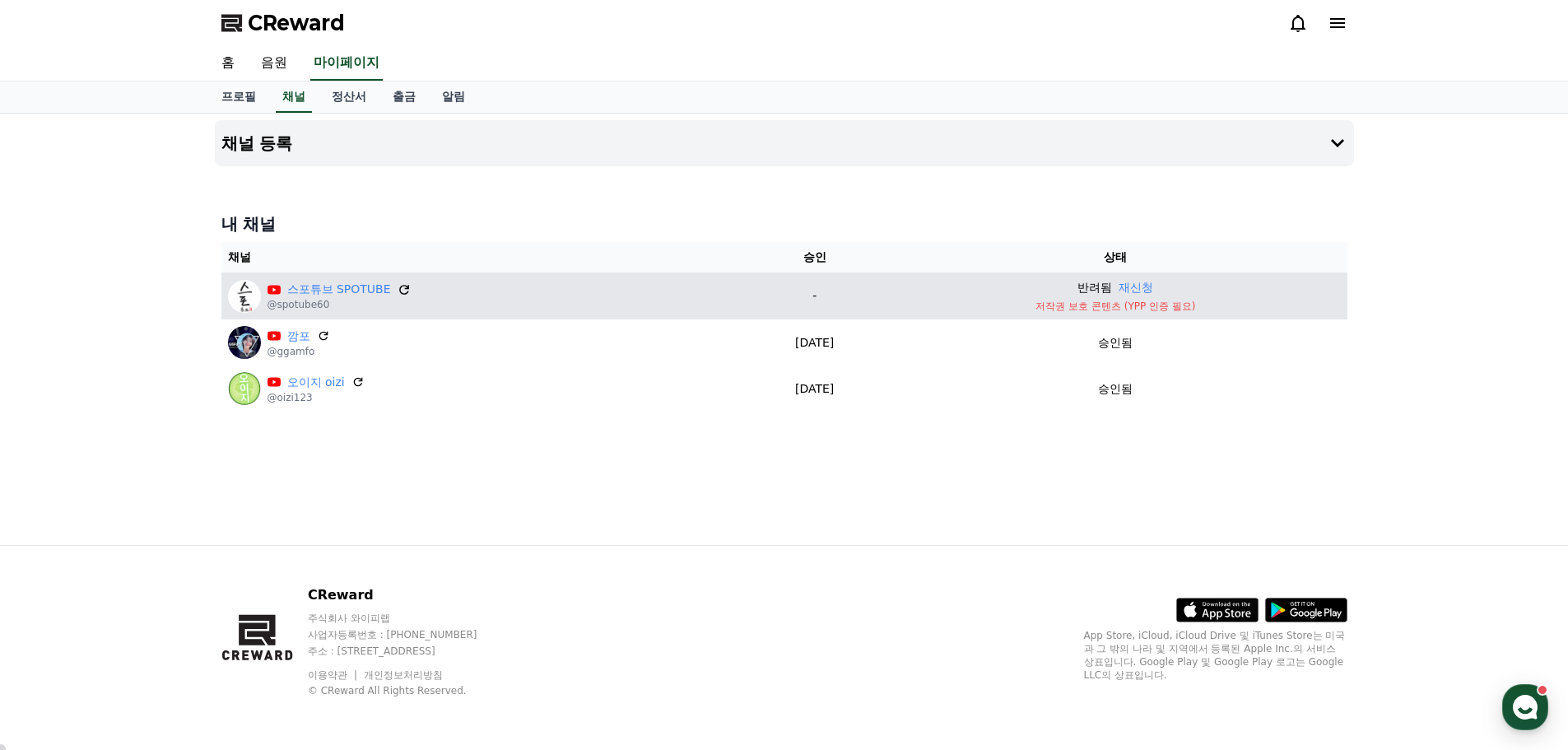
click at [397, 293] on icon at bounding box center [405, 290] width 15 height 15
click at [1145, 290] on button "재신청" at bounding box center [1136, 288] width 34 height 18
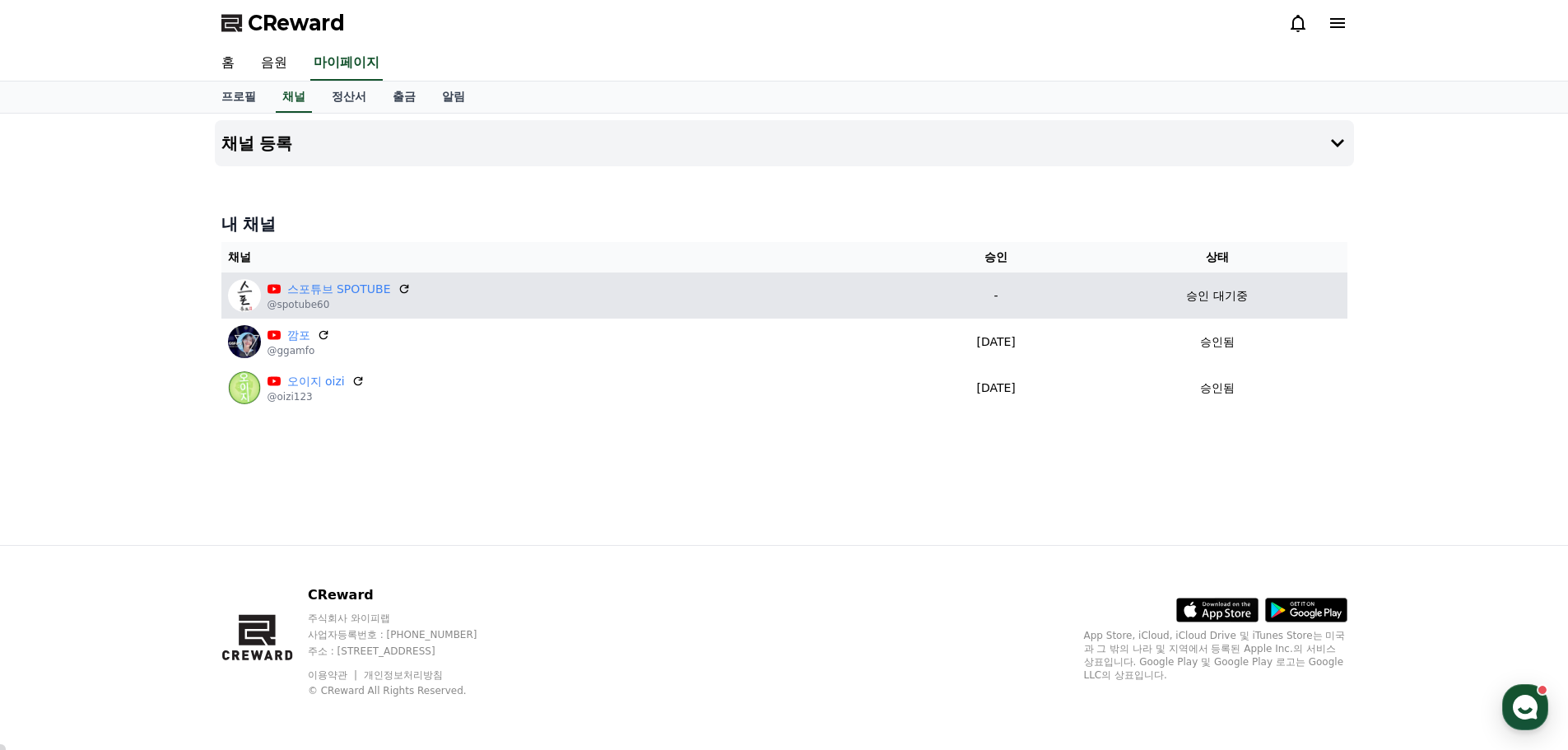
click at [863, 467] on div "채널 등록 내 채널 채널 승인 상태 스포튜브 SPOTUBE @spotube60 - 승인 대기중 깜포 @ggamfo 2025-08-26 08-2…" at bounding box center [784, 329] width 1153 height 431
click at [715, 489] on div "채널 등록 내 채널 채널 승인 상태 스포튜브 SPOTUBE @spotube60 - 승인 대기중 깜포 @ggamfo 2025-08-26 08-2…" at bounding box center [784, 329] width 1153 height 431
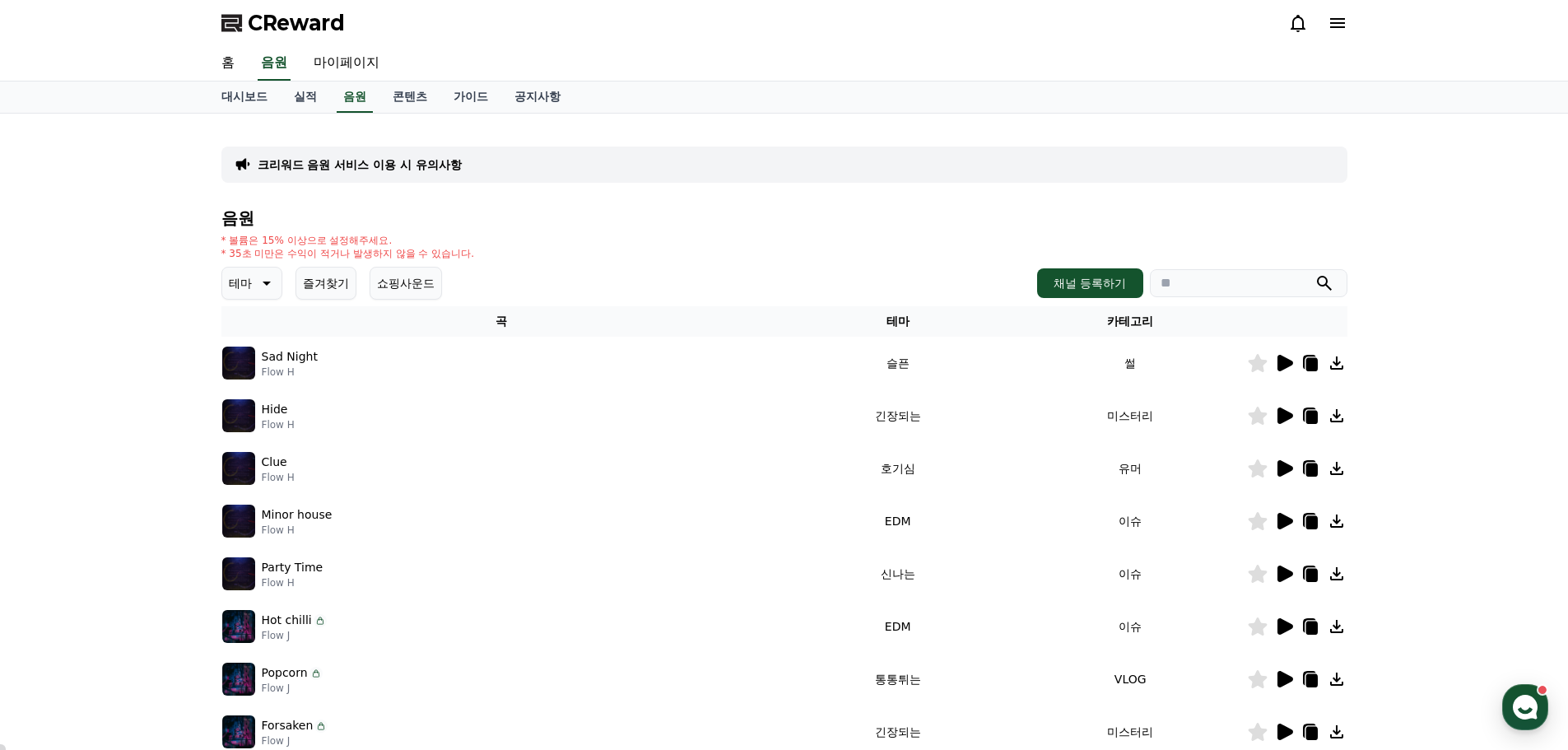
click at [1084, 67] on div "홈 음원 마이페이지" at bounding box center [784, 63] width 1153 height 34
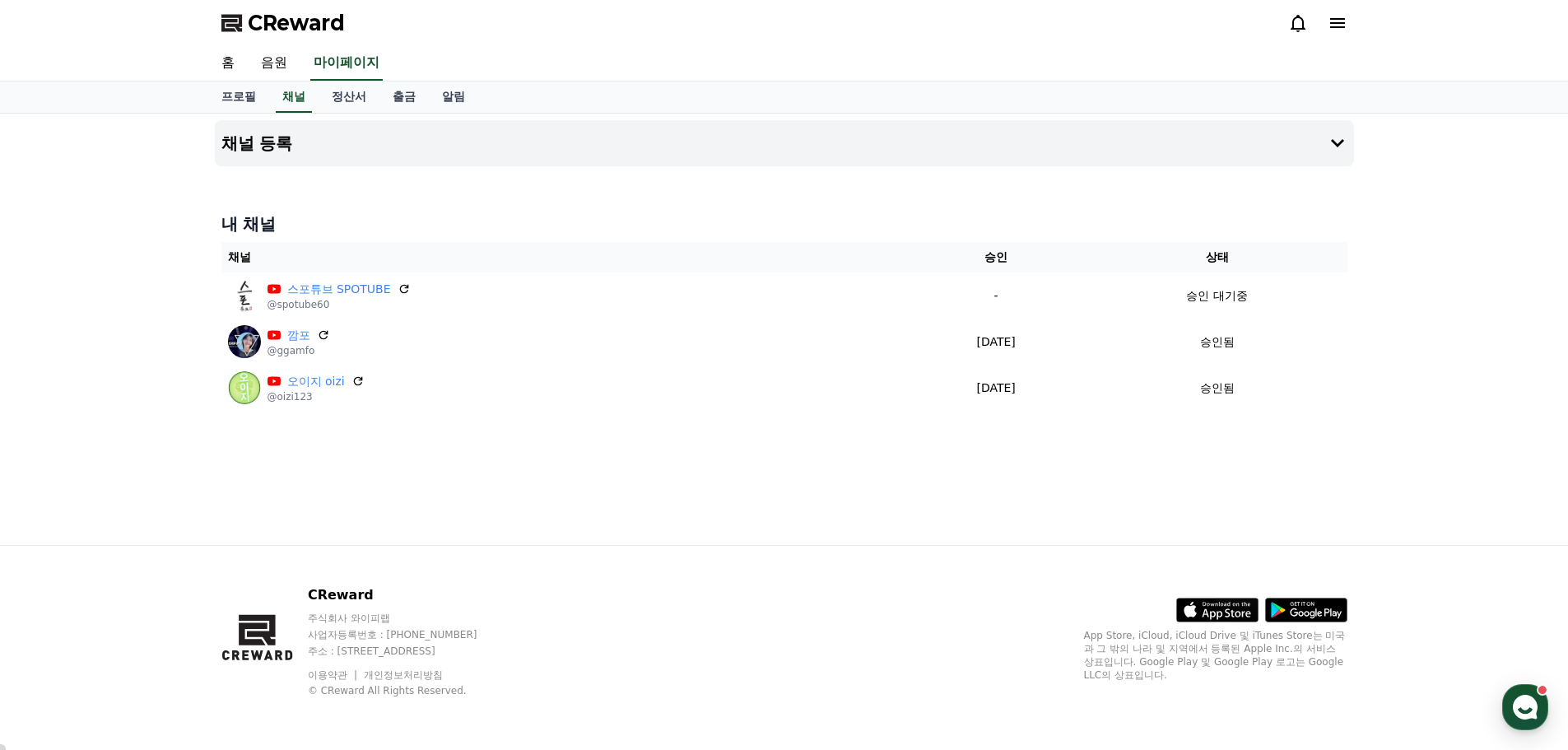
click at [184, 486] on div "채널 등록 내 채널 채널 승인 상태 스포튜브 SPOTUBE @spotube60 - 승인 대기중 깜포 @ggamfo [DATE] 08-26 승인…" at bounding box center [784, 329] width 1568 height 431
click at [901, 477] on div "채널 등록 내 채널 채널 승인 상태 스포튜브 SPOTUBE @spotube60 - 승인 대기중 깜포 @ggamfo [DATE] 08-26 승인…" at bounding box center [784, 329] width 1153 height 431
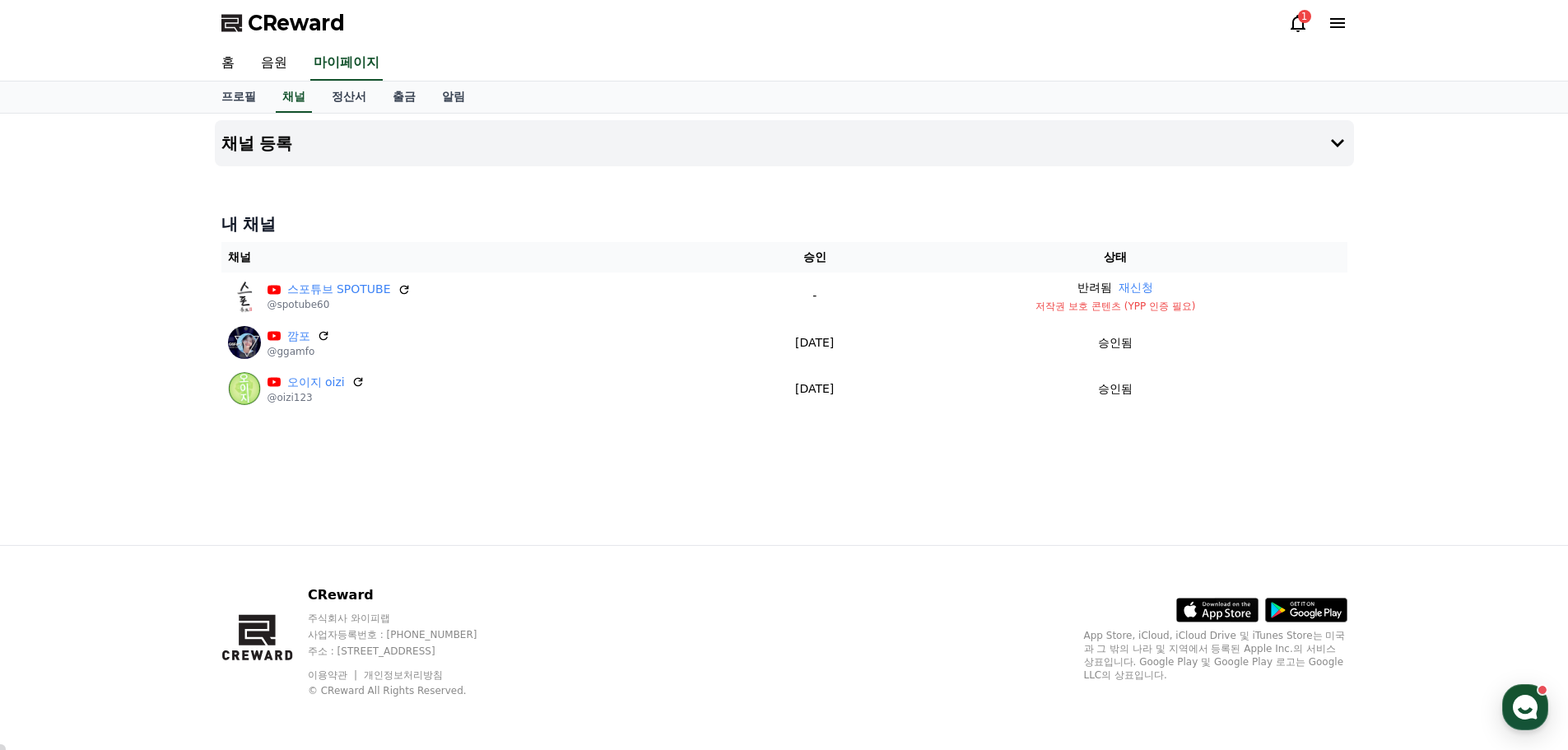
click at [1301, 16] on div "1" at bounding box center [1305, 17] width 13 height 13
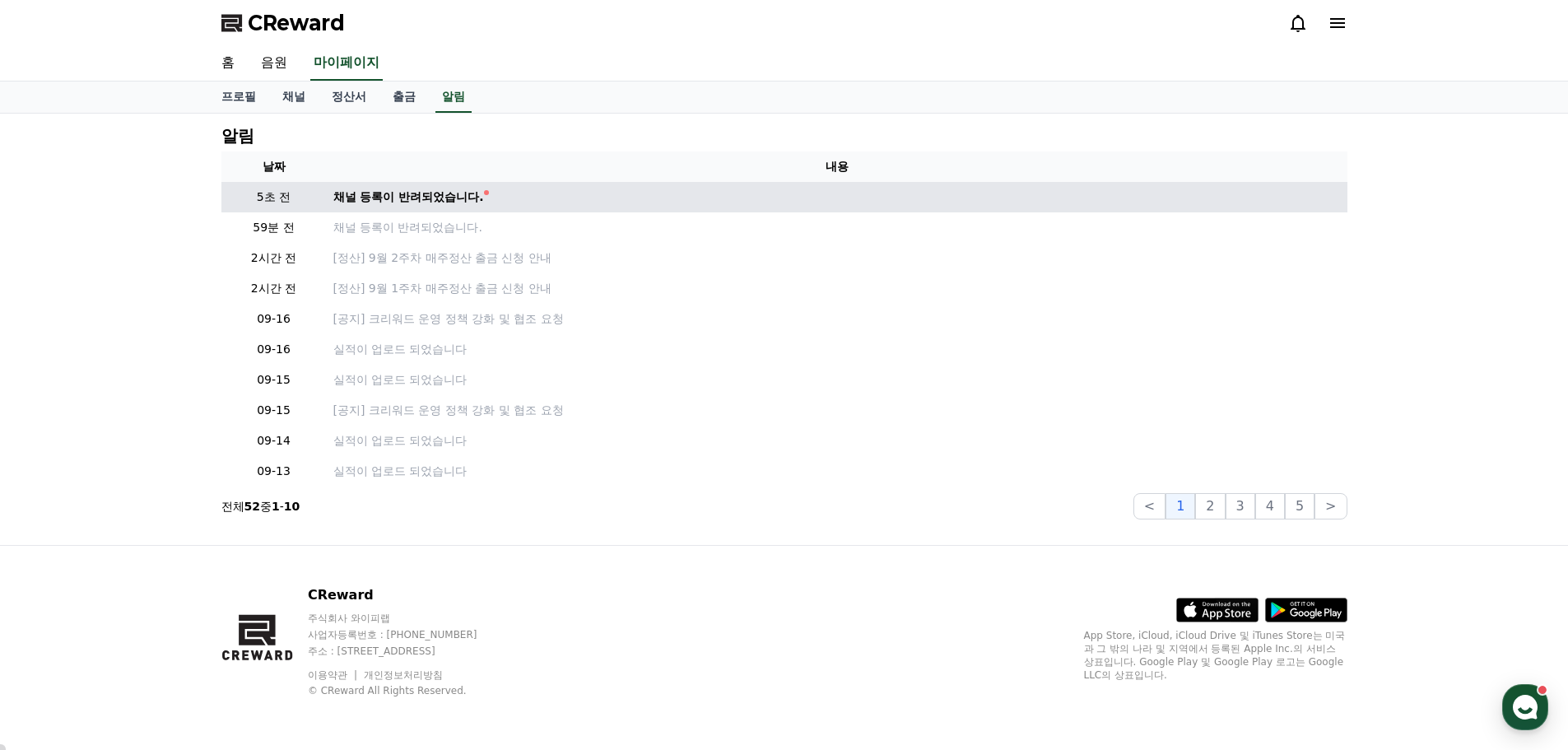
click at [407, 192] on div "채널 등록이 반려되었습니다." at bounding box center [409, 197] width 150 height 18
click at [406, 192] on div "채널 등록이 반려되었습니다." at bounding box center [409, 197] width 150 height 18
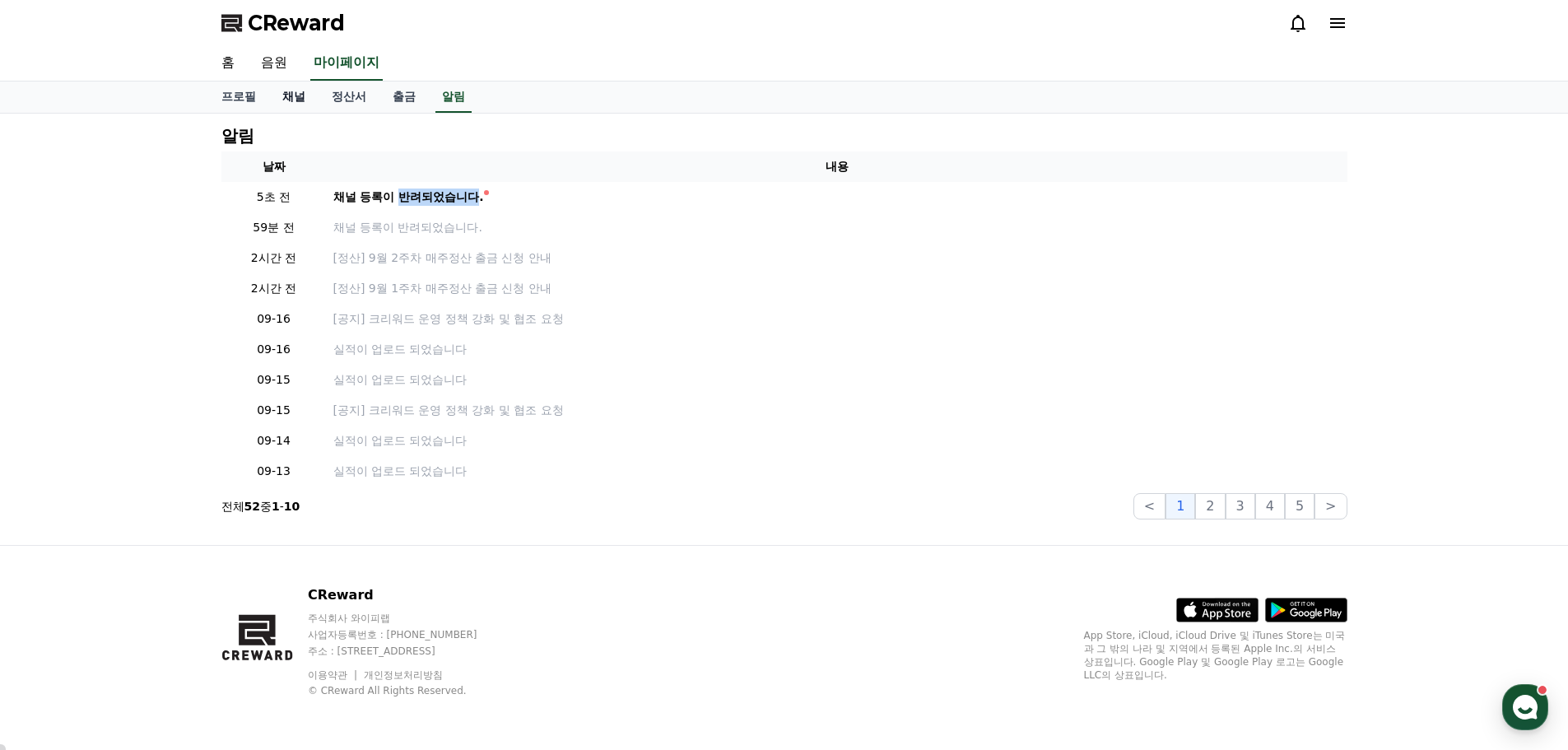
click at [306, 94] on link "채널" at bounding box center [293, 97] width 49 height 31
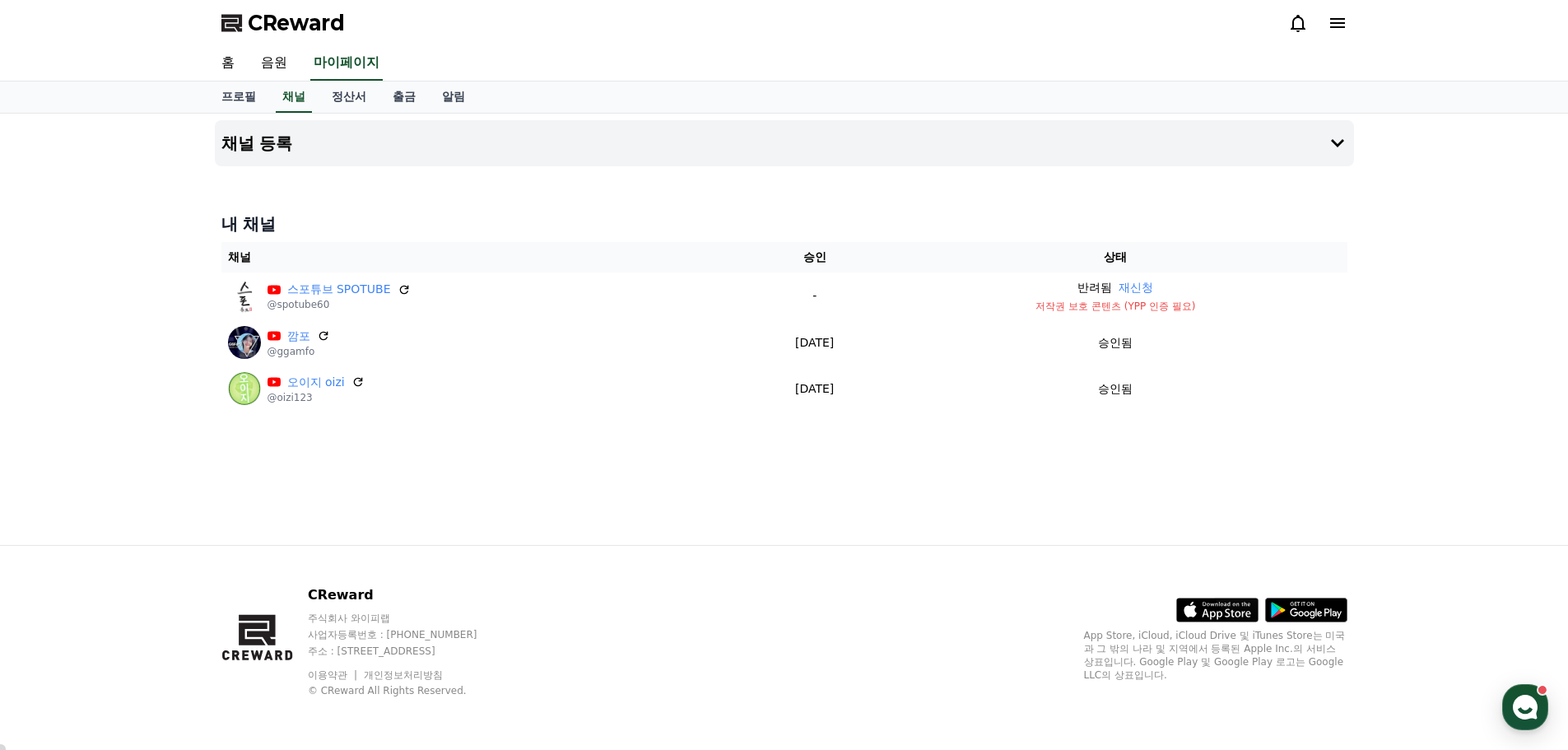
click at [1397, 426] on div "채널 등록 내 채널 채널 승인 상태 스포튜브 SPOTUBE @spotube60 - 반려됨 재신청 저작권 보호 콘텐츠 (YPP 인증 필요) 깜포…" at bounding box center [784, 329] width 1568 height 431
